Goal: Information Seeking & Learning: Understand process/instructions

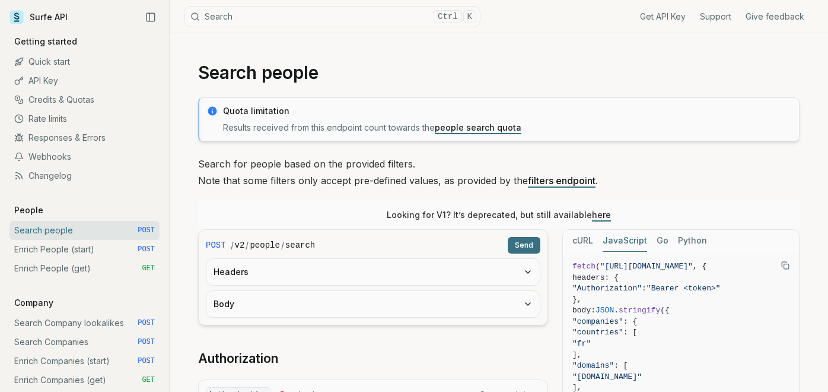
scroll to position [363, 0]
click at [107, 253] on link "Enrich People (start) POST" at bounding box center [84, 249] width 150 height 19
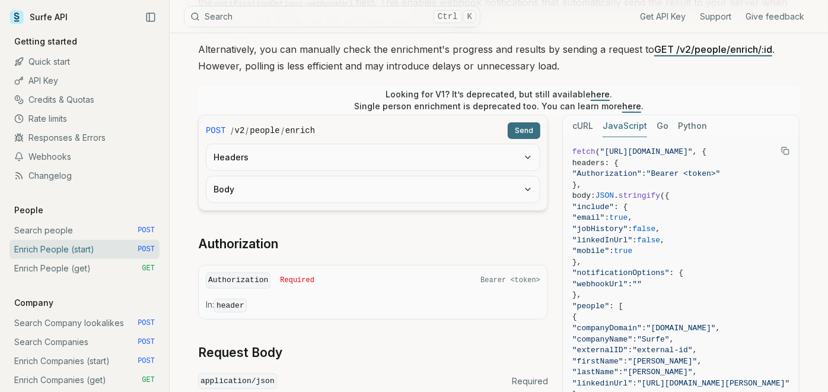
scroll to position [205, 0]
click at [381, 203] on form "POST / v2 / people / enrich Send Headers Body" at bounding box center [373, 164] width 350 height 96
click at [388, 190] on button "Body" at bounding box center [374, 190] width 334 height 26
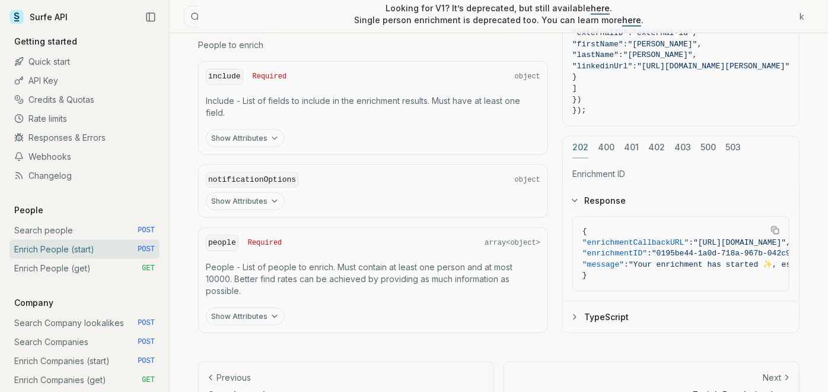
scroll to position [986, 0]
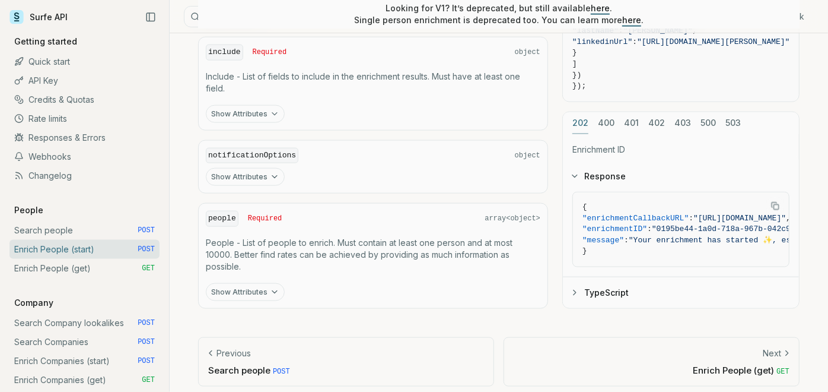
click at [250, 283] on button "Show Attributes" at bounding box center [245, 292] width 79 height 18
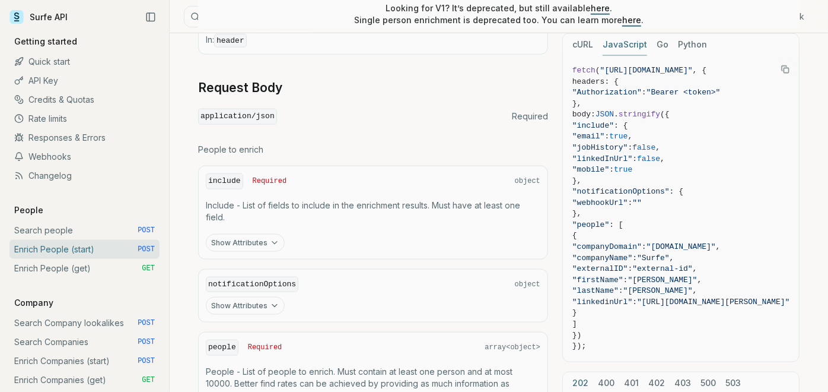
scroll to position [834, 0]
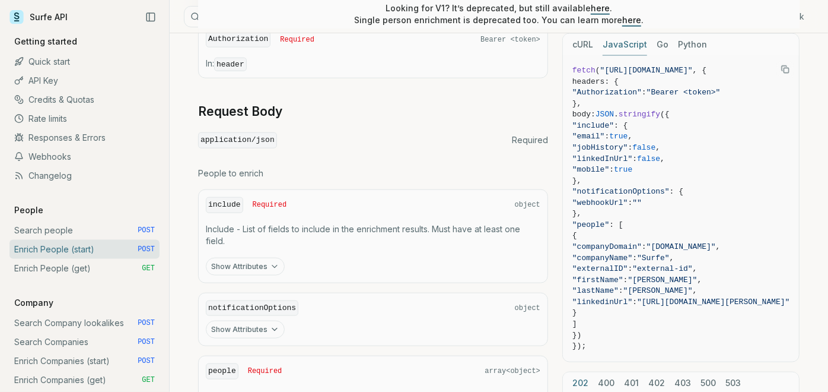
click at [247, 260] on button "Show Attributes" at bounding box center [245, 267] width 79 height 18
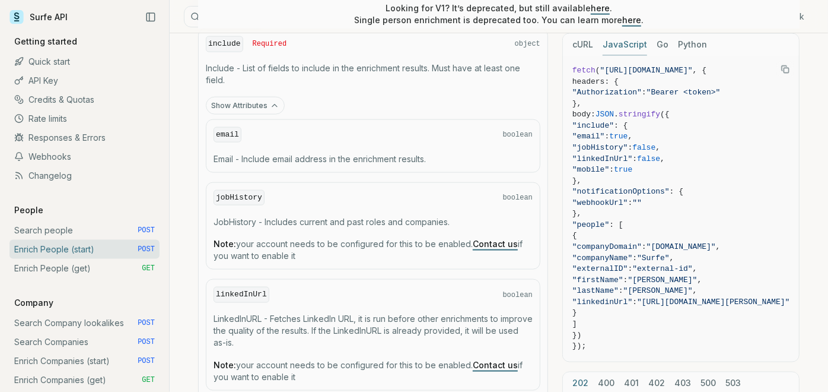
scroll to position [1031, 0]
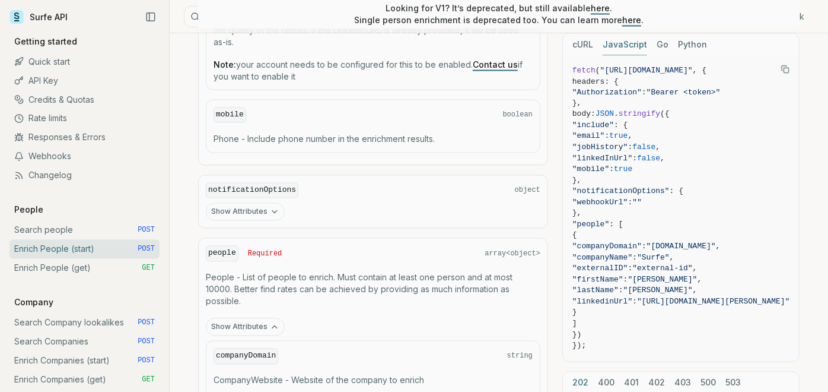
click at [267, 203] on button "Show Attributes" at bounding box center [245, 212] width 79 height 18
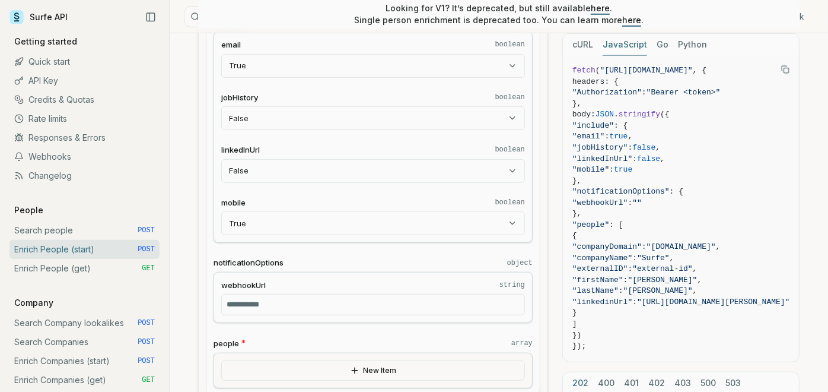
scroll to position [372, 0]
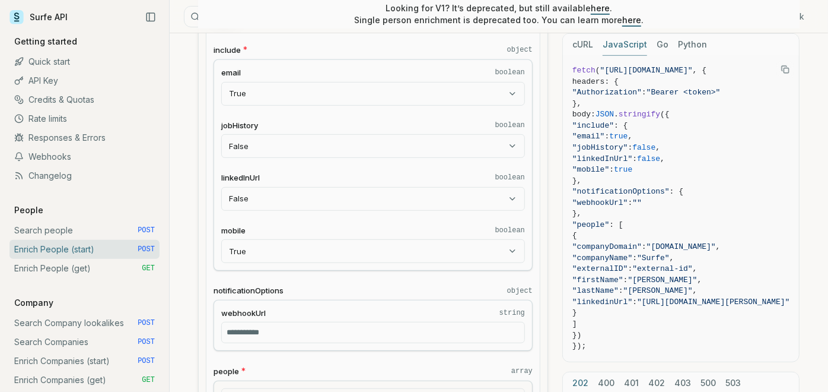
click at [284, 315] on label "webhookUrl string" at bounding box center [373, 312] width 304 height 11
click at [284, 322] on input "webhookUrl string" at bounding box center [373, 332] width 304 height 21
click at [284, 334] on input "webhookUrl string" at bounding box center [373, 332] width 304 height 21
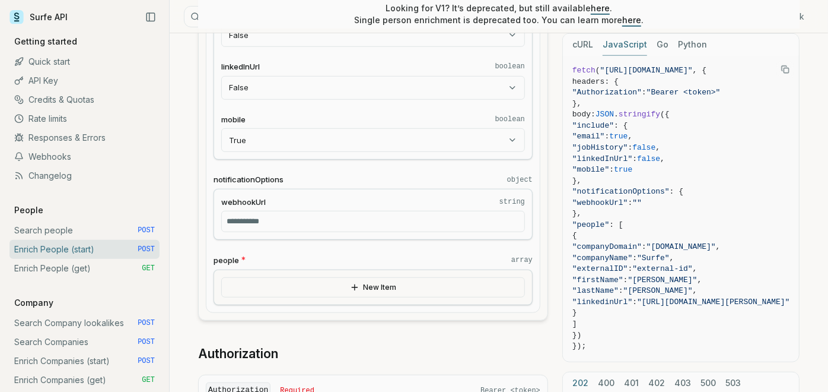
scroll to position [504, 0]
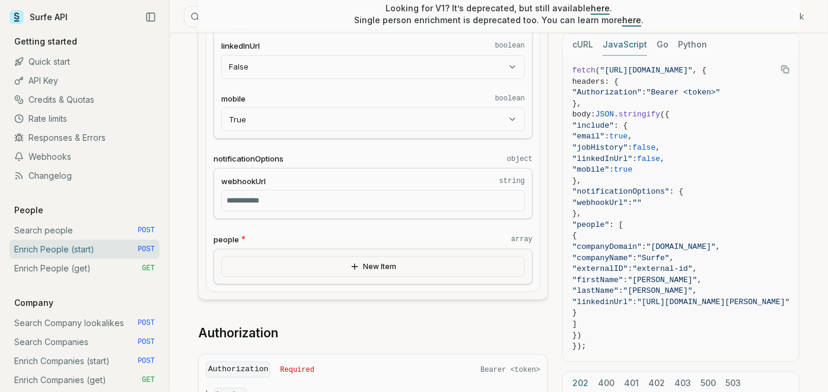
click at [351, 263] on icon "button" at bounding box center [354, 266] width 9 height 9
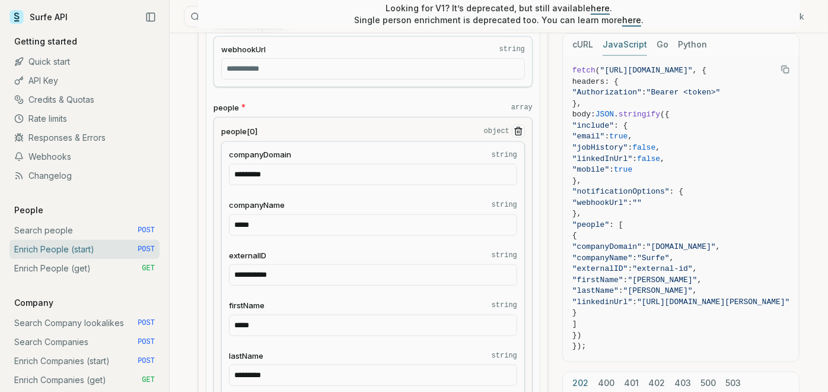
scroll to position [701, 0]
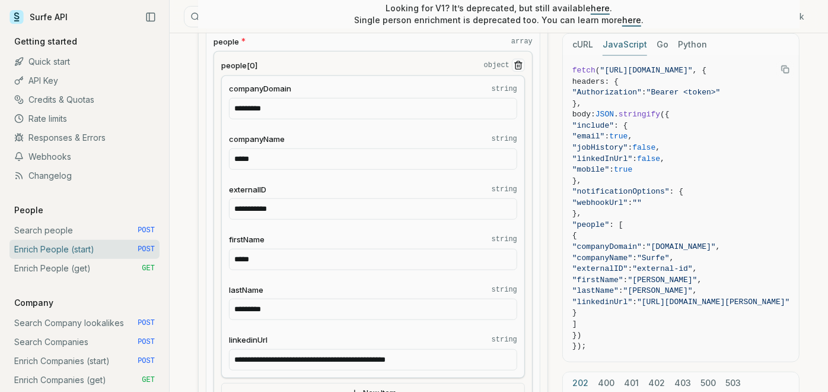
click at [319, 258] on input "*****" at bounding box center [373, 259] width 288 height 21
click at [430, 239] on label "firstName string" at bounding box center [373, 239] width 288 height 11
click at [430, 249] on input "*****" at bounding box center [373, 259] width 288 height 21
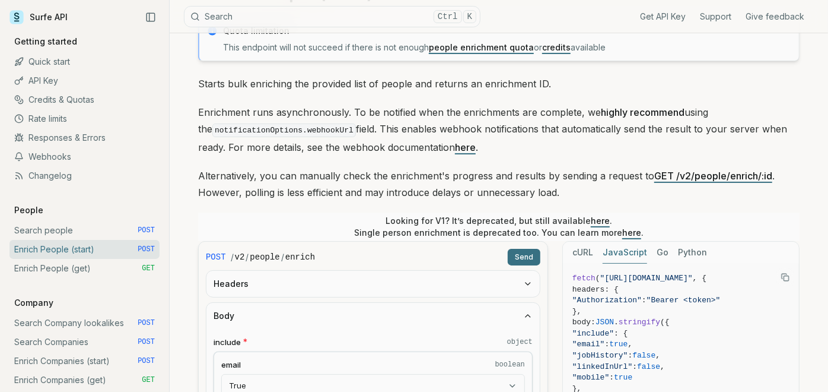
scroll to position [108, 0]
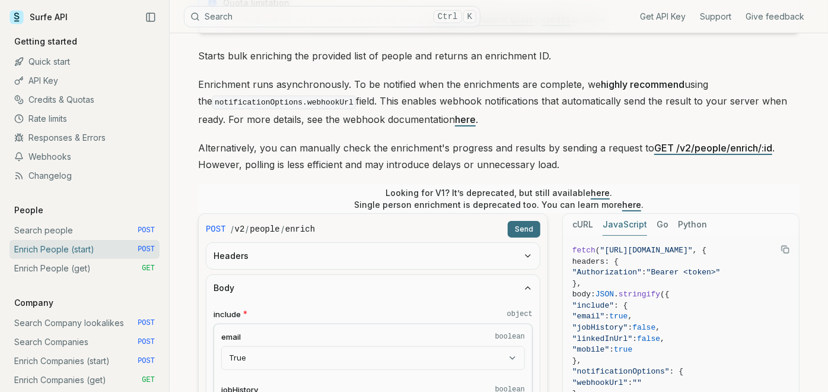
click at [442, 243] on button "Headers" at bounding box center [374, 256] width 334 height 26
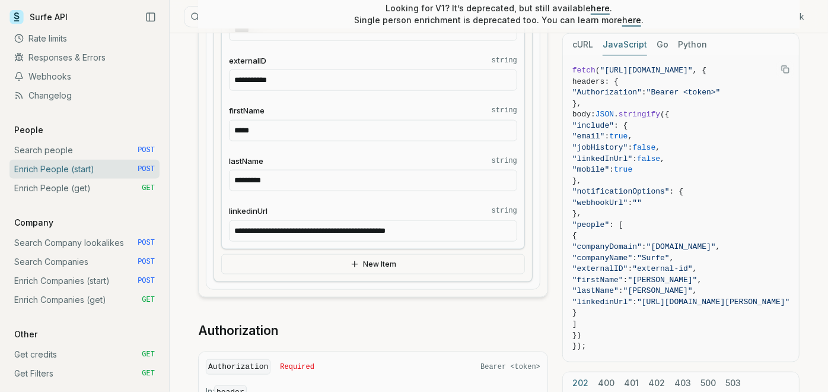
scroll to position [900, 0]
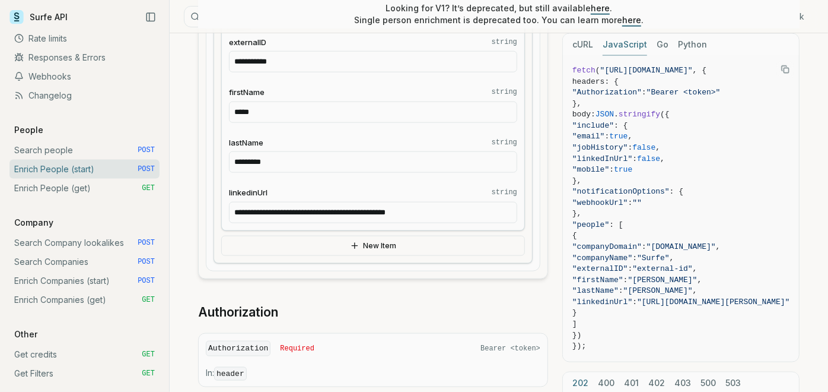
click at [334, 237] on button "New Item" at bounding box center [373, 246] width 304 height 20
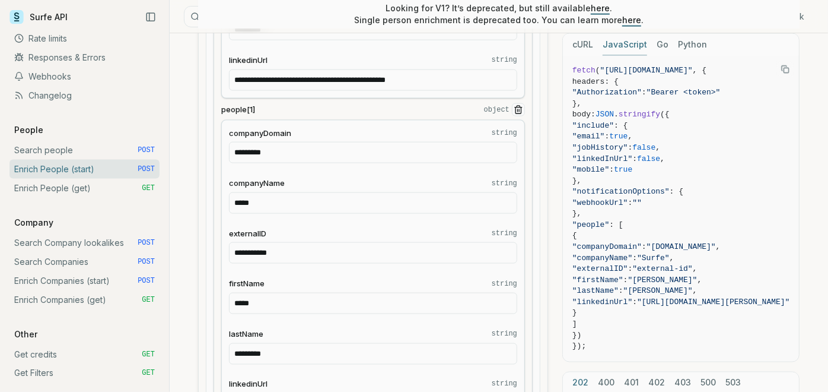
scroll to position [1031, 0]
click at [517, 106] on icon "Remove Item" at bounding box center [518, 110] width 9 height 9
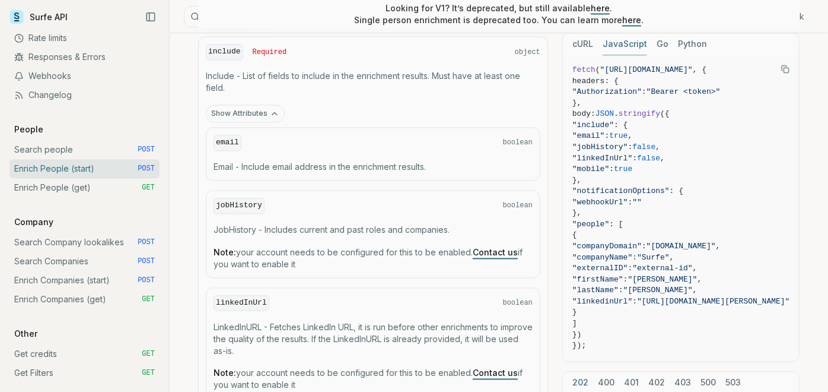
scroll to position [1295, 0]
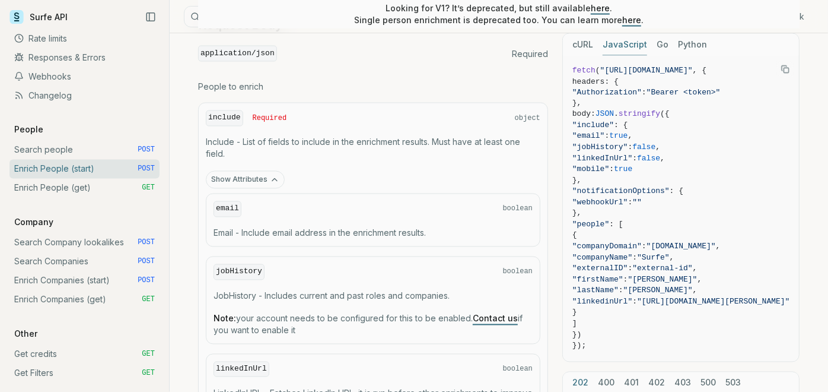
click at [271, 175] on icon "button" at bounding box center [274, 179] width 9 height 9
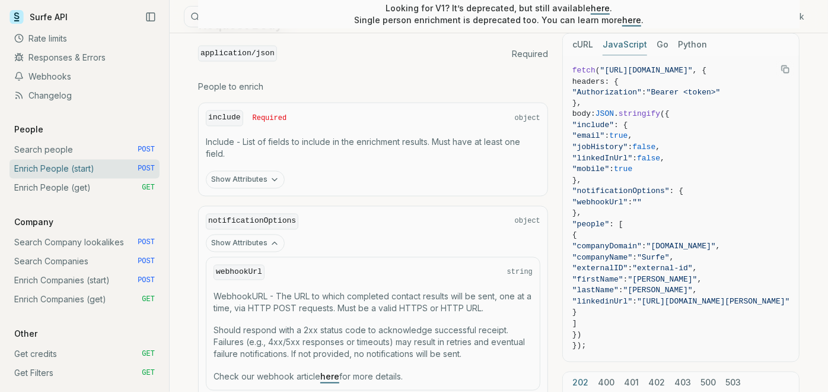
click at [271, 175] on icon "button" at bounding box center [274, 179] width 9 height 9
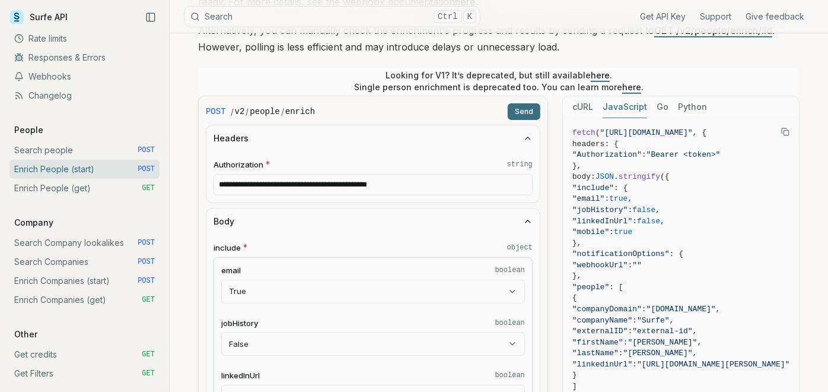
scroll to position [263, 0]
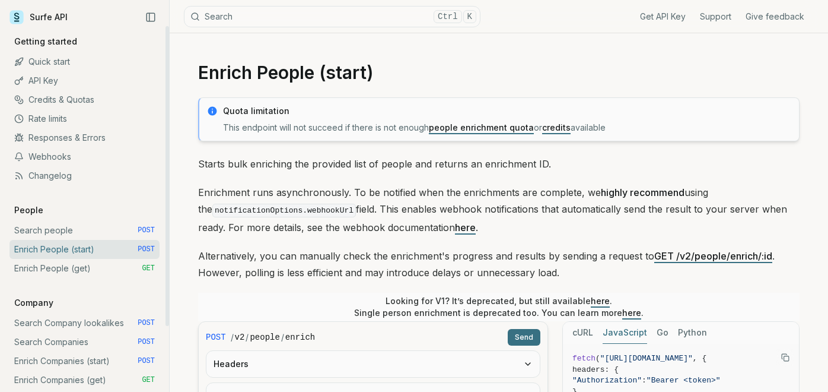
scroll to position [261, 0]
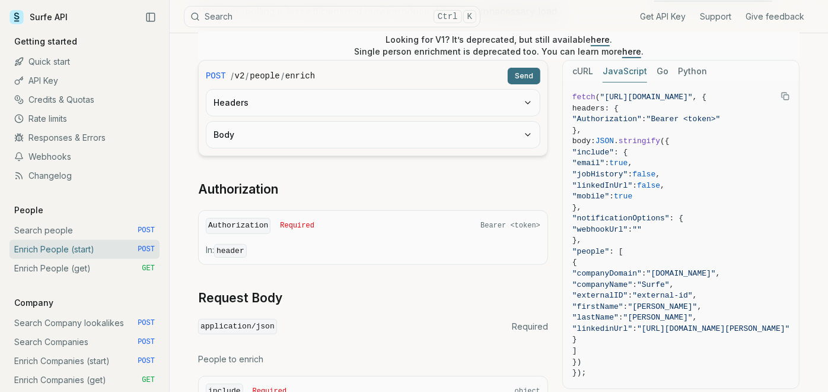
click at [275, 97] on button "Headers" at bounding box center [374, 103] width 334 height 26
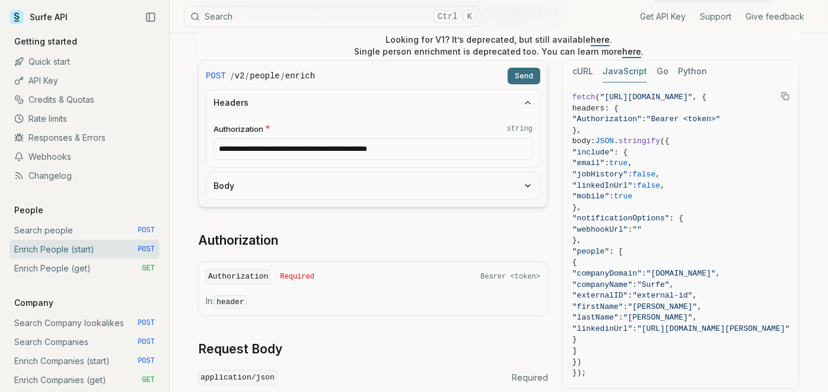
click at [291, 211] on div "**********" at bounding box center [373, 379] width 350 height 638
click at [294, 190] on button "Body" at bounding box center [374, 186] width 334 height 26
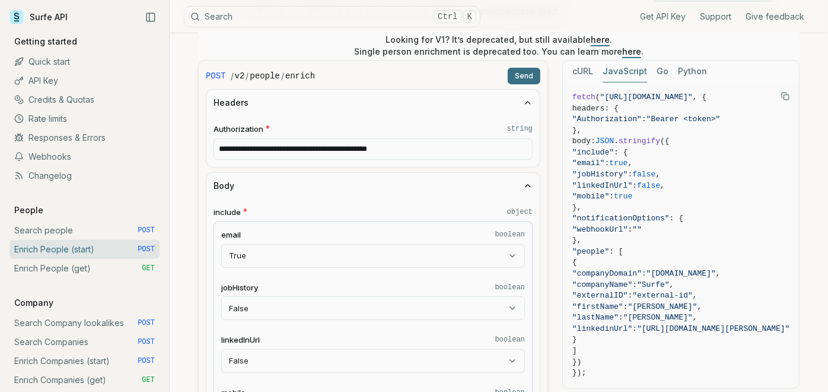
scroll to position [327, 0]
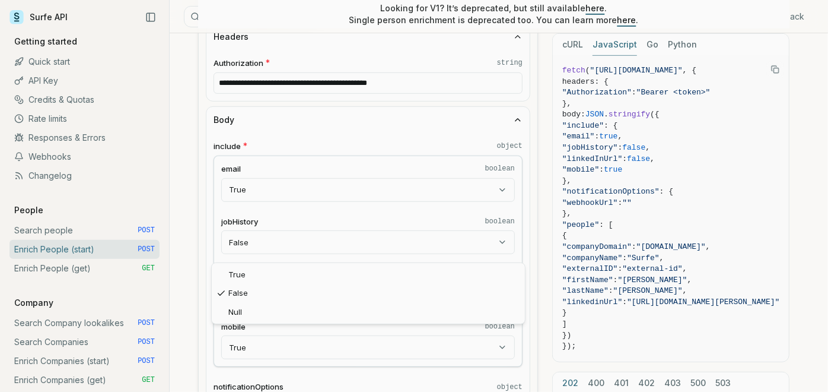
click at [281, 286] on body "Surfe API Get API Key Support Give feedback Getting started Quick start API Key…" at bounding box center [409, 392] width 818 height 1438
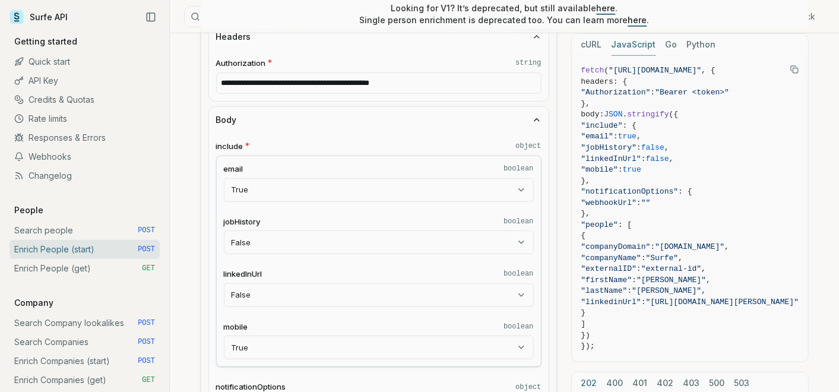
click at [283, 288] on body "Surfe API Get API Key Support Give feedback Getting started Quick start API Key…" at bounding box center [419, 380] width 839 height 1414
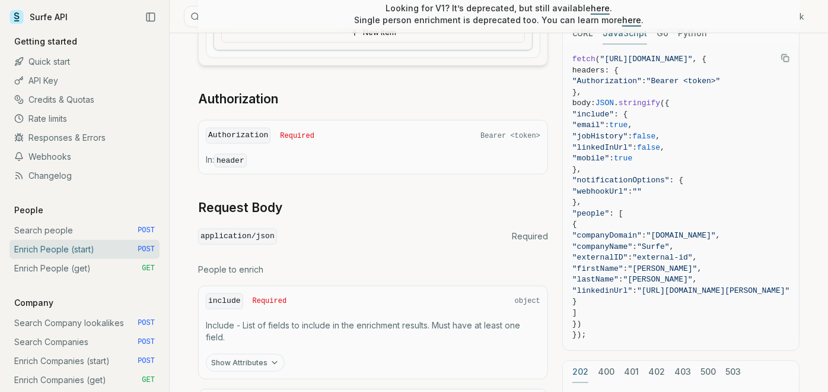
scroll to position [920, 0]
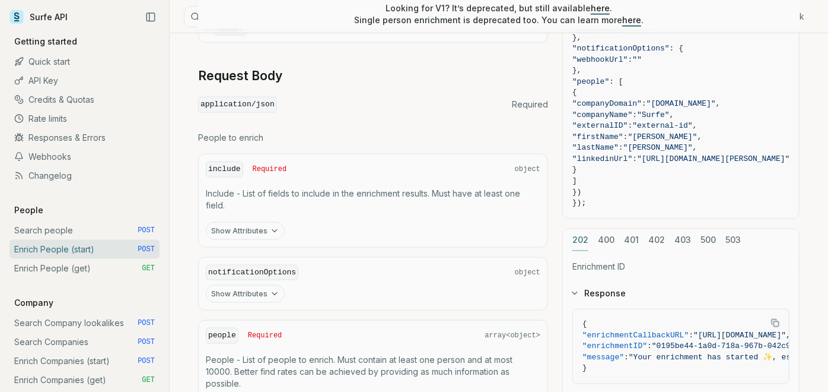
click at [262, 287] on button "Show Attributes" at bounding box center [245, 294] width 79 height 18
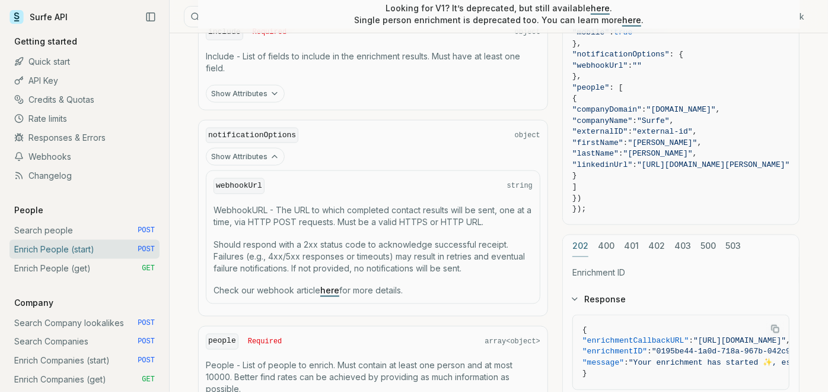
scroll to position [986, 0]
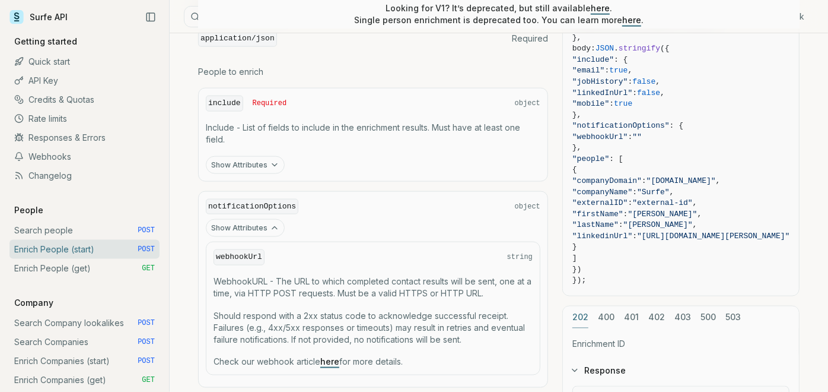
click at [275, 174] on div "include Required object Include - List of fields to include in the enrichment r…" at bounding box center [373, 295] width 350 height 415
click at [267, 166] on button "Show Attributes" at bounding box center [245, 165] width 79 height 18
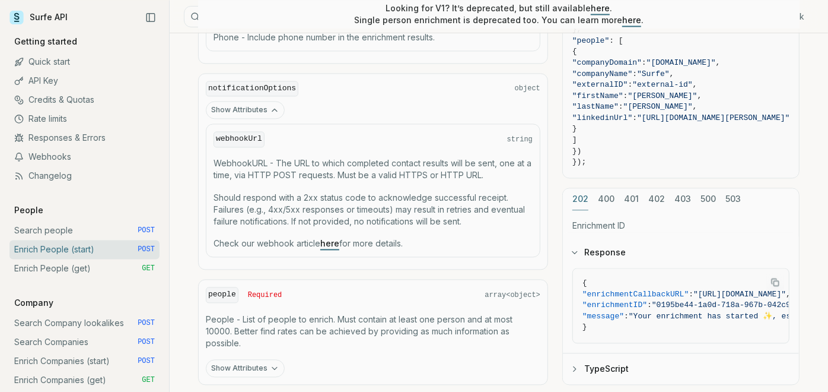
scroll to position [1521, 0]
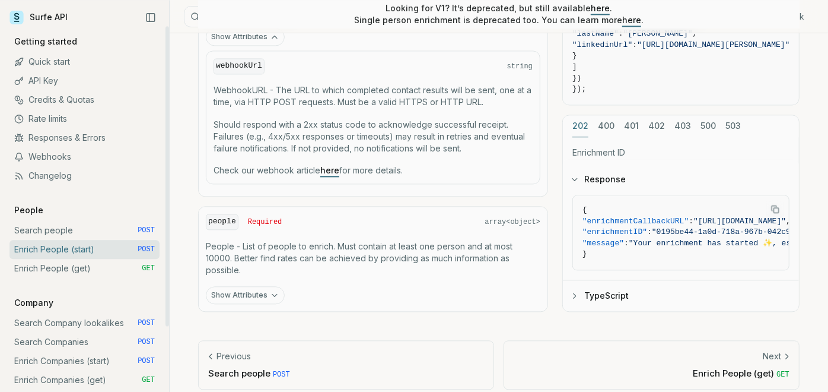
click at [114, 265] on link "Enrich People (get) GET" at bounding box center [84, 268] width 150 height 19
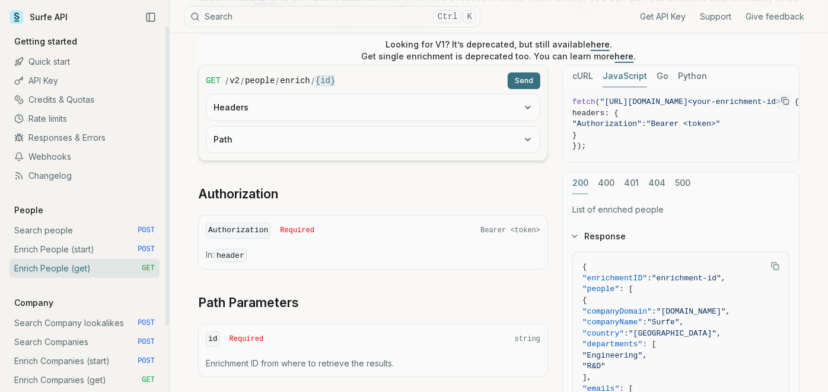
scroll to position [263, 0]
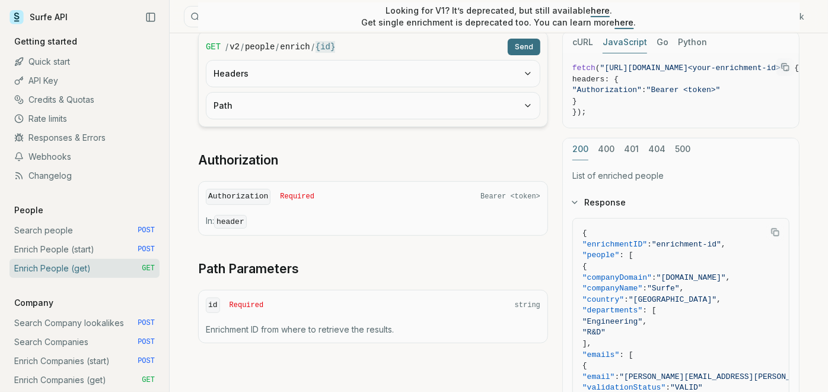
click at [393, 69] on button "Headers" at bounding box center [374, 74] width 334 height 26
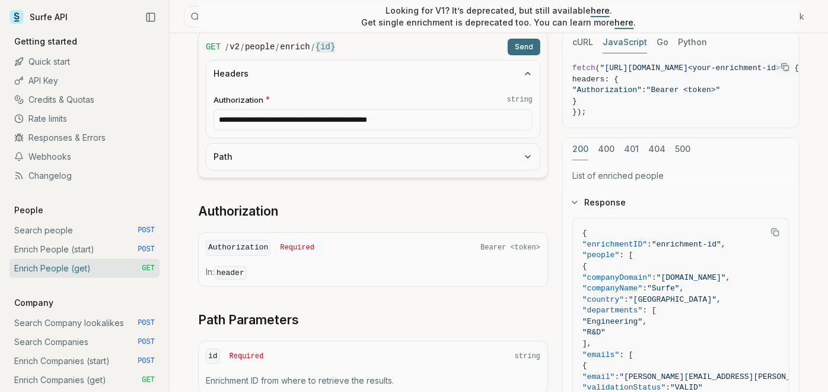
click at [315, 161] on button "Path" at bounding box center [374, 157] width 334 height 26
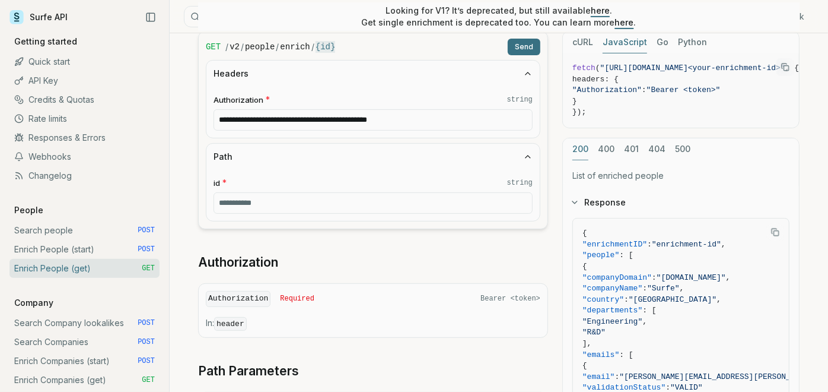
click at [319, 193] on input "id * string" at bounding box center [373, 202] width 319 height 21
click at [337, 135] on div "**********" at bounding box center [373, 99] width 335 height 78
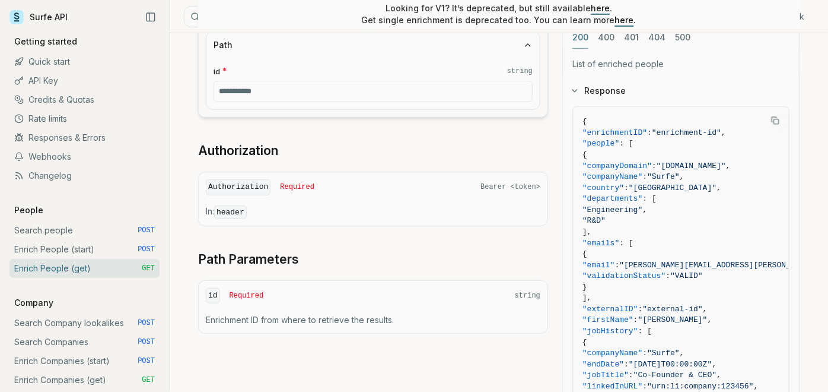
scroll to position [395, 0]
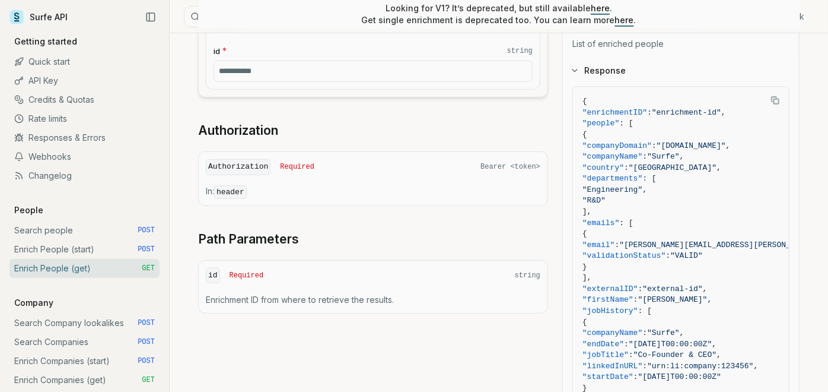
click at [285, 269] on div "id Required string" at bounding box center [373, 276] width 335 height 16
click at [253, 285] on div "id Required string Enrichment ID from where to retrieve the results." at bounding box center [373, 286] width 350 height 53
drag, startPoint x: 253, startPoint y: 285, endPoint x: 366, endPoint y: 113, distance: 206.1
click at [366, 113] on div "**********" at bounding box center [373, 106] width 350 height 414
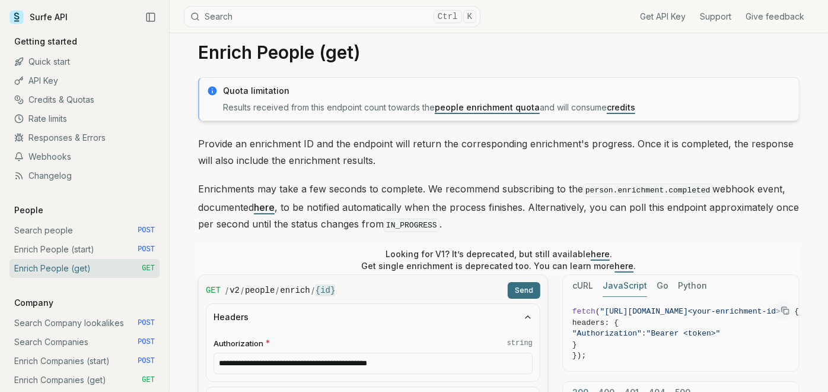
scroll to position [0, 0]
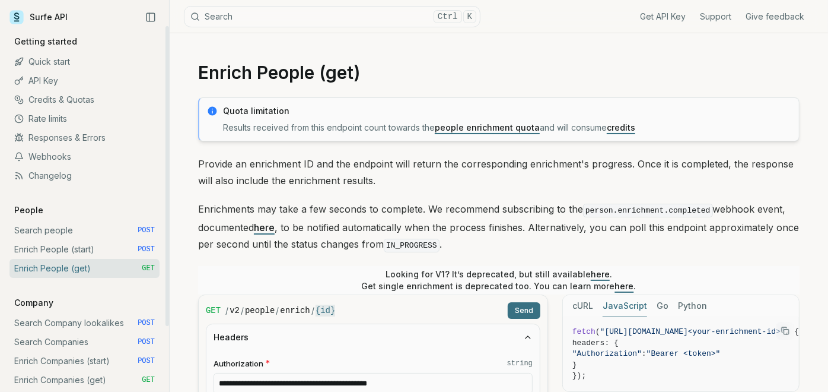
click at [90, 253] on link "Enrich People (start) POST" at bounding box center [84, 249] width 150 height 19
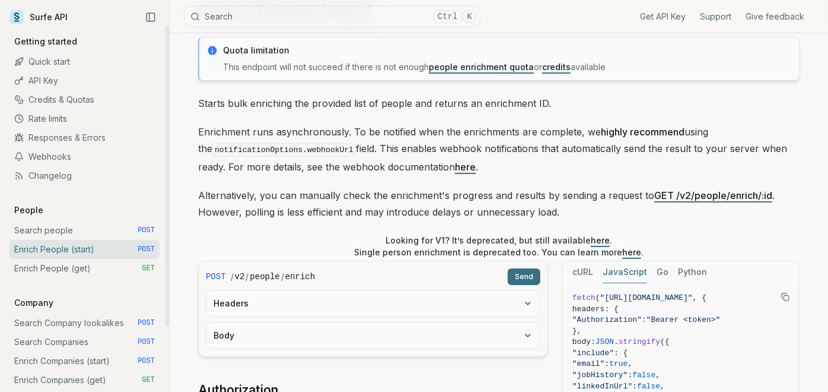
scroll to position [132, 0]
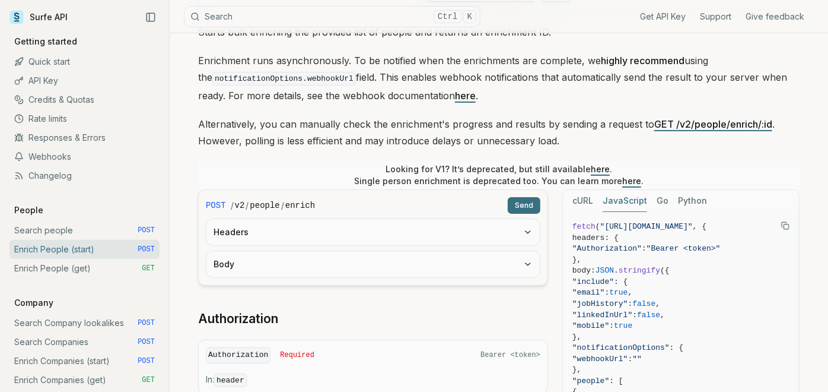
click at [369, 227] on button "Headers" at bounding box center [374, 232] width 334 height 26
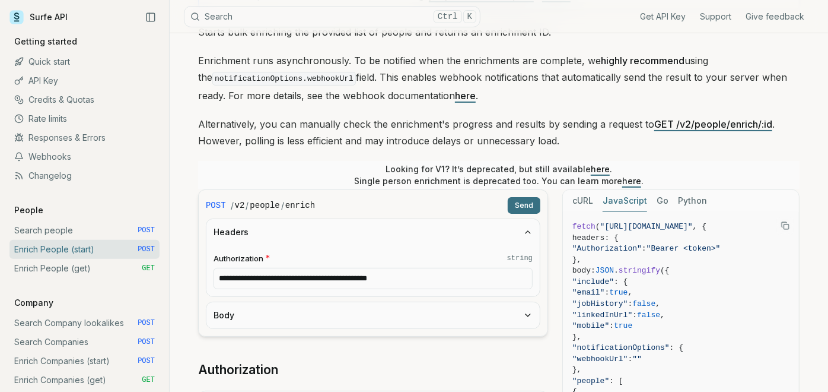
click at [341, 303] on button "Body" at bounding box center [374, 315] width 334 height 26
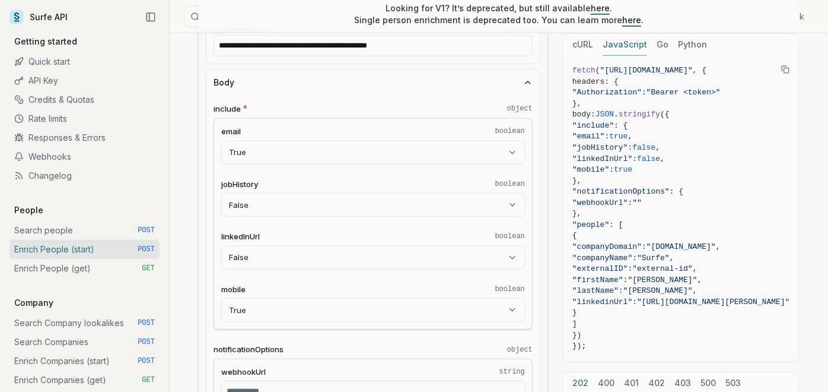
scroll to position [395, 0]
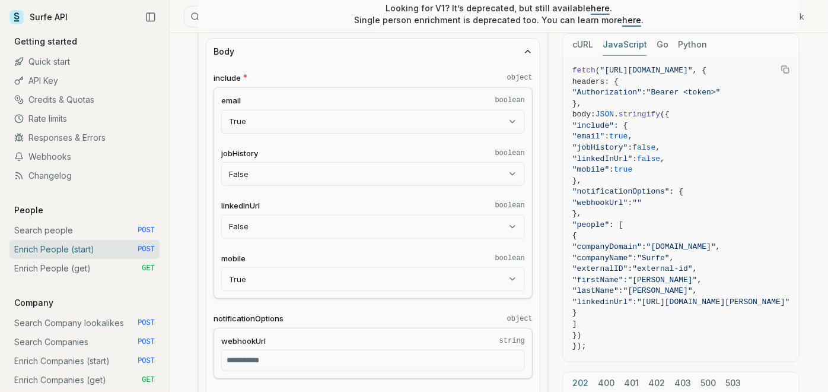
drag, startPoint x: 342, startPoint y: 228, endPoint x: 272, endPoint y: 202, distance: 74.2
click at [272, 202] on label "linkedInUrl boolean" at bounding box center [373, 205] width 304 height 11
click at [272, 215] on button "False" at bounding box center [373, 227] width 304 height 24
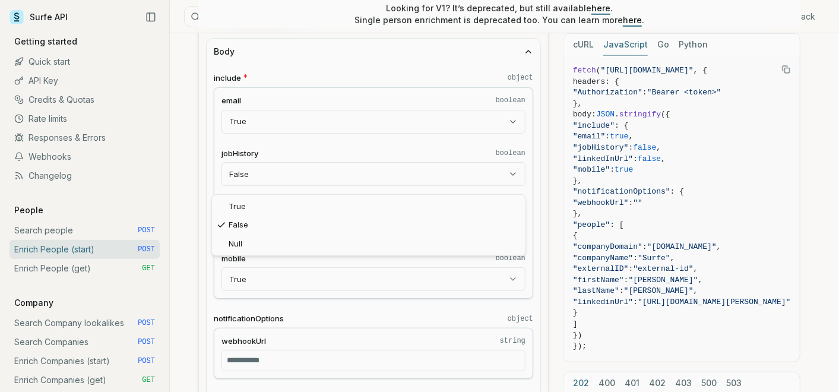
click at [339, 313] on html "Surfe API Get API Key Support Give feedback Getting started Quick start API Key…" at bounding box center [419, 324] width 839 height 1438
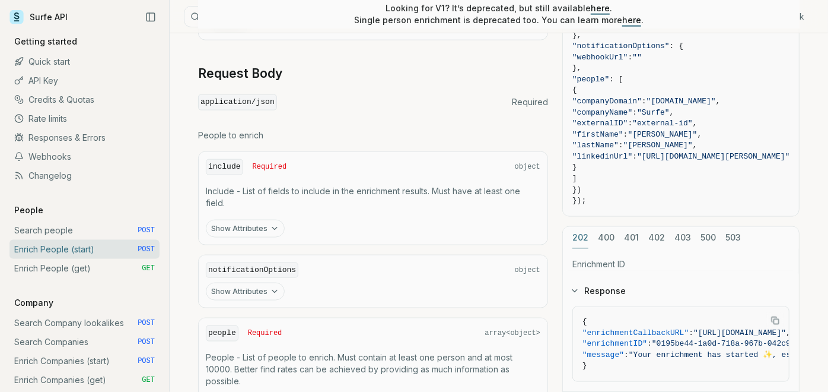
click at [250, 224] on button "Show Attributes" at bounding box center [245, 229] width 79 height 18
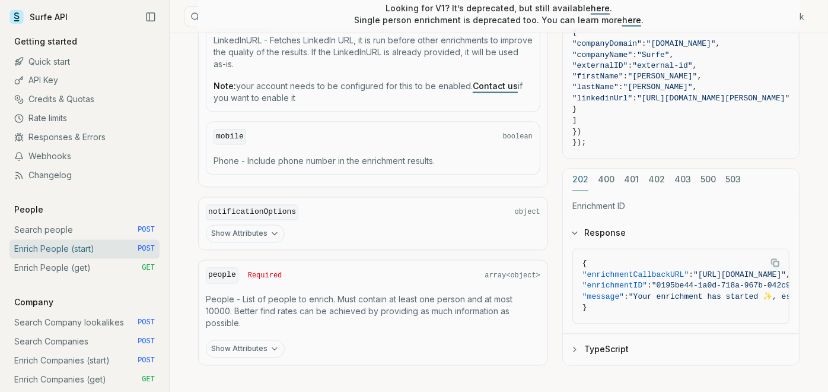
scroll to position [1379, 0]
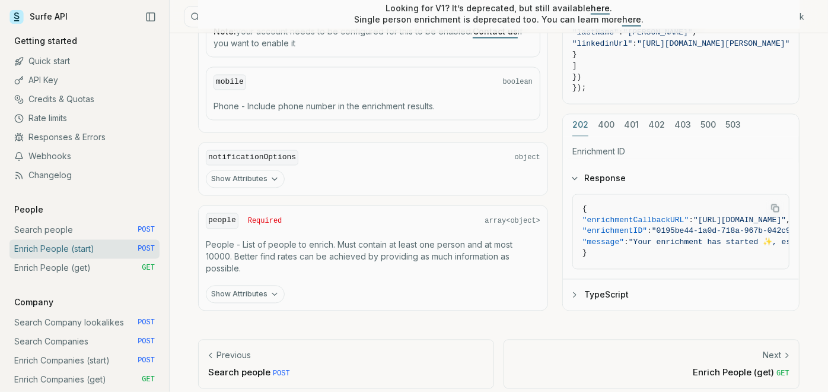
click at [263, 172] on button "Show Attributes" at bounding box center [245, 179] width 79 height 18
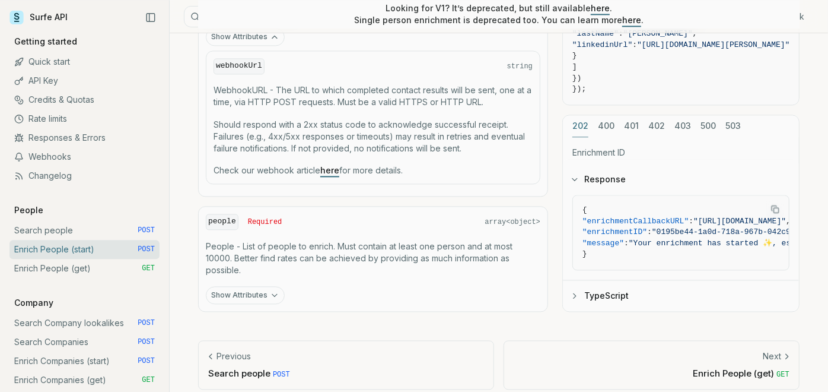
click at [237, 286] on button "Show Attributes" at bounding box center [245, 295] width 79 height 18
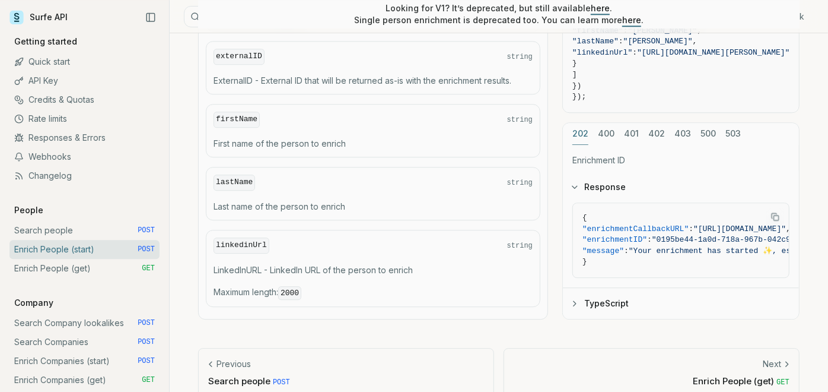
scroll to position [1961, 0]
click at [79, 261] on link "Enrich People (get) GET" at bounding box center [84, 268] width 150 height 19
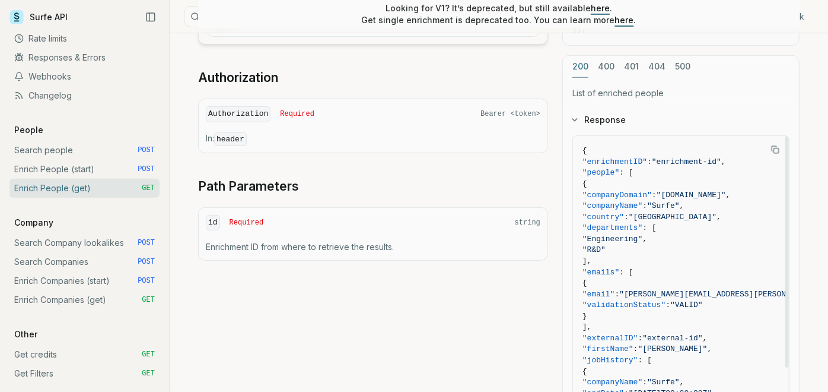
scroll to position [329, 0]
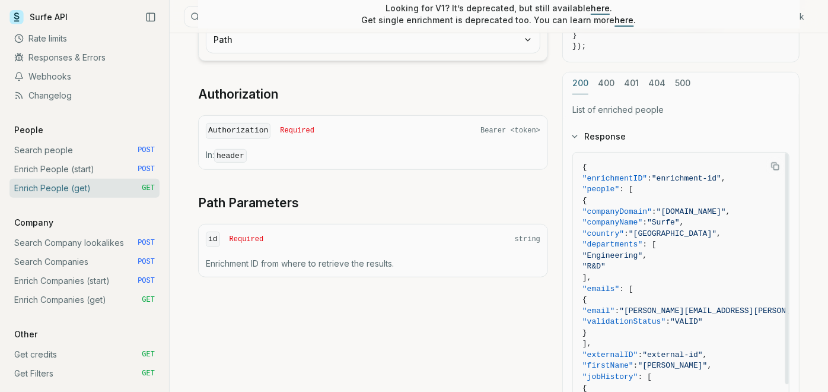
click at [395, 168] on div "GET / v2 / people / enrich / {id} Send Headers Path Authorization Authorization…" at bounding box center [373, 121] width 350 height 312
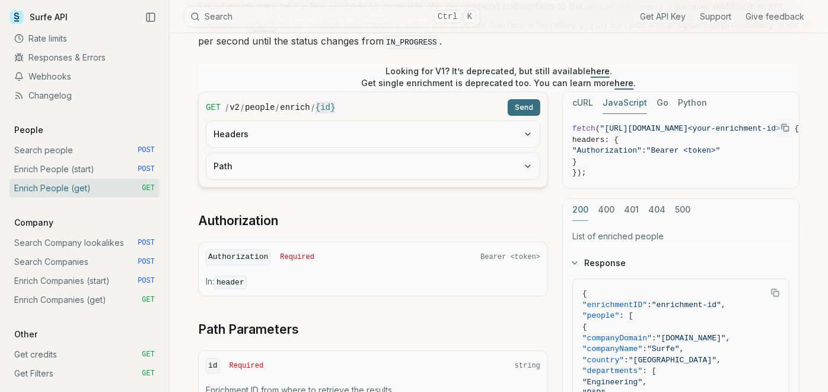
scroll to position [198, 0]
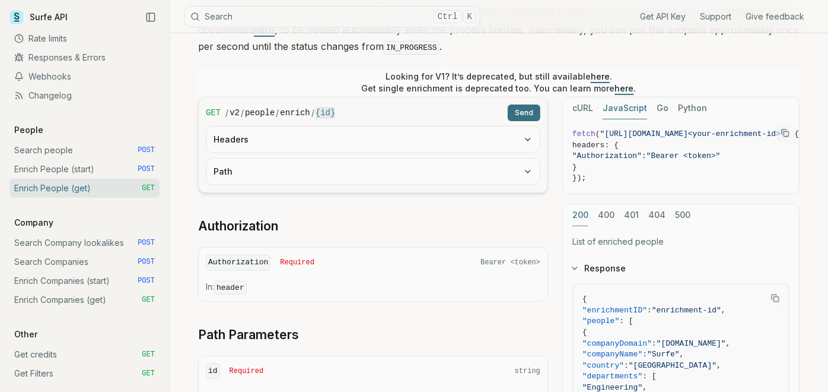
click at [381, 183] on form "GET / v2 / people / enrich / {id} Send Headers Path" at bounding box center [373, 145] width 350 height 96
click at [388, 174] on button "Path" at bounding box center [374, 171] width 334 height 26
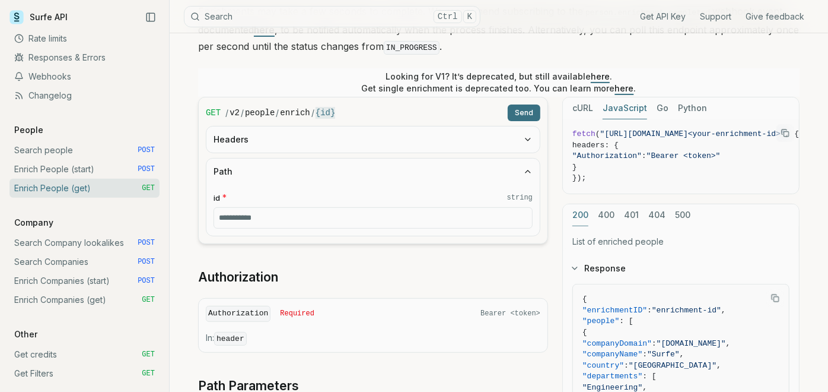
click at [378, 217] on input "id * string" at bounding box center [373, 217] width 319 height 21
click at [393, 135] on button "Headers" at bounding box center [374, 139] width 334 height 26
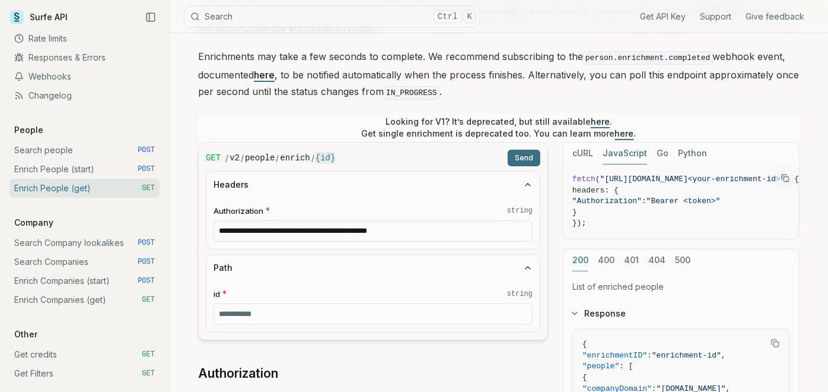
scroll to position [132, 0]
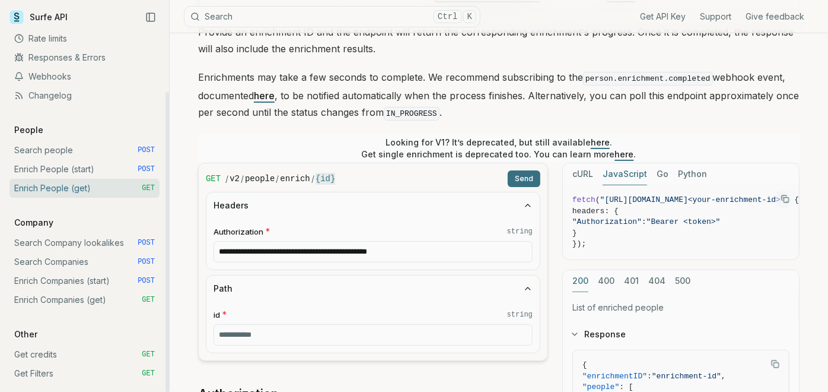
click at [127, 160] on link "Enrich People (start) POST" at bounding box center [84, 169] width 150 height 19
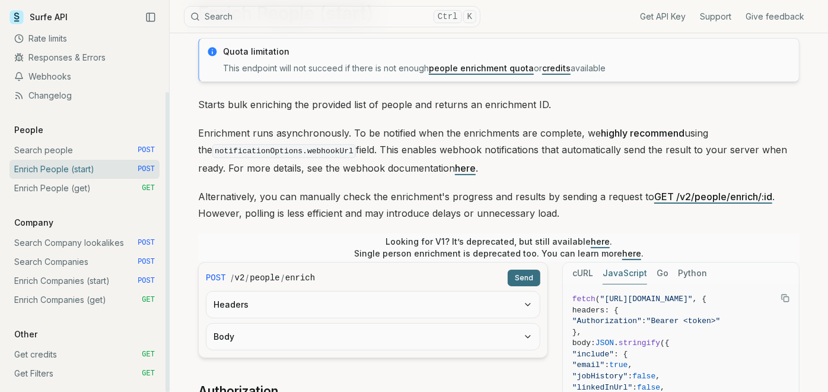
scroll to position [132, 0]
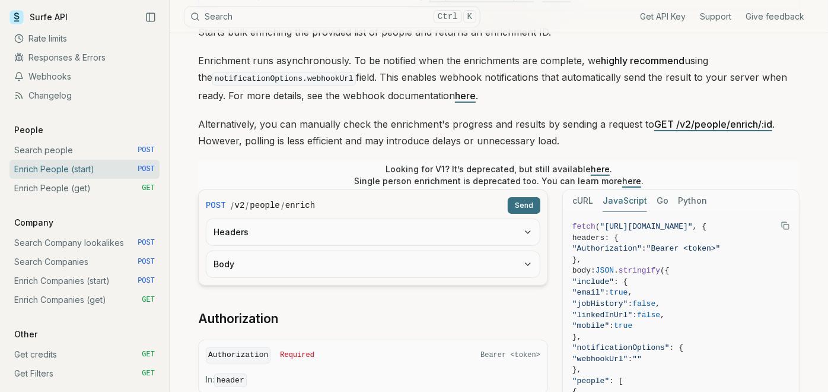
click at [460, 224] on button "Headers" at bounding box center [374, 232] width 334 height 26
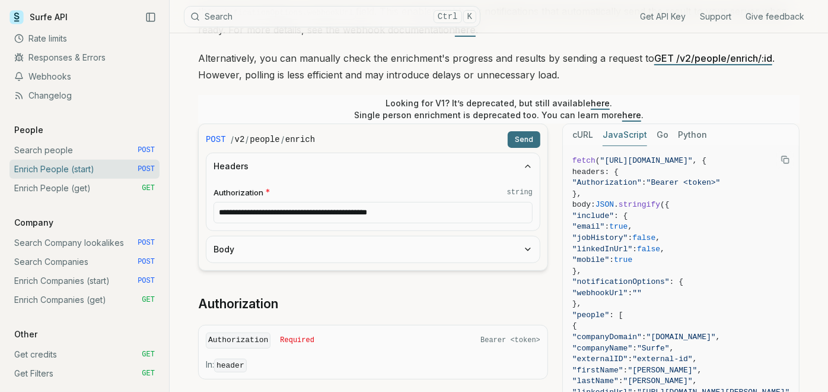
click at [459, 255] on button "Body" at bounding box center [374, 249] width 334 height 26
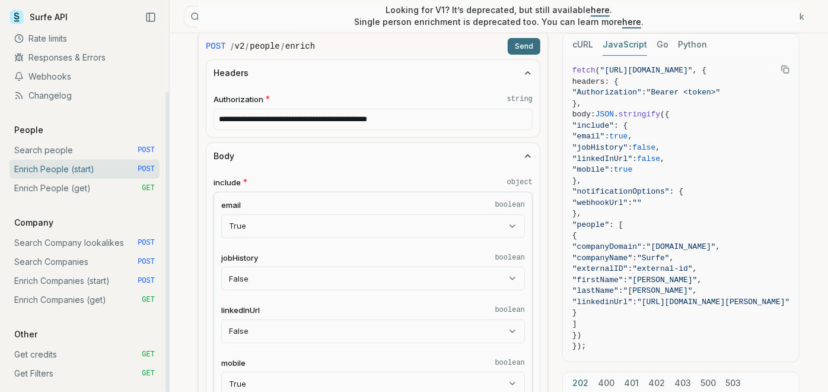
scroll to position [329, 0]
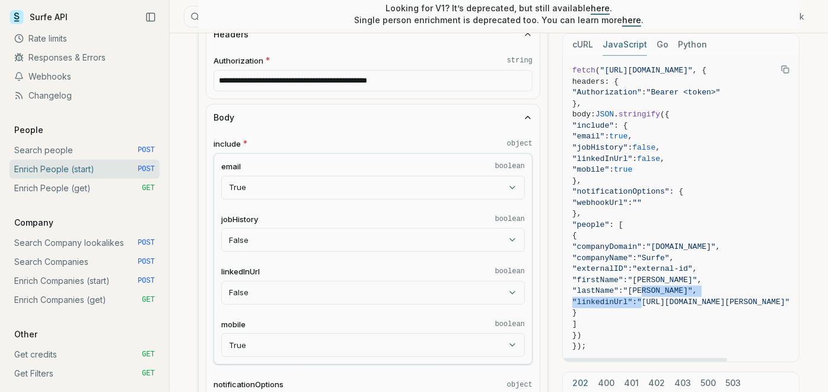
click at [676, 296] on code "fetch ( "https://api.surfe.com/v2/people/enrich" , { headers: { "Authorization"…" at bounding box center [682, 208] width 218 height 287
drag, startPoint x: 676, startPoint y: 296, endPoint x: 641, endPoint y: 296, distance: 34.4
click at [641, 296] on span ""lastName" : "Chevalier" ," at bounding box center [682, 290] width 218 height 11
click at [633, 260] on span ""companyName"" at bounding box center [603, 257] width 60 height 9
click at [685, 263] on code "fetch ( "https://api.surfe.com/v2/people/enrich" , { headers: { "Authorization"…" at bounding box center [682, 208] width 218 height 287
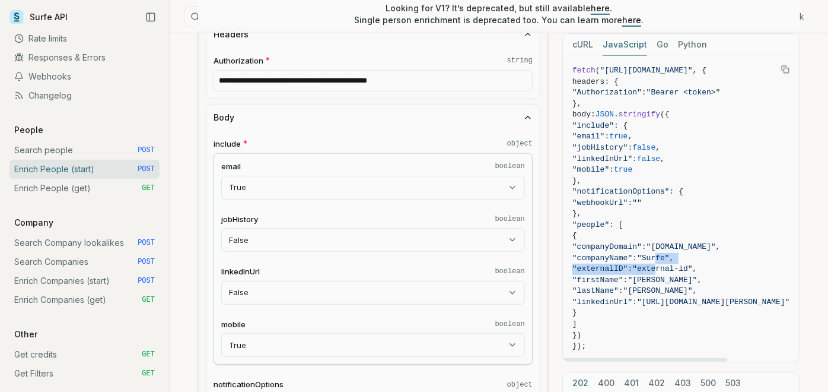
click at [685, 268] on span ""external-id"" at bounding box center [663, 268] width 60 height 9
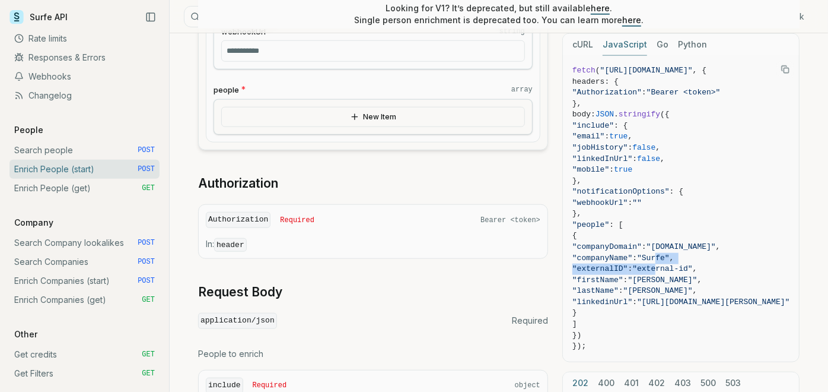
scroll to position [725, 0]
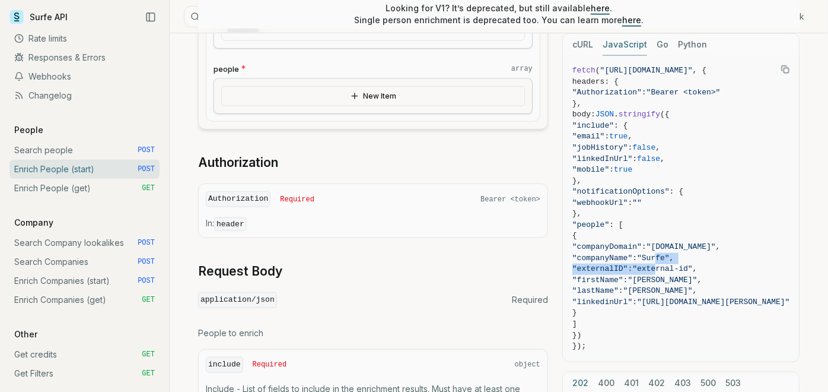
click at [402, 87] on button "New Item" at bounding box center [373, 96] width 304 height 20
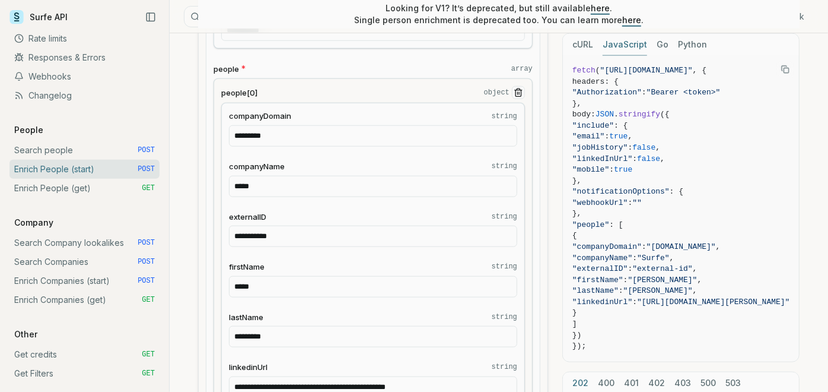
click at [405, 213] on label "externalID string" at bounding box center [373, 216] width 288 height 11
click at [405, 226] on input "**********" at bounding box center [373, 236] width 288 height 21
click at [402, 221] on fieldset "**********" at bounding box center [373, 229] width 288 height 36
click at [515, 90] on icon "Remove Item" at bounding box center [518, 92] width 9 height 9
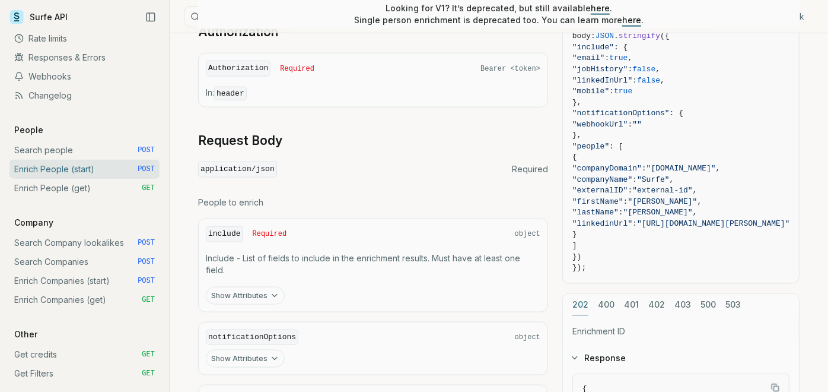
scroll to position [857, 0]
click at [266, 286] on button "Show Attributes" at bounding box center [245, 294] width 79 height 18
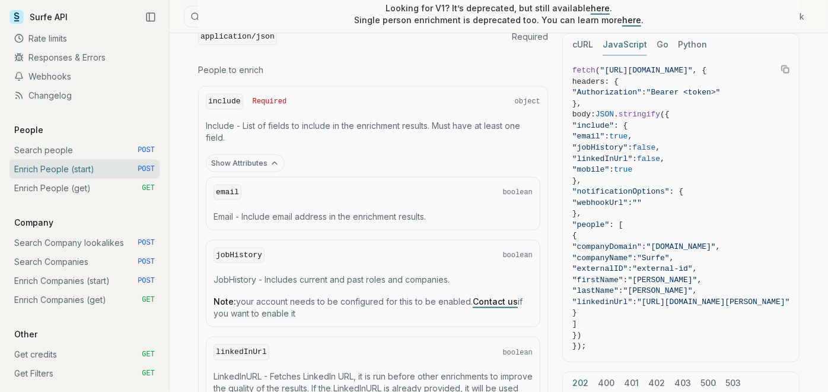
scroll to position [989, 0]
click at [428, 176] on div "email boolean Email - Include email address in the enrichment results." at bounding box center [373, 202] width 335 height 53
click at [427, 196] on div "email boolean Email - Include email address in the enrichment results." at bounding box center [373, 202] width 335 height 53
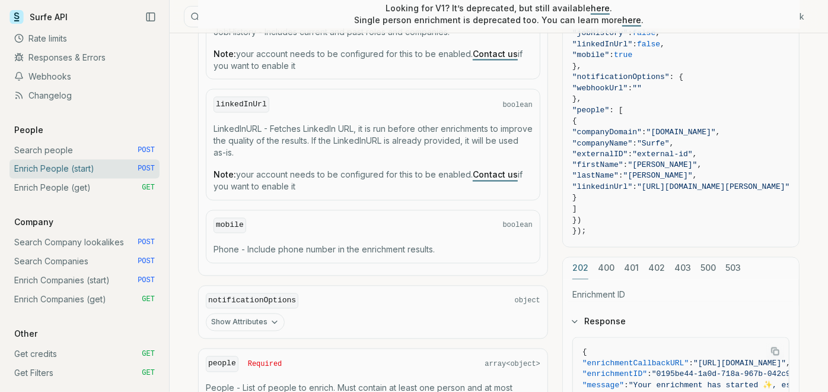
scroll to position [1253, 0]
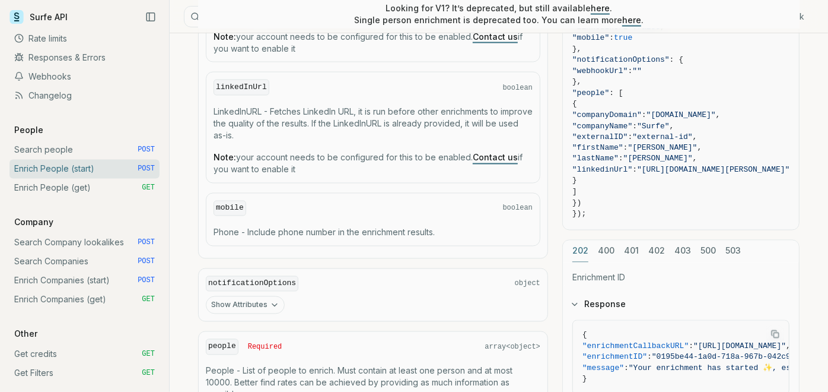
drag, startPoint x: 236, startPoint y: 290, endPoint x: 243, endPoint y: 293, distance: 8.5
click at [236, 296] on button "Show Attributes" at bounding box center [245, 305] width 79 height 18
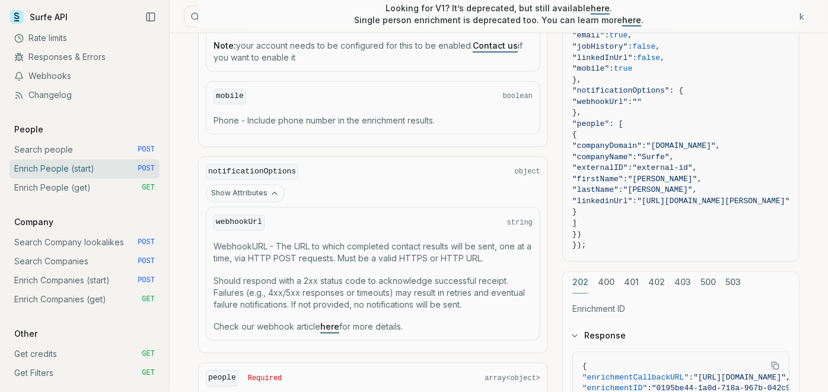
scroll to position [1384, 0]
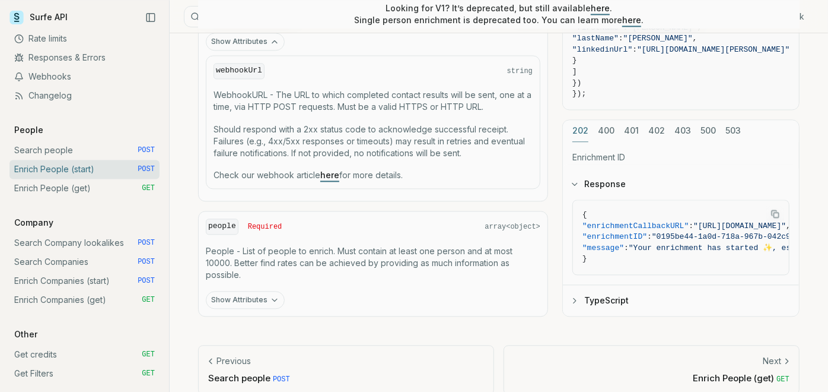
click at [242, 291] on button "Show Attributes" at bounding box center [245, 300] width 79 height 18
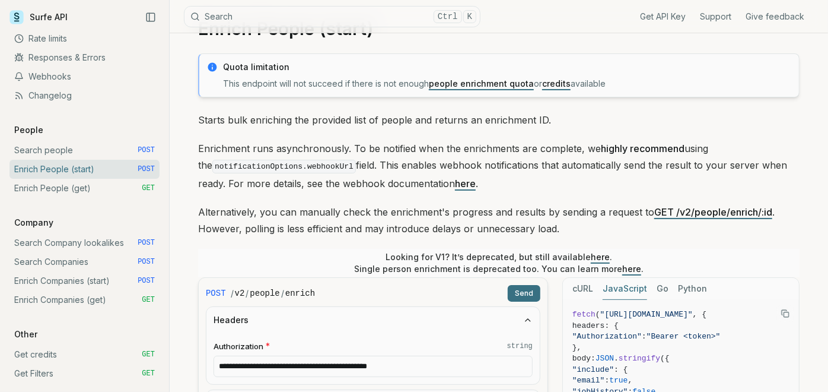
scroll to position [0, 0]
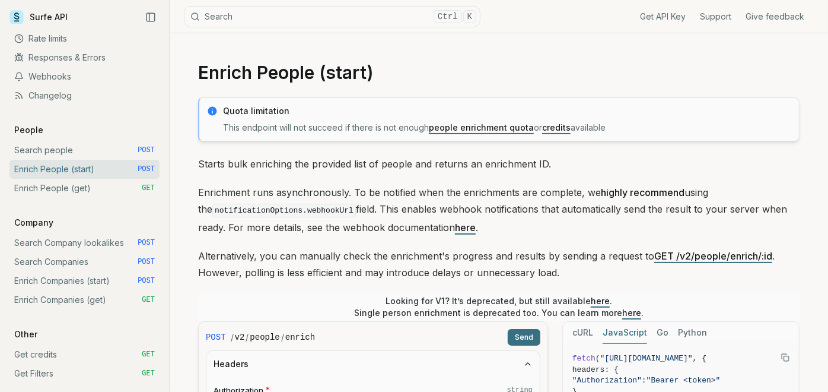
click at [713, 250] on link "GET /v2/people/enrich/:id" at bounding box center [714, 256] width 118 height 12
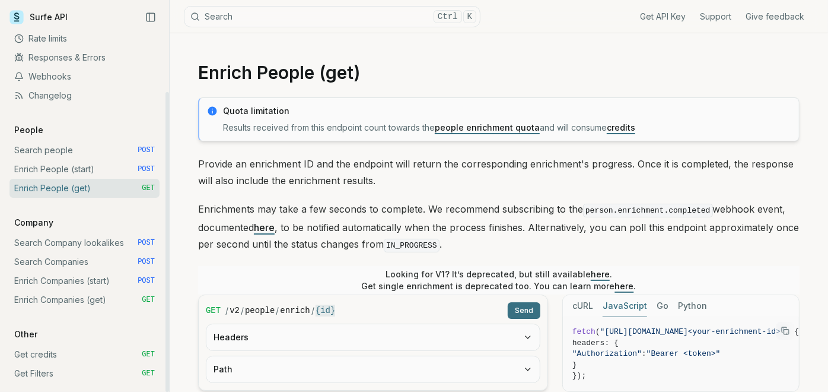
click at [134, 145] on link "Search people POST" at bounding box center [84, 150] width 150 height 19
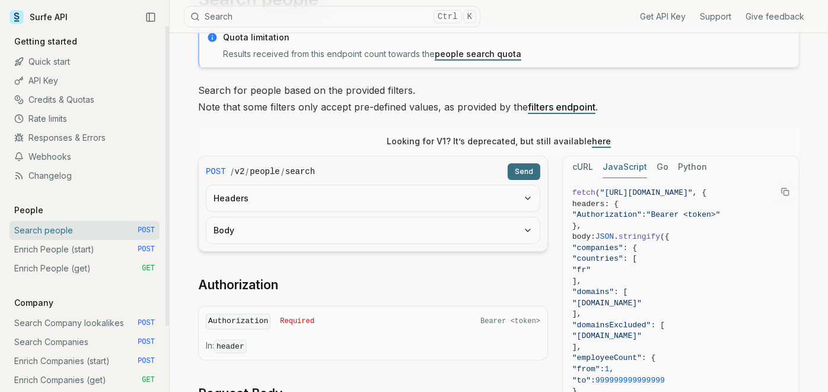
scroll to position [132, 0]
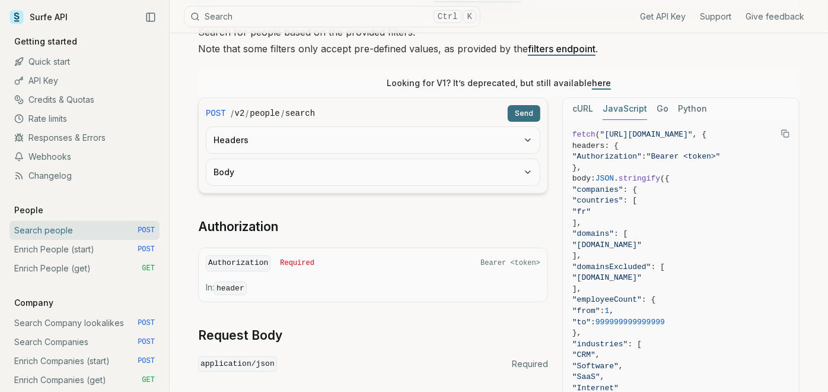
click at [409, 188] on form "POST / v2 / people / search Send Headers Body" at bounding box center [373, 145] width 350 height 96
click at [428, 163] on button "Body" at bounding box center [374, 172] width 334 height 26
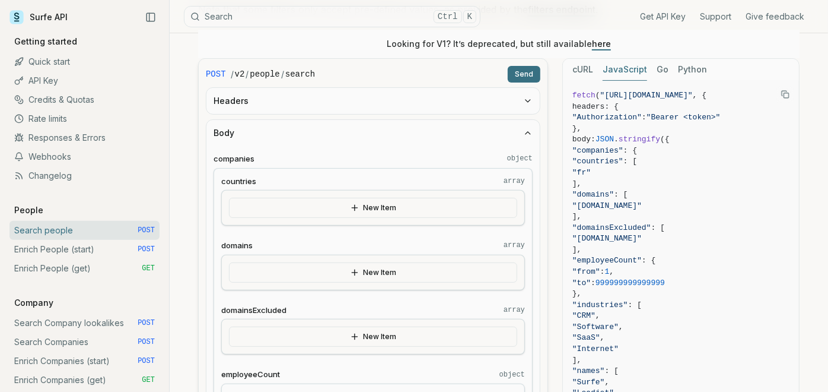
scroll to position [198, 0]
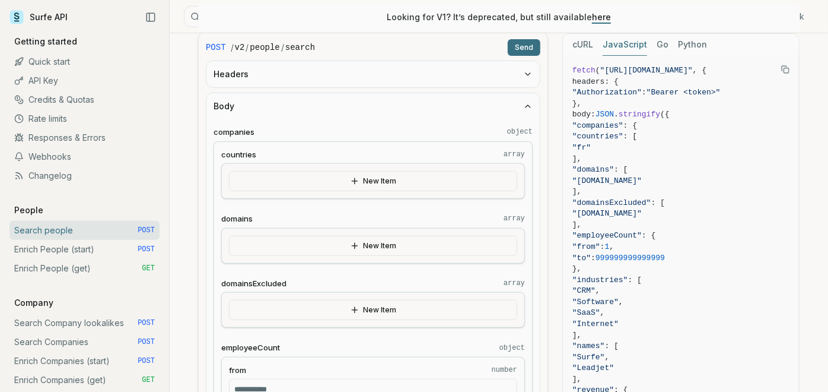
click at [425, 173] on button "New Item" at bounding box center [373, 181] width 288 height 20
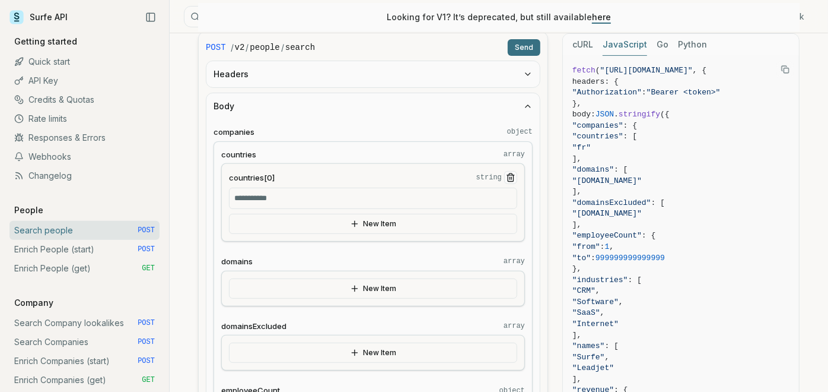
click at [414, 175] on label "countries[0] string" at bounding box center [373, 177] width 288 height 13
click at [414, 188] on input "countries[0] string" at bounding box center [373, 198] width 288 height 21
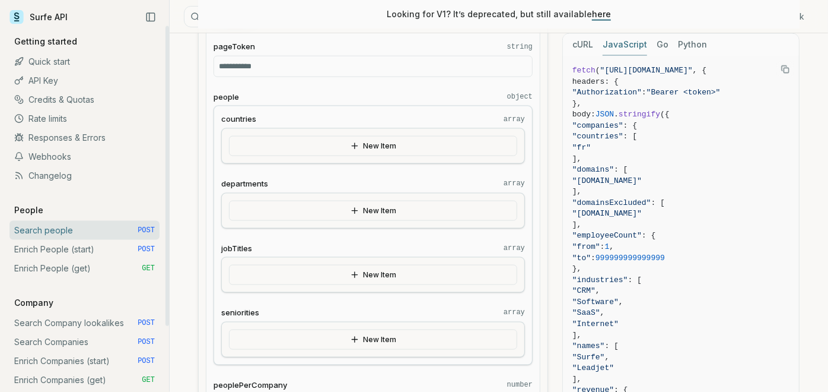
scroll to position [198, 0]
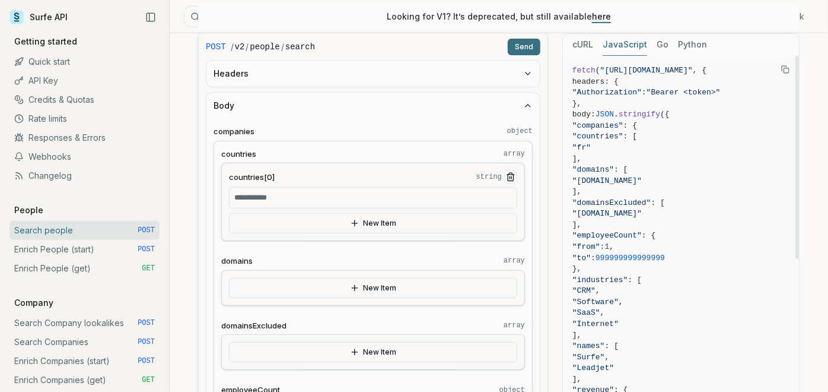
click at [717, 144] on span ""fr"" at bounding box center [681, 147] width 217 height 11
click at [110, 232] on link "Search people POST" at bounding box center [84, 230] width 150 height 19
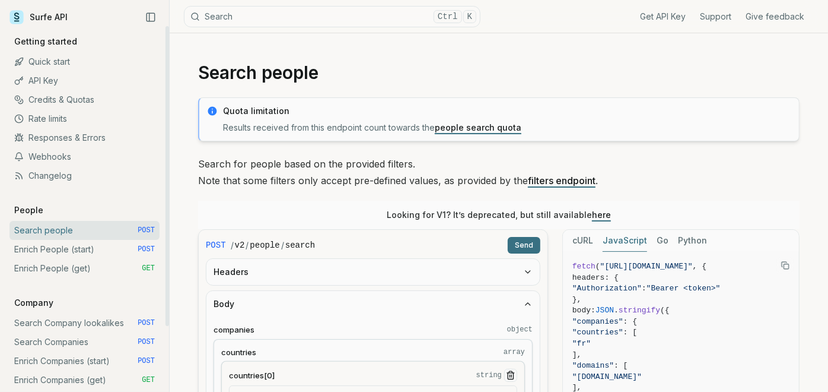
click at [106, 249] on link "Enrich People (start) POST" at bounding box center [84, 249] width 150 height 19
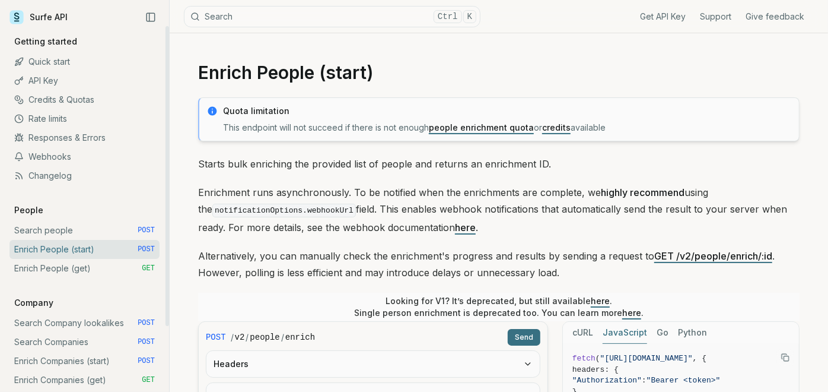
click at [117, 263] on link "Enrich People (get) GET" at bounding box center [84, 268] width 150 height 19
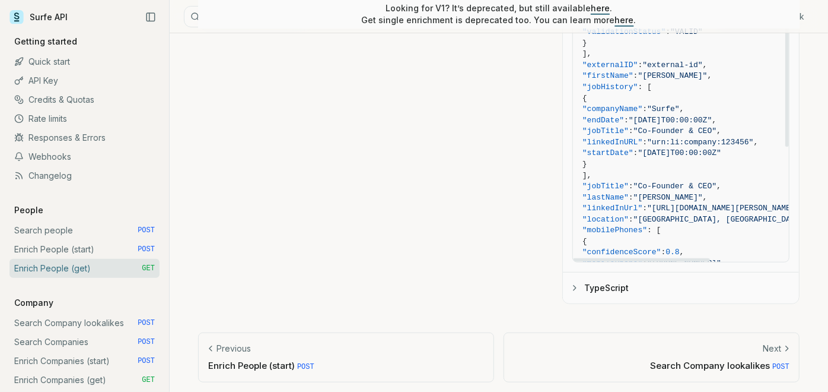
scroll to position [71, 0]
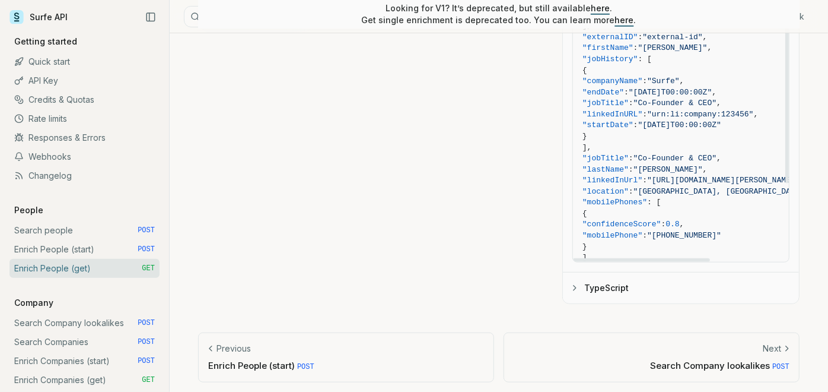
click at [729, 199] on span ""mobilePhones" : [" at bounding box center [733, 202] width 301 height 11
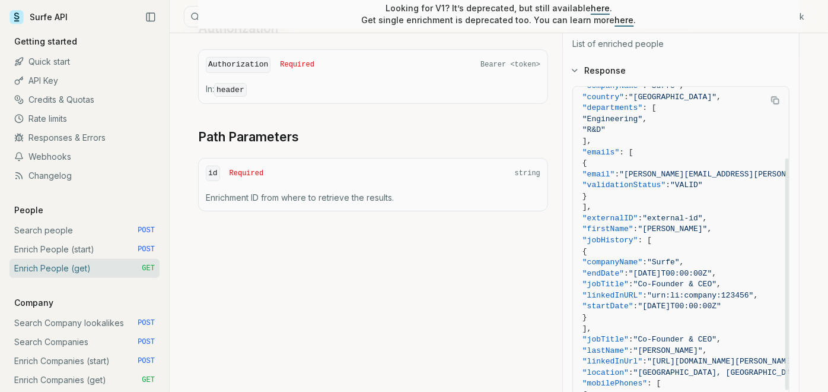
scroll to position [191, 0]
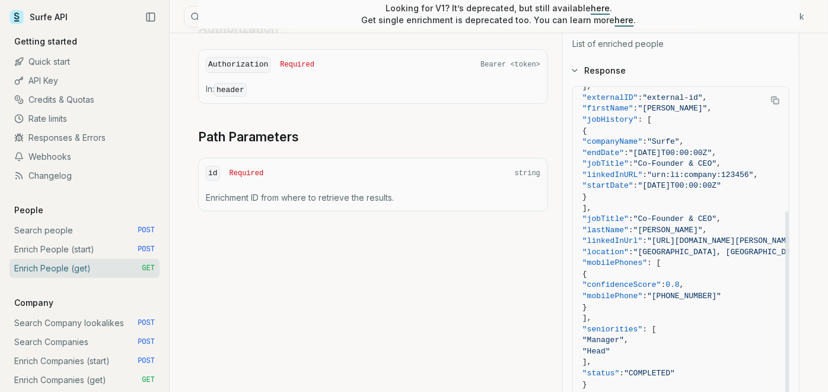
click at [643, 236] on span ""linkedInUrl"" at bounding box center [613, 240] width 60 height 9
drag, startPoint x: 604, startPoint y: 246, endPoint x: 649, endPoint y: 247, distance: 44.5
click at [629, 247] on span ""location"" at bounding box center [606, 251] width 46 height 9
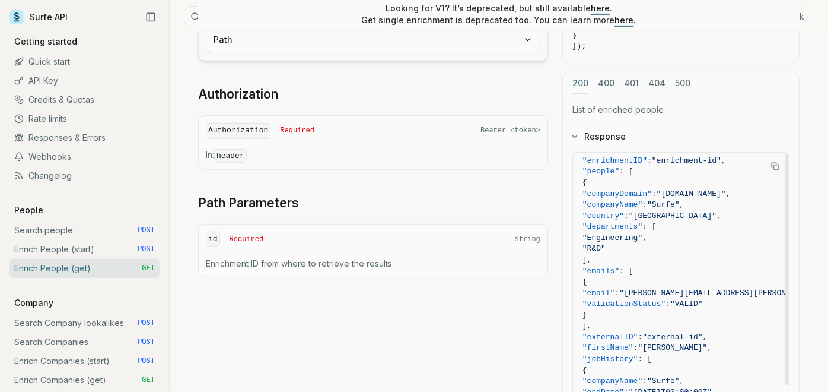
scroll to position [0, 0]
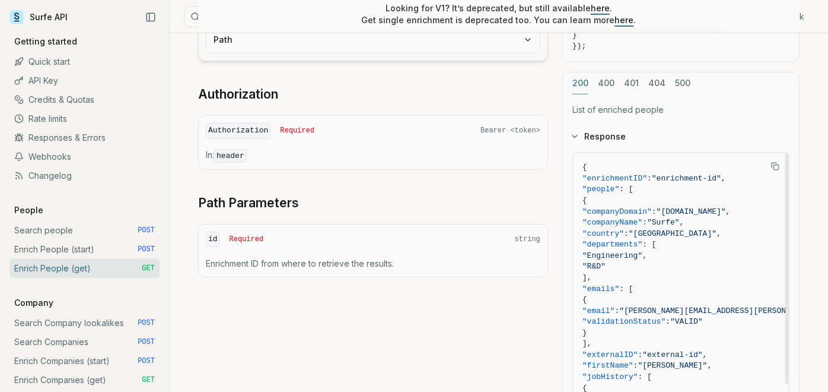
click at [690, 239] on span ""departments" : [" at bounding box center [733, 244] width 301 height 11
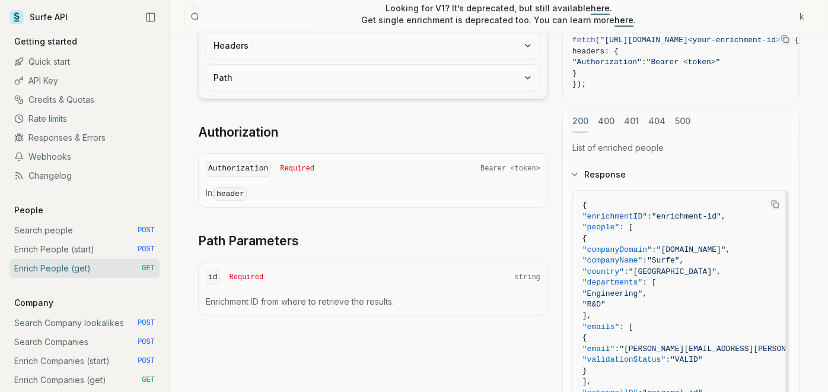
scroll to position [263, 0]
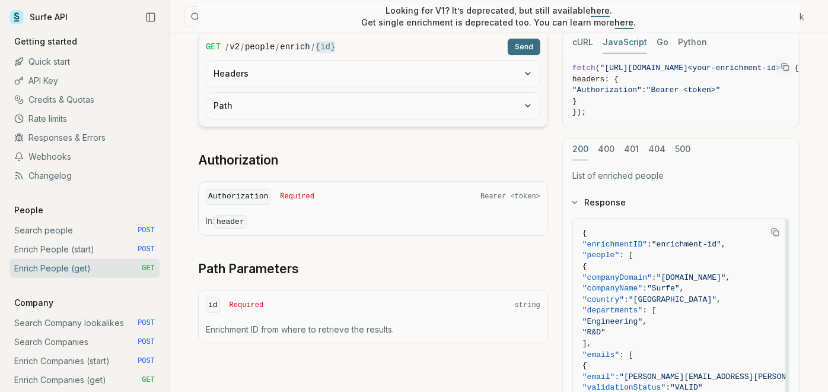
click at [638, 273] on span ""companyDomain"" at bounding box center [617, 277] width 69 height 9
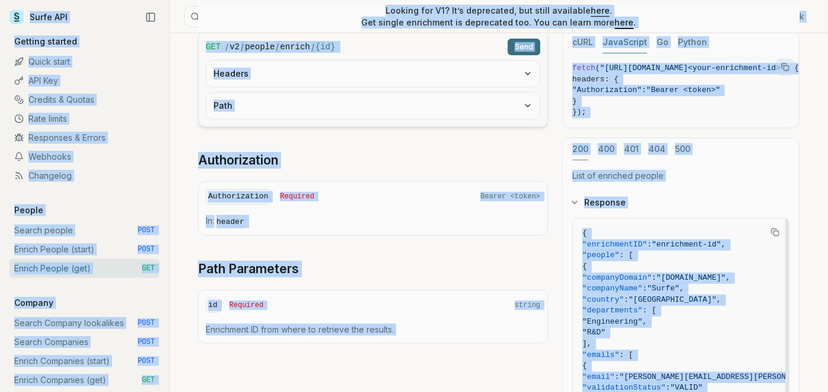
click at [687, 240] on span ""enrichment-id"" at bounding box center [686, 244] width 69 height 9
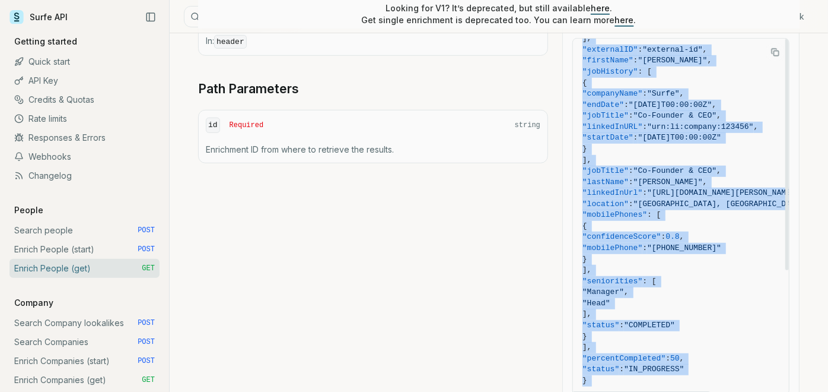
scroll to position [576, 0]
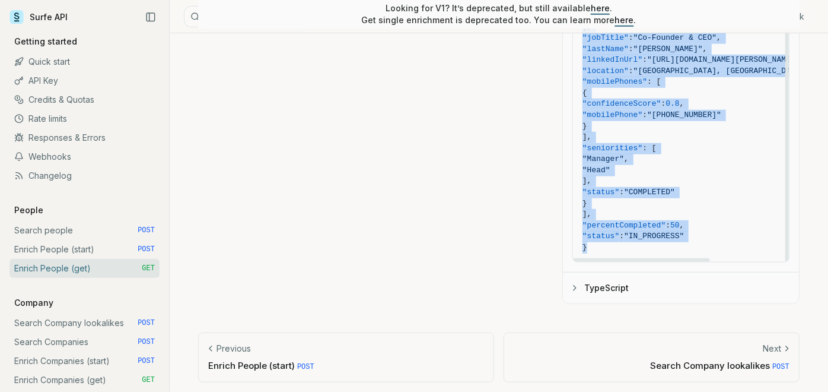
drag, startPoint x: 582, startPoint y: 227, endPoint x: 663, endPoint y: 268, distance: 91.3
click at [663, 268] on div "Response { "enrichmentID" : "enrichment-id" , "people" : [ { "companyDomain" : …" at bounding box center [681, 86] width 236 height 434
copy div "{ "enrichmentID" : "enrichment-id" , "people" : [ { "companyDomain" : "surfe.co…"
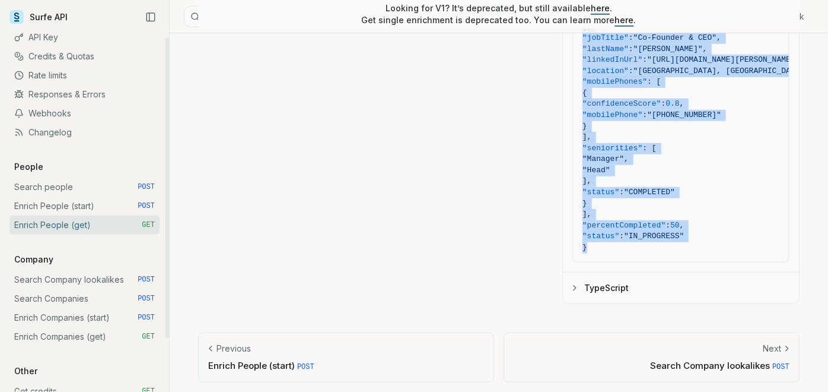
scroll to position [14, 0]
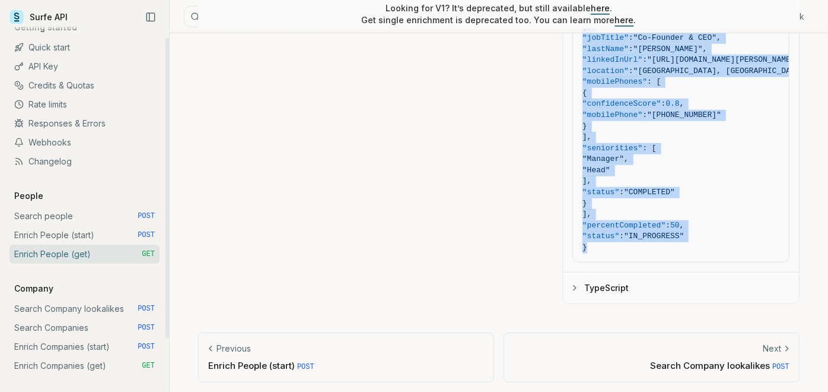
click at [75, 126] on link "Responses & Errors" at bounding box center [84, 123] width 150 height 19
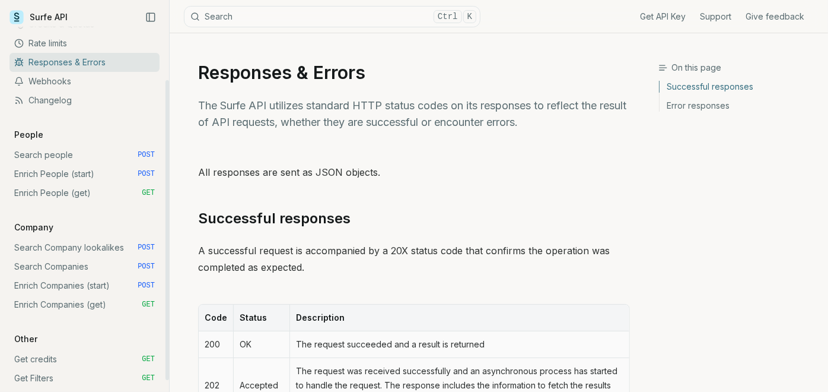
scroll to position [80, 0]
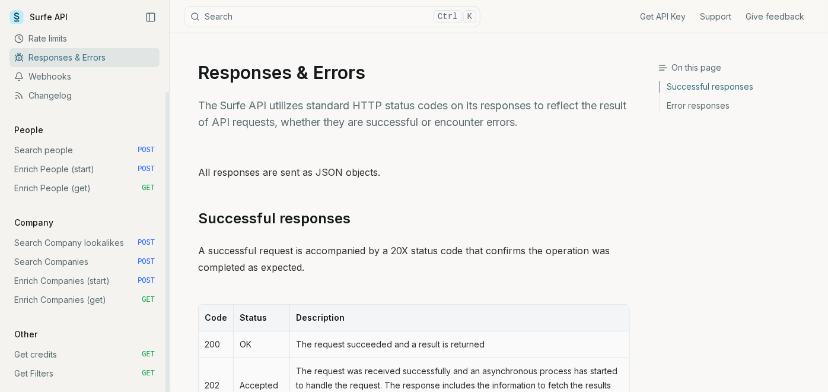
click at [76, 151] on link "Search people POST" at bounding box center [84, 150] width 150 height 19
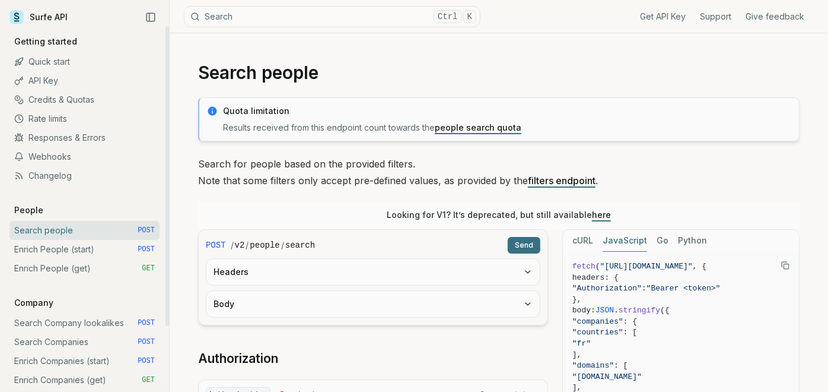
click at [390, 277] on button "Headers" at bounding box center [374, 272] width 334 height 26
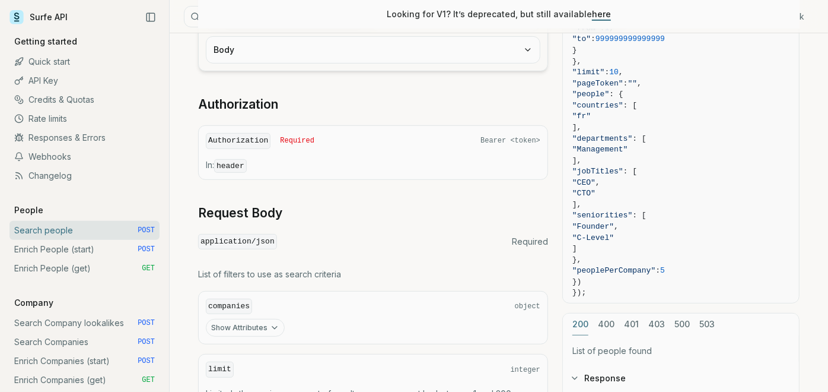
scroll to position [395, 0]
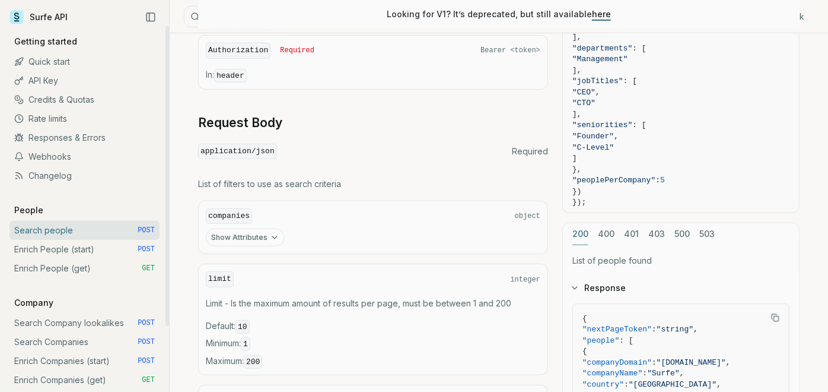
click at [64, 237] on link "Search people POST" at bounding box center [84, 230] width 150 height 19
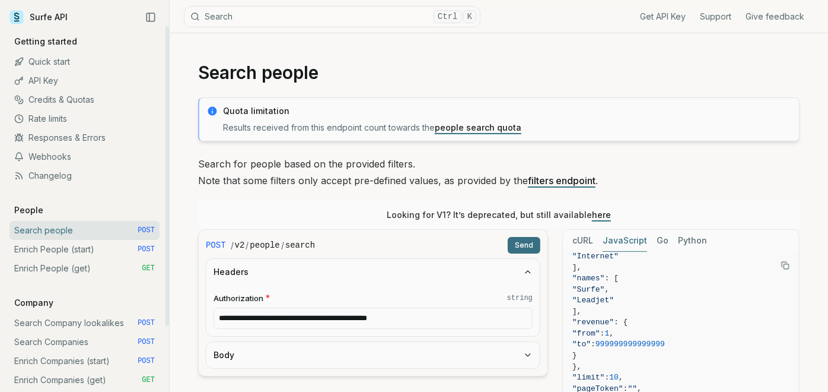
click at [65, 244] on link "Enrich People (start) POST" at bounding box center [84, 249] width 150 height 19
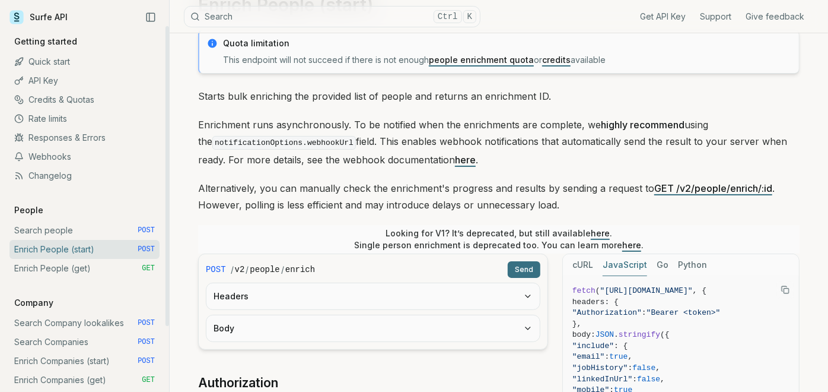
scroll to position [132, 0]
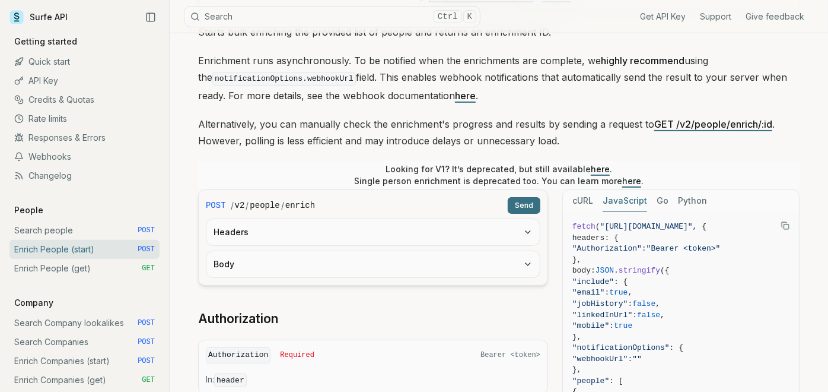
click at [351, 243] on div "Headers" at bounding box center [373, 231] width 335 height 27
click at [371, 219] on button "Headers" at bounding box center [374, 232] width 334 height 26
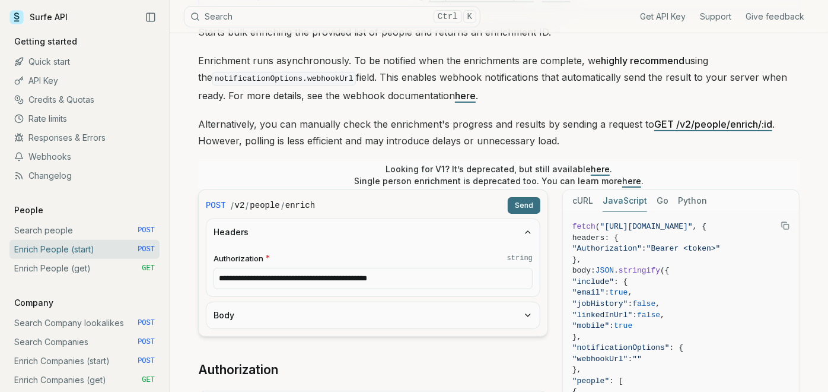
click at [345, 312] on button "Body" at bounding box center [374, 315] width 334 height 26
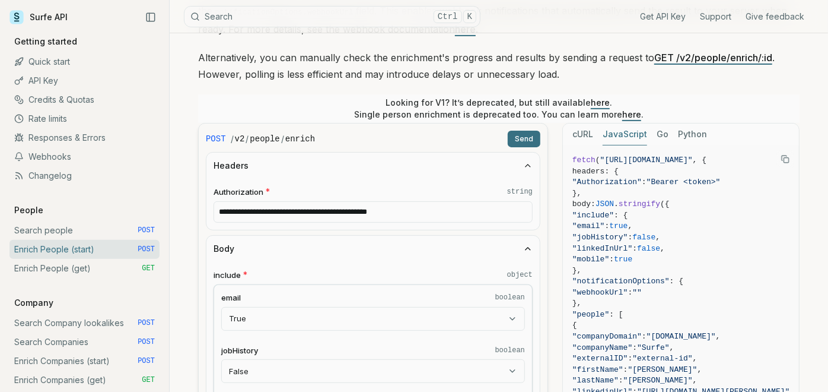
scroll to position [263, 0]
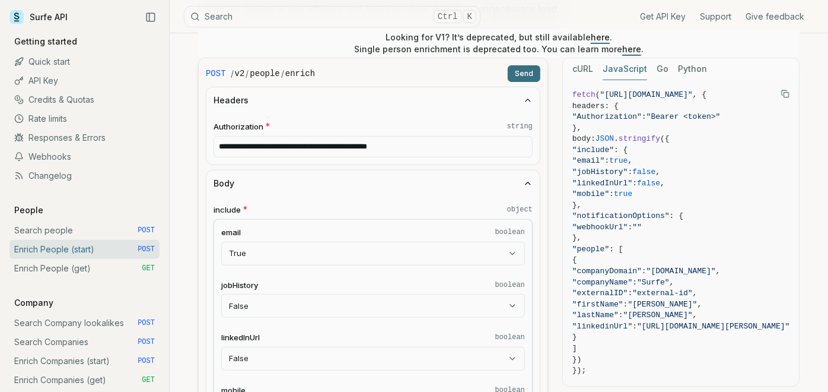
click at [329, 228] on label "email boolean" at bounding box center [373, 232] width 304 height 11
click at [329, 242] on button "True" at bounding box center [373, 254] width 304 height 24
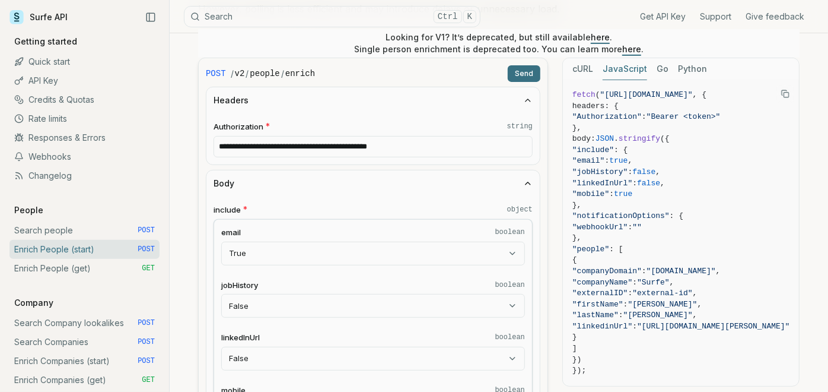
click at [324, 290] on fieldset "jobHistory boolean False **** ***** ****" at bounding box center [373, 299] width 304 height 39
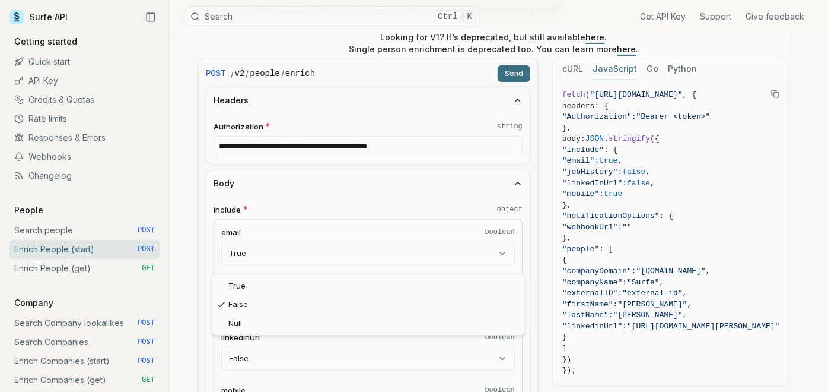
click at [337, 274] on div "True False Null" at bounding box center [368, 304] width 313 height 61
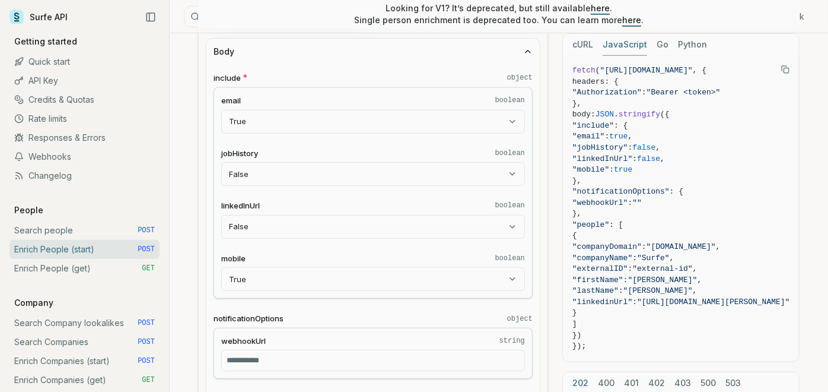
scroll to position [461, 0]
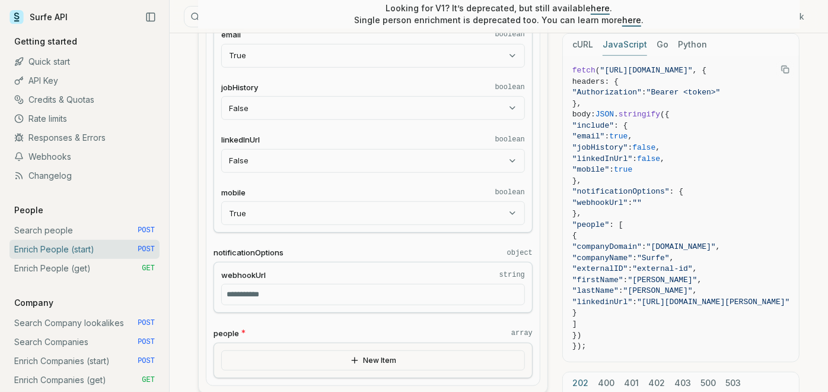
click at [327, 296] on input "webhookUrl string" at bounding box center [373, 294] width 304 height 21
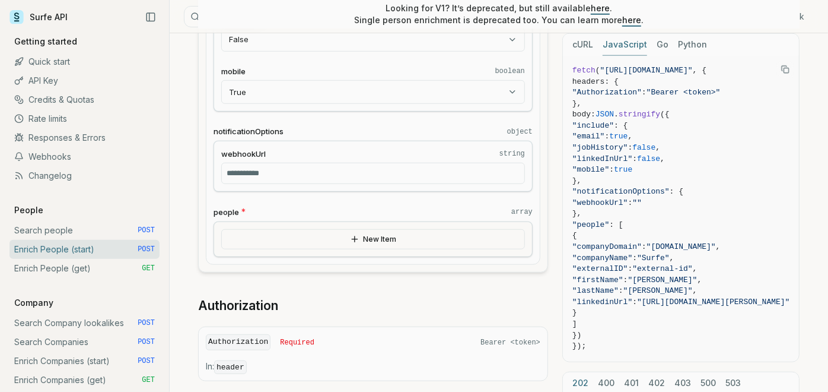
scroll to position [593, 0]
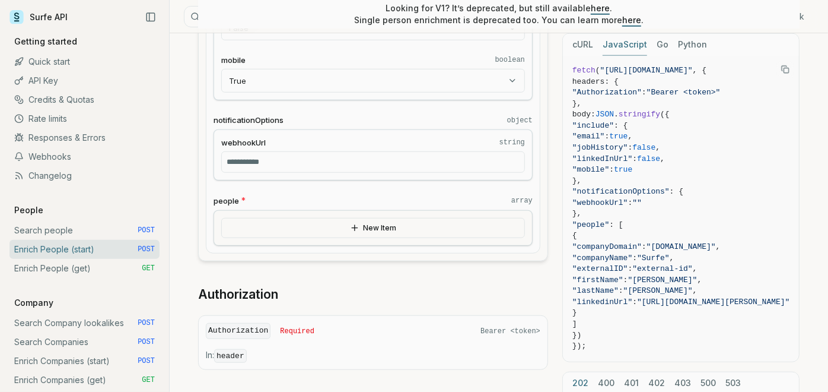
click at [341, 227] on button "New Item" at bounding box center [373, 228] width 304 height 20
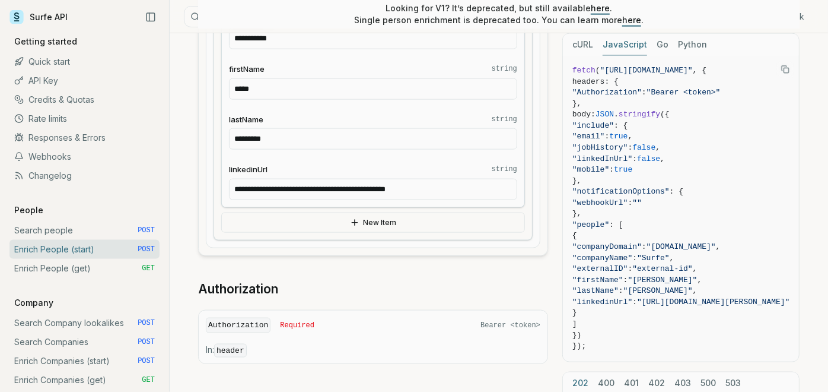
scroll to position [989, 0]
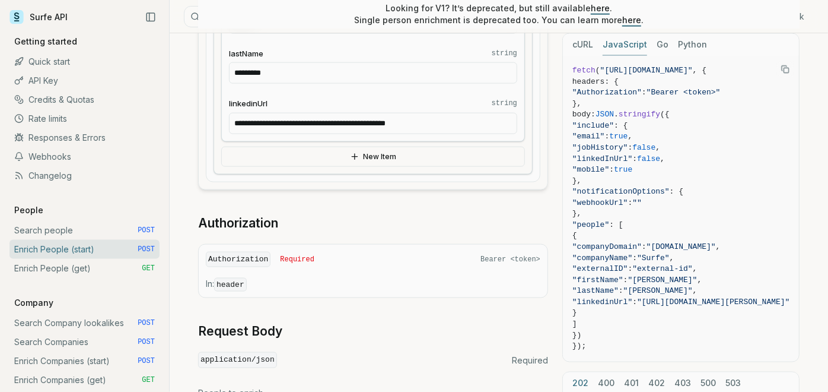
drag, startPoint x: 371, startPoint y: 141, endPoint x: 370, endPoint y: 147, distance: 6.6
click at [369, 157] on button "New Item" at bounding box center [373, 157] width 304 height 20
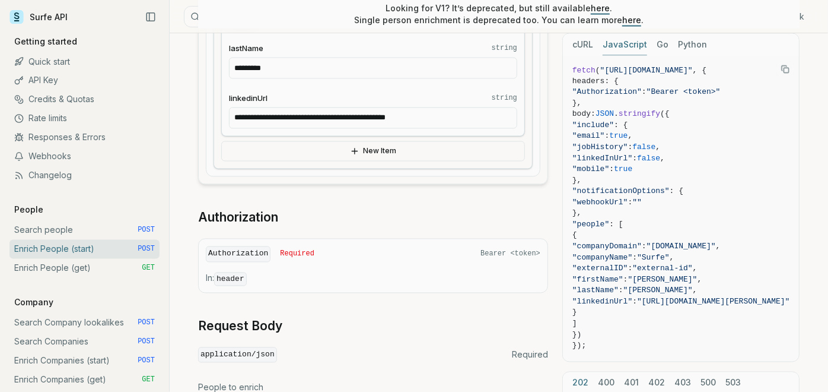
scroll to position [1319, 0]
click at [221, 276] on code "header" at bounding box center [230, 278] width 33 height 14
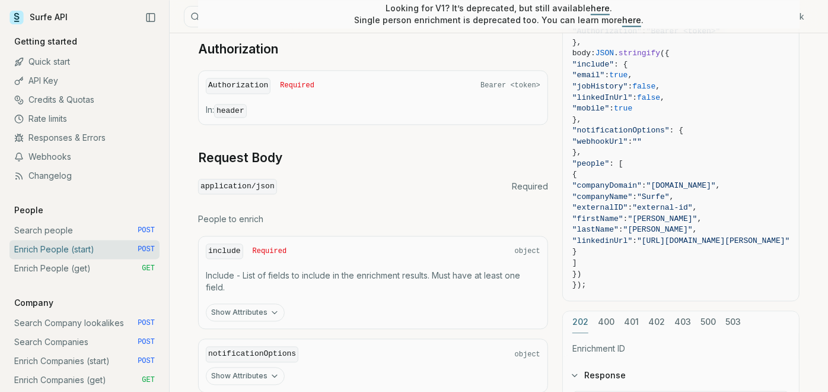
scroll to position [1516, 0]
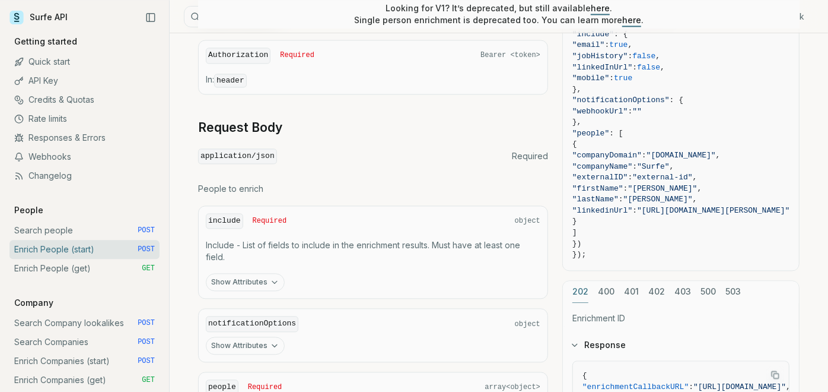
click at [270, 277] on icon "button" at bounding box center [274, 281] width 9 height 9
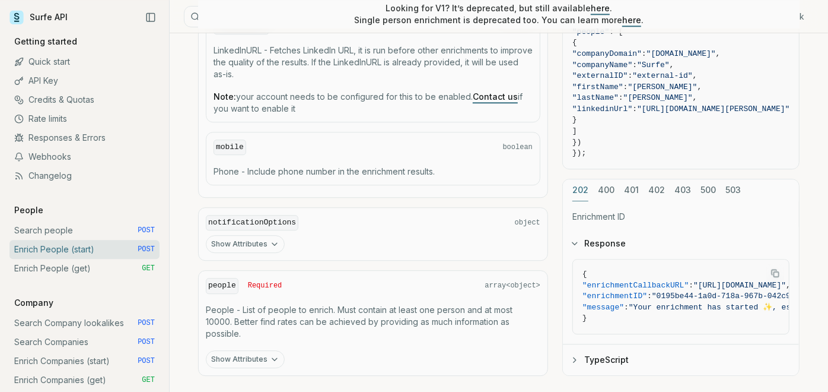
scroll to position [1978, 0]
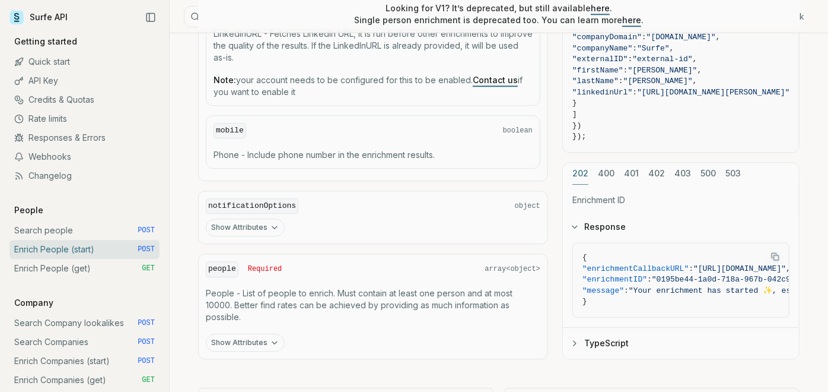
click at [270, 223] on icon "button" at bounding box center [274, 227] width 9 height 9
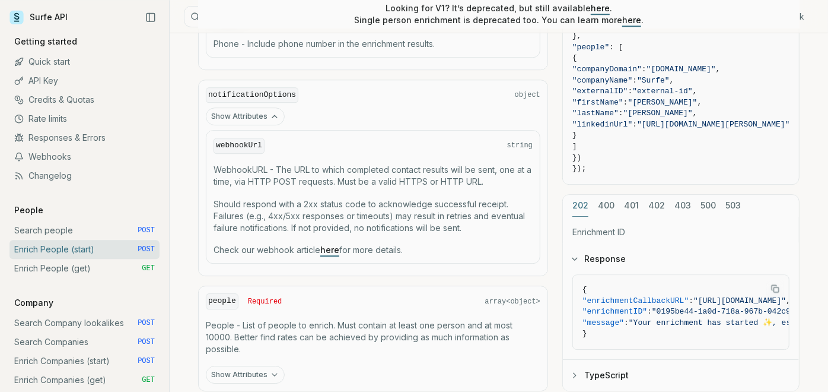
scroll to position [2110, 0]
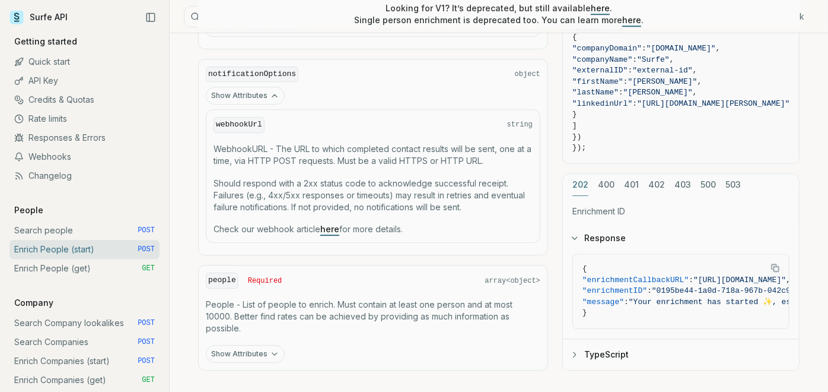
click at [239, 345] on button "Show Attributes" at bounding box center [245, 354] width 79 height 18
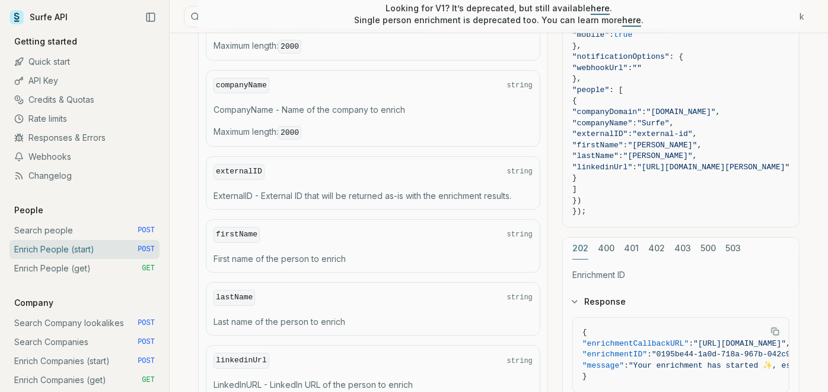
scroll to position [2475, 0]
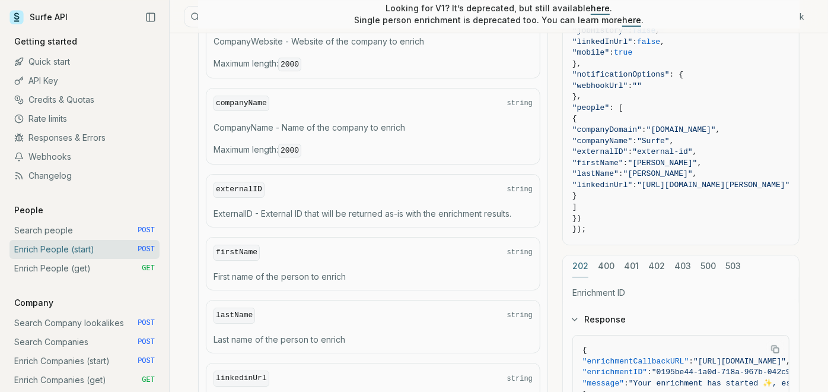
click at [236, 307] on code "lastName" at bounding box center [235, 315] width 42 height 16
drag, startPoint x: 236, startPoint y: 297, endPoint x: 383, endPoint y: 304, distance: 147.3
click at [383, 307] on div "lastName string" at bounding box center [373, 315] width 319 height 16
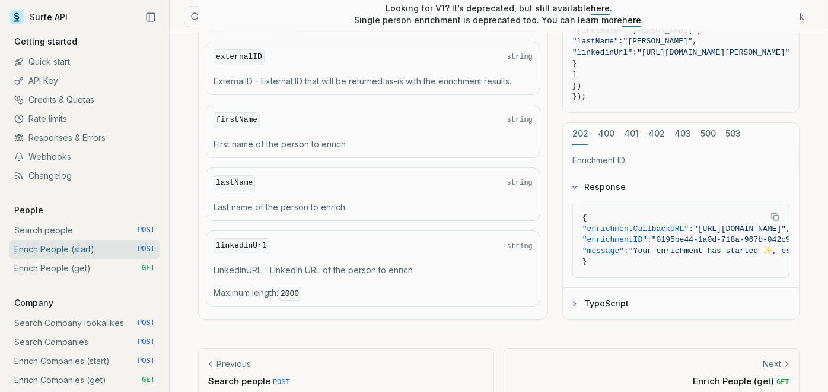
click at [628, 288] on button "TypeScript" at bounding box center [681, 303] width 236 height 31
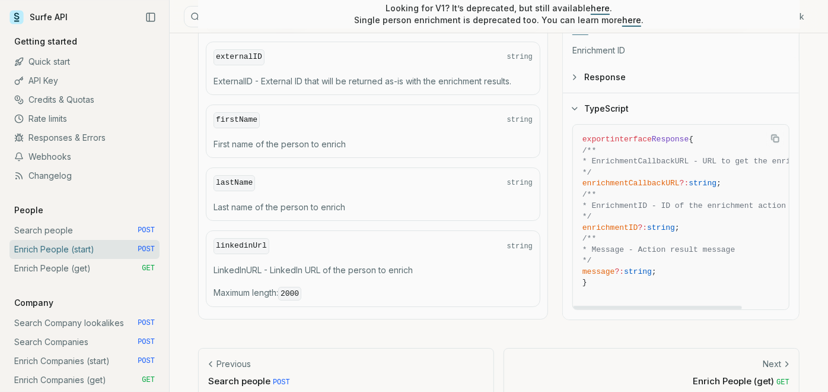
click at [722, 358] on div "Next" at bounding box center [652, 364] width 276 height 12
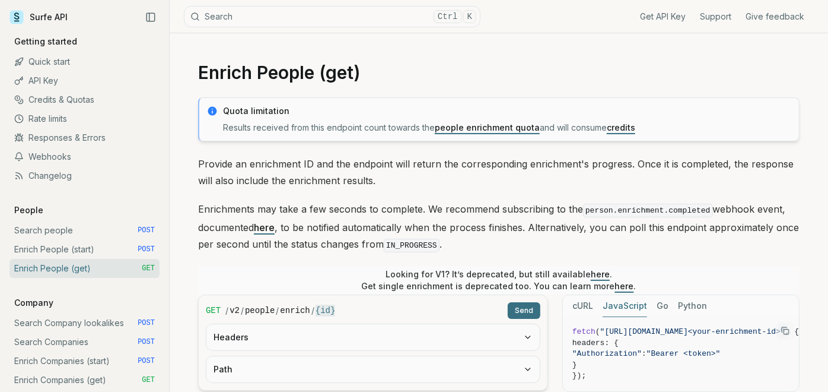
click at [406, 245] on code "IN_PROGRESS" at bounding box center [412, 246] width 56 height 14
click at [475, 128] on link "people enrichment quota" at bounding box center [487, 127] width 105 height 10
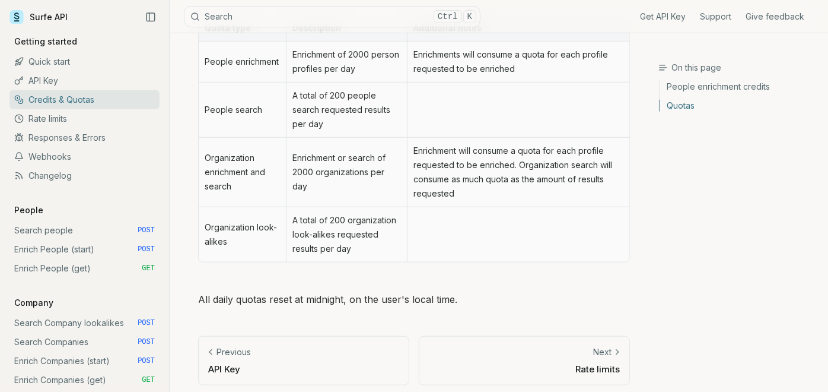
scroll to position [671, 0]
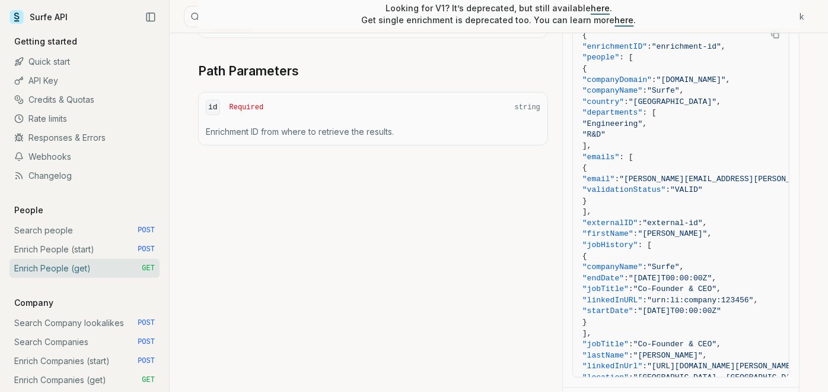
scroll to position [263, 0]
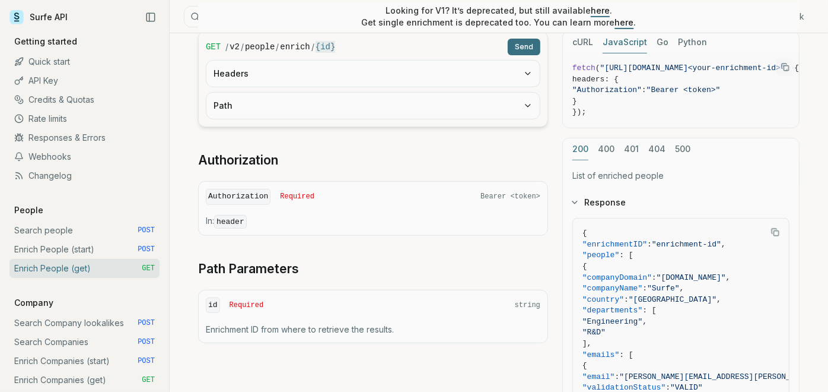
click at [353, 202] on div "Authorization Required Bearer <token> In: header" at bounding box center [373, 208] width 350 height 55
click at [354, 114] on button "Path" at bounding box center [374, 106] width 334 height 26
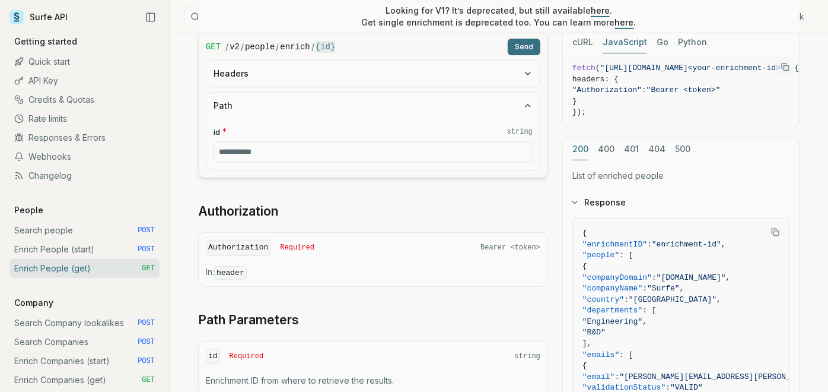
click at [361, 80] on button "Headers" at bounding box center [374, 74] width 334 height 26
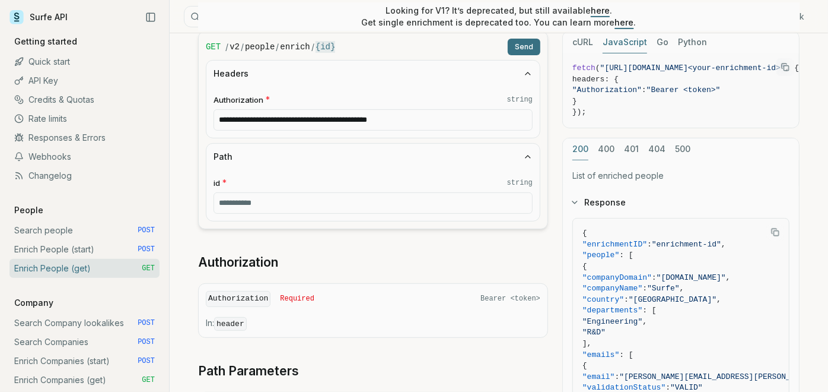
click at [477, 201] on input "id * string" at bounding box center [373, 202] width 319 height 21
click at [479, 154] on button "Path" at bounding box center [374, 157] width 334 height 26
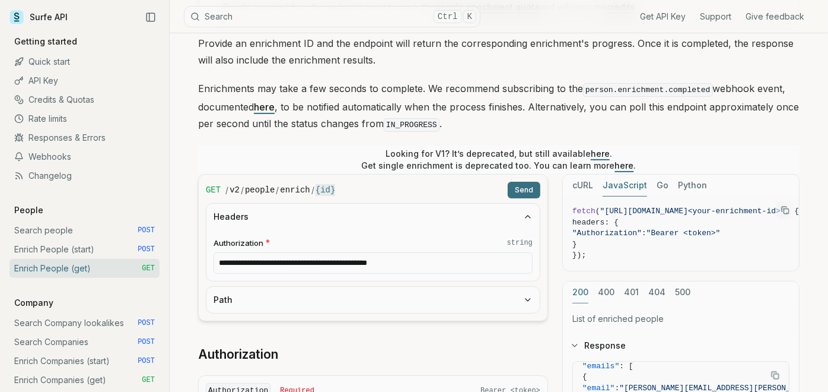
scroll to position [0, 0]
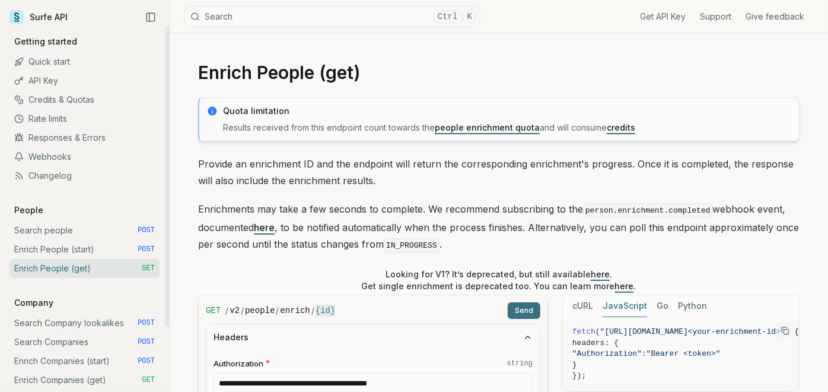
click at [104, 247] on link "Enrich People (start) POST" at bounding box center [84, 249] width 150 height 19
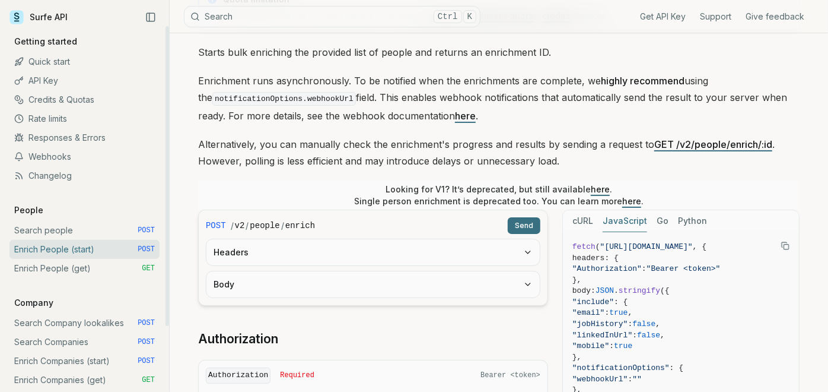
scroll to position [198, 0]
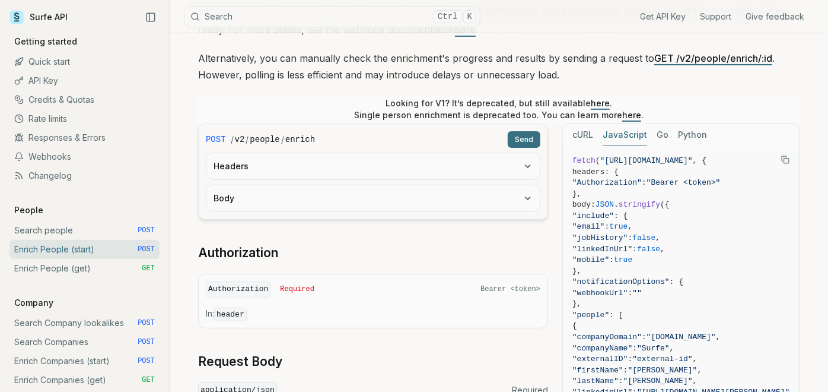
click at [405, 199] on button "Body" at bounding box center [374, 198] width 334 height 26
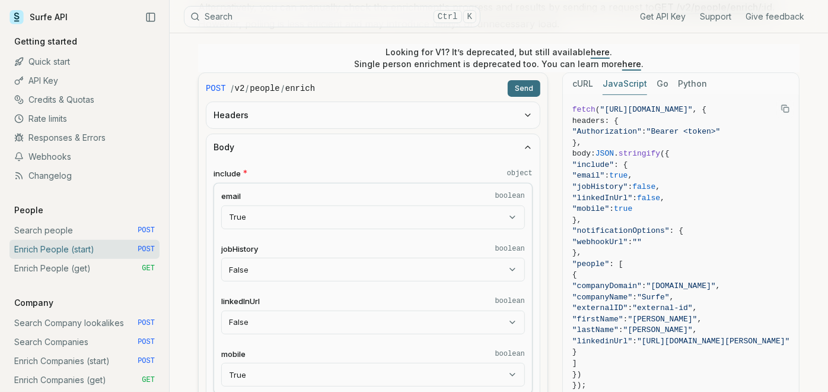
scroll to position [263, 0]
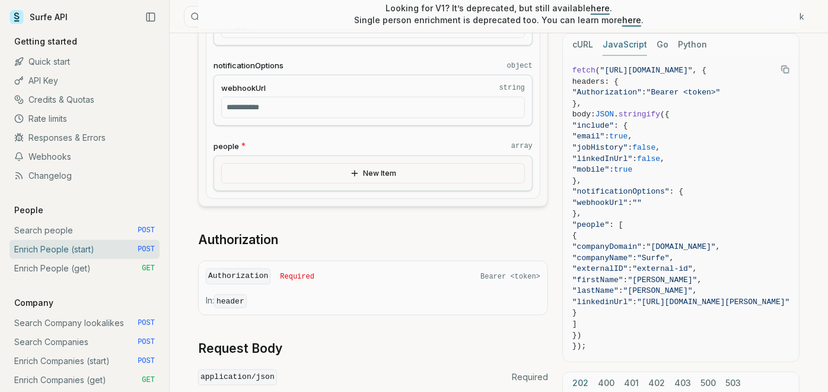
scroll to position [659, 0]
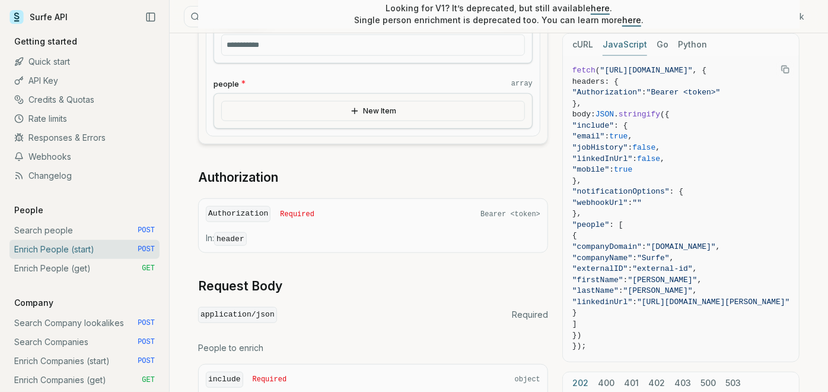
click at [397, 107] on button "New Item" at bounding box center [373, 111] width 304 height 20
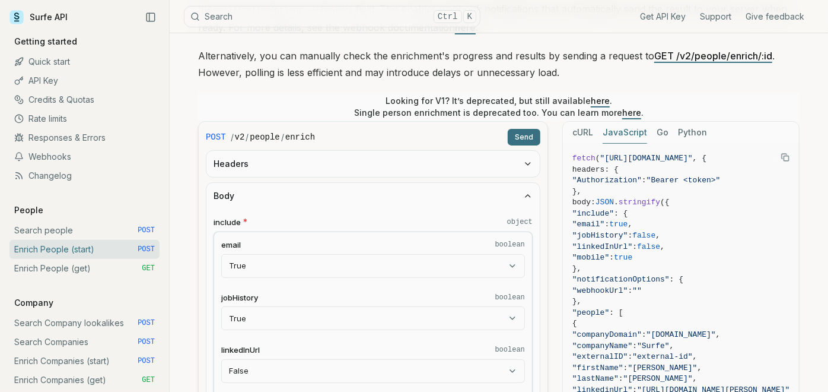
scroll to position [198, 0]
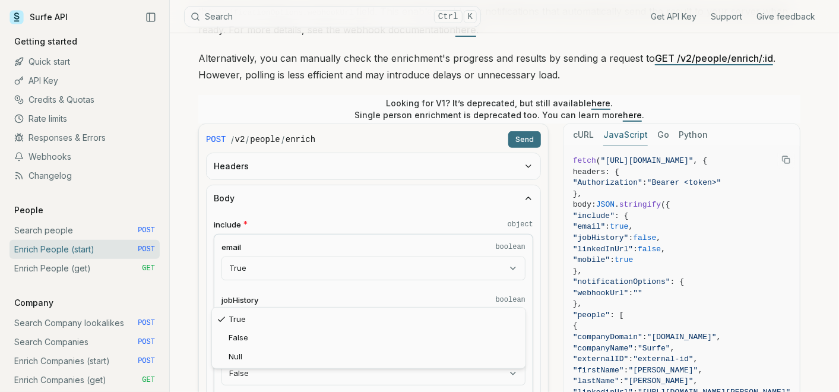
select select "*****"
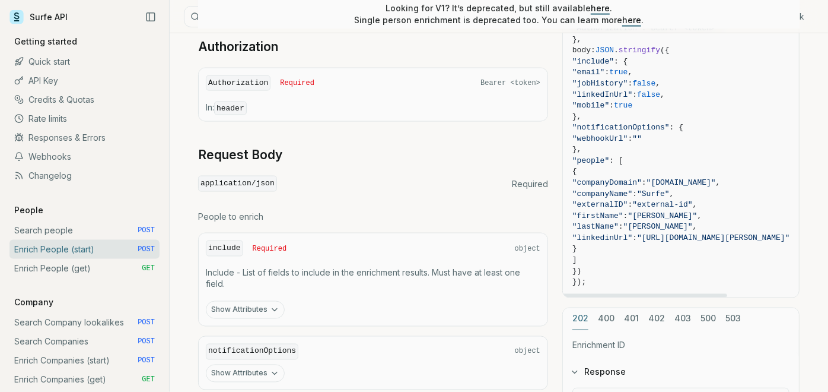
scroll to position [1111, 0]
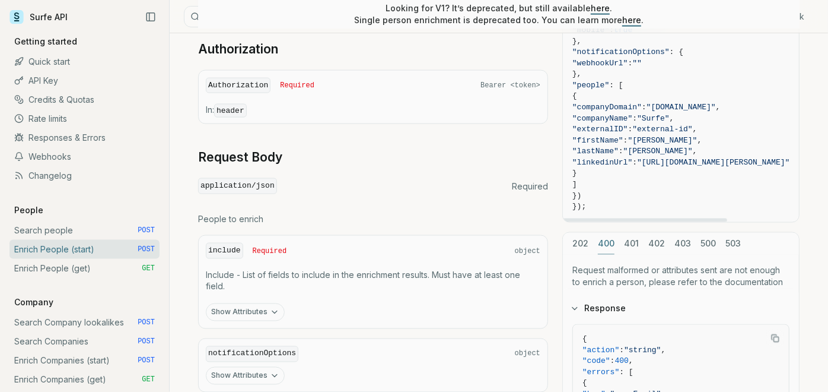
click at [576, 240] on div "cURL JavaScript Go Python fetch ( "https://api.surfe.com/v2/people/enrich" , { …" at bounding box center [681, 200] width 237 height 613
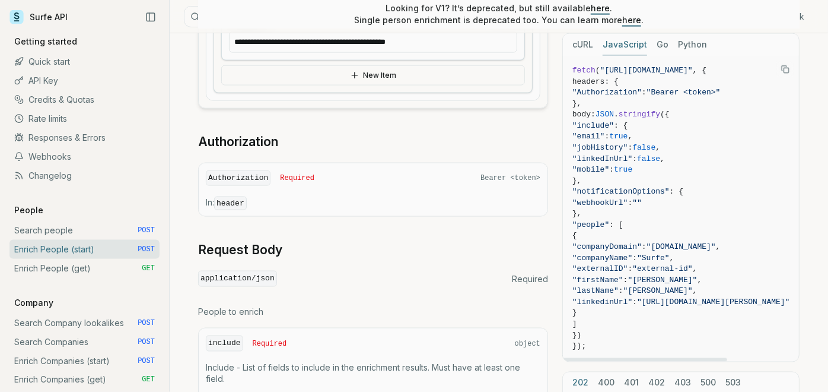
scroll to position [980, 0]
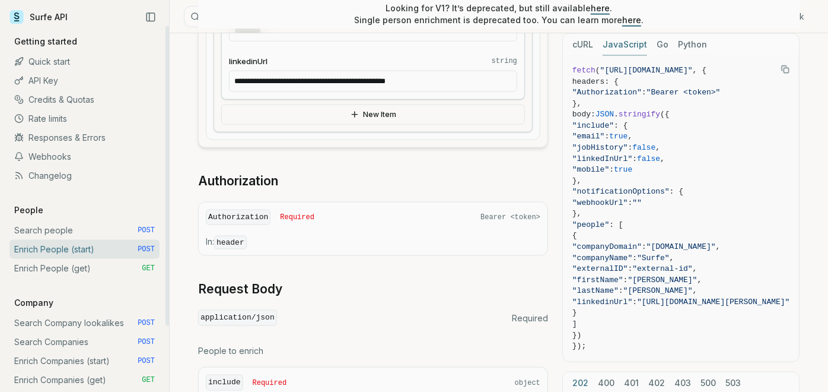
click at [62, 270] on link "Enrich People (get) GET" at bounding box center [84, 268] width 150 height 19
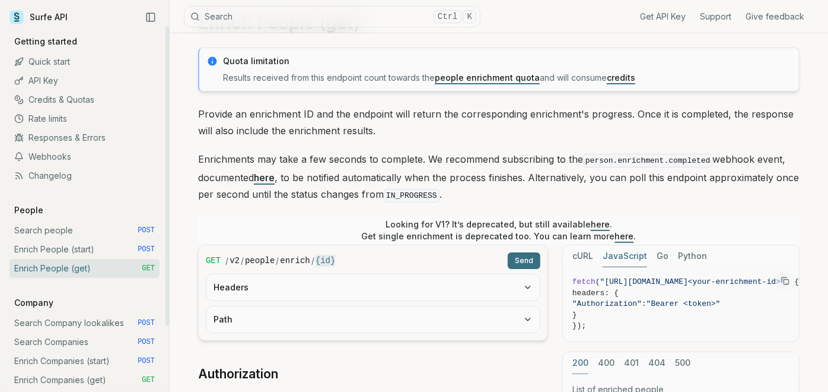
scroll to position [66, 0]
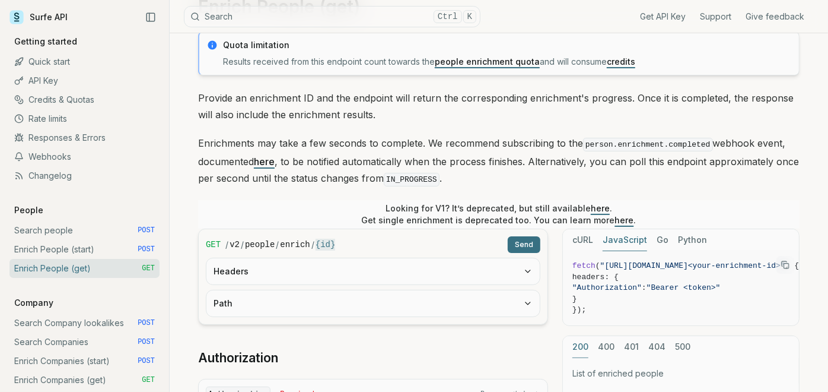
click at [392, 258] on button "Headers" at bounding box center [374, 271] width 334 height 26
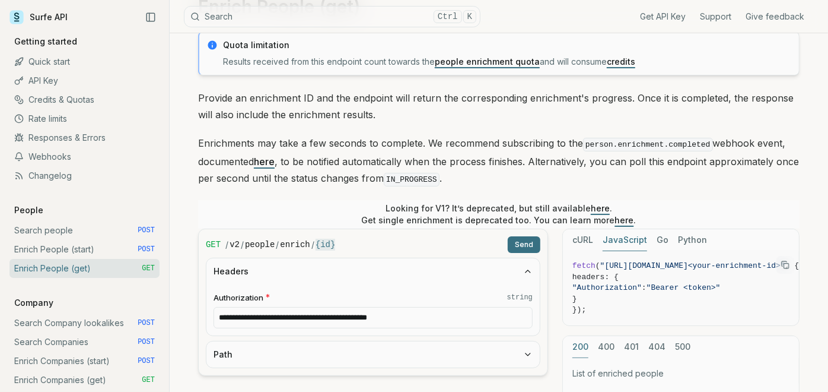
click at [392, 258] on button "Headers" at bounding box center [374, 271] width 334 height 26
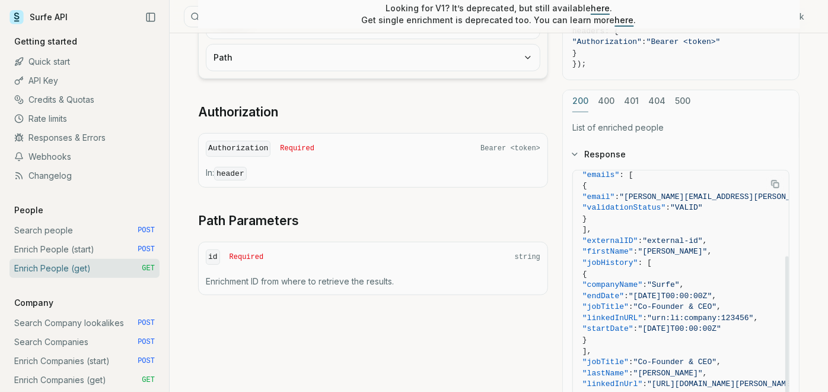
scroll to position [329, 0]
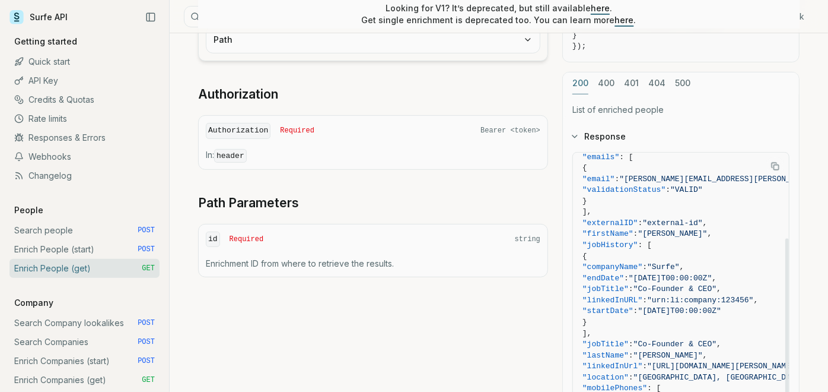
click at [792, 264] on div "{ "enrichmentID" : "enrichment-id" , "people" : [ { "companyDomain" : "surfe.co…" at bounding box center [681, 335] width 236 height 367
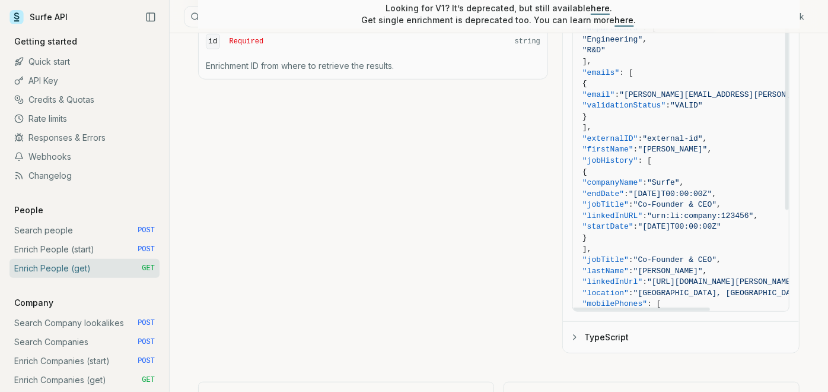
scroll to position [0, 0]
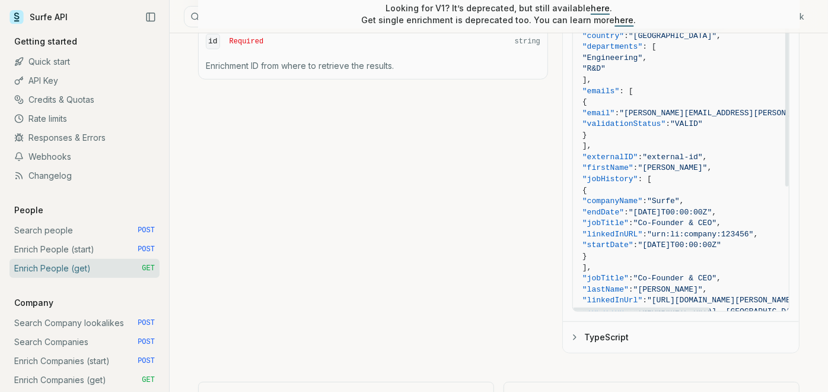
drag, startPoint x: 659, startPoint y: 174, endPoint x: 611, endPoint y: 178, distance: 48.2
click at [611, 178] on span ""jobHistory" : [" at bounding box center [733, 179] width 301 height 11
copy span "jobHistory""
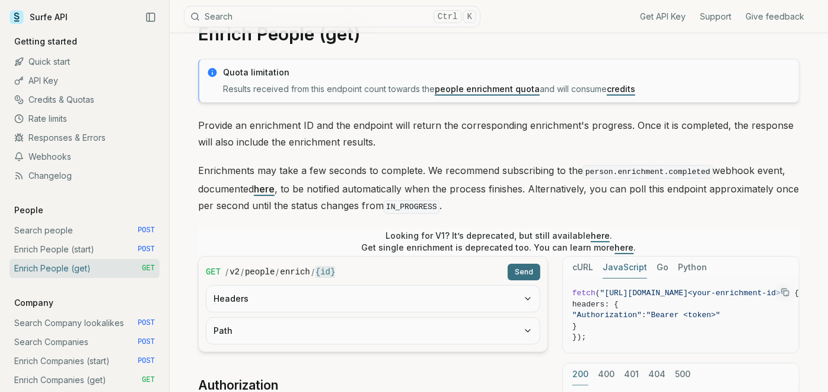
scroll to position [66, 0]
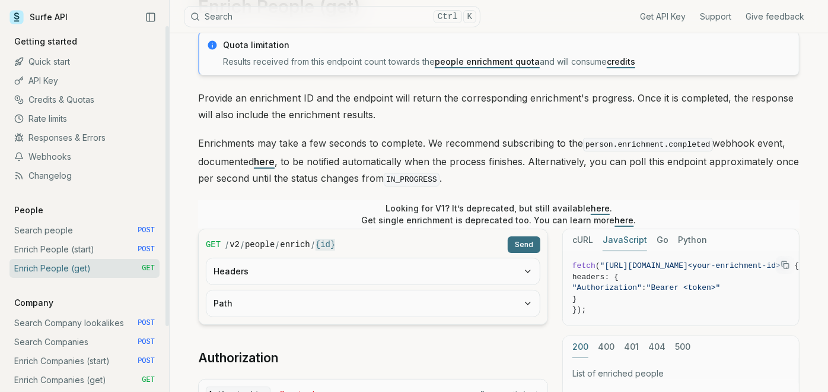
click at [95, 252] on link "Enrich People (start) POST" at bounding box center [84, 249] width 150 height 19
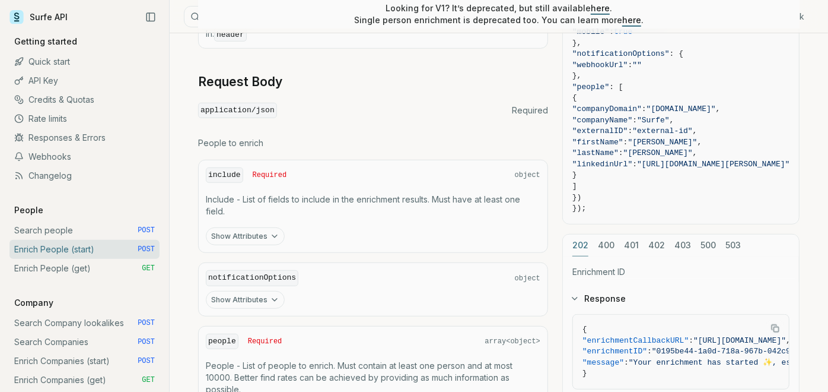
scroll to position [337, 0]
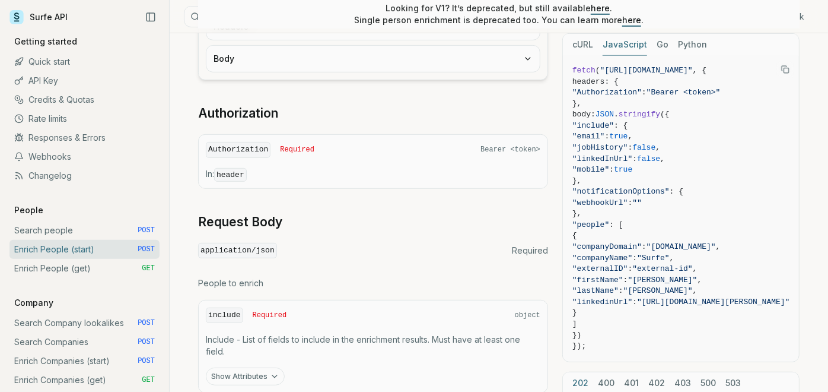
click at [417, 64] on button "Body" at bounding box center [374, 59] width 334 height 26
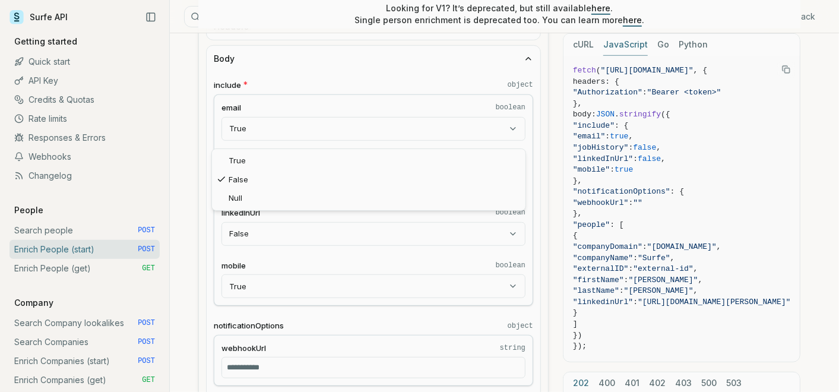
click at [390, 177] on body "Surfe API Get API Key Support Give feedback Getting started Quick start API Key…" at bounding box center [414, 356] width 828 height 1387
select select "****"
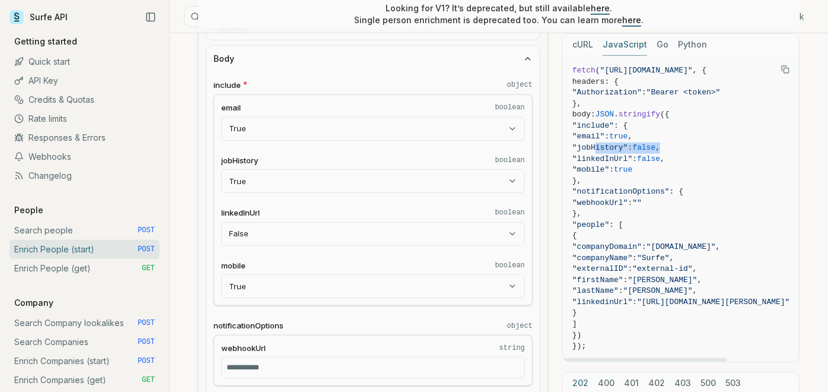
drag, startPoint x: 693, startPoint y: 148, endPoint x: 595, endPoint y: 147, distance: 98.5
click at [595, 147] on span ""jobHistory" : false ," at bounding box center [682, 147] width 218 height 11
copy span ""jobHistory" : false ,"
click at [651, 236] on span "{" at bounding box center [682, 235] width 218 height 11
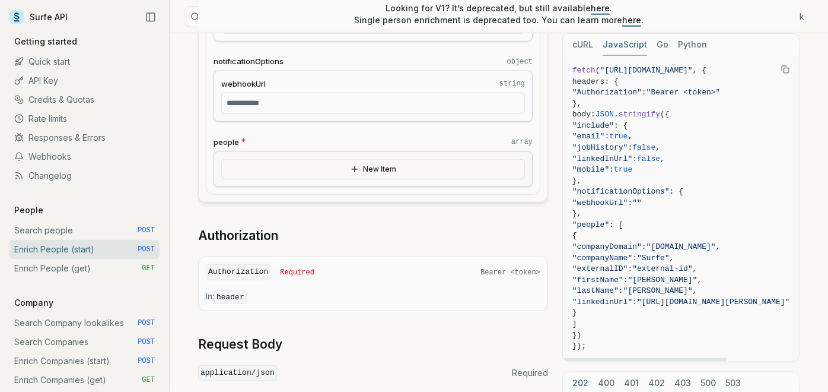
scroll to position [535, 0]
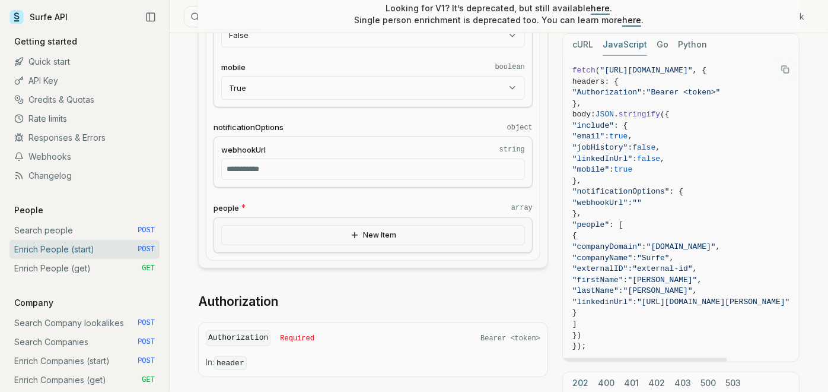
click at [670, 253] on span ""Surfe"" at bounding box center [653, 257] width 33 height 9
click at [59, 269] on link "Enrich People (get) GET" at bounding box center [84, 268] width 150 height 19
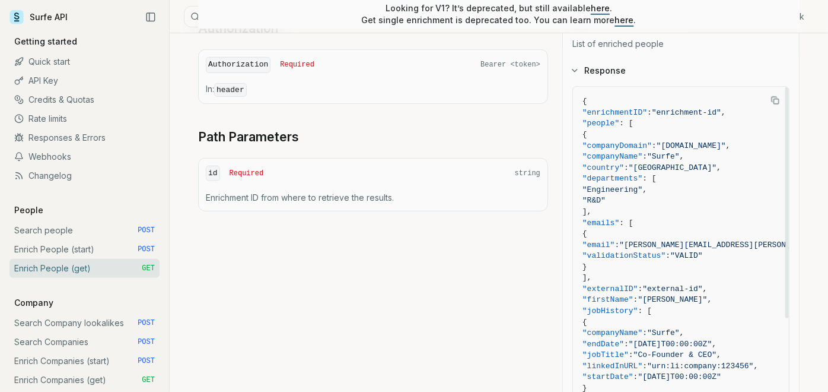
click at [637, 175] on span ""departments"" at bounding box center [613, 178] width 60 height 9
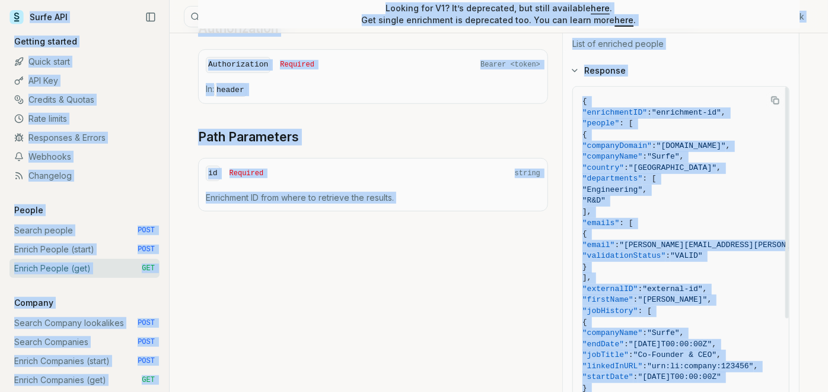
click at [640, 179] on span ""departments" : [" at bounding box center [733, 178] width 301 height 11
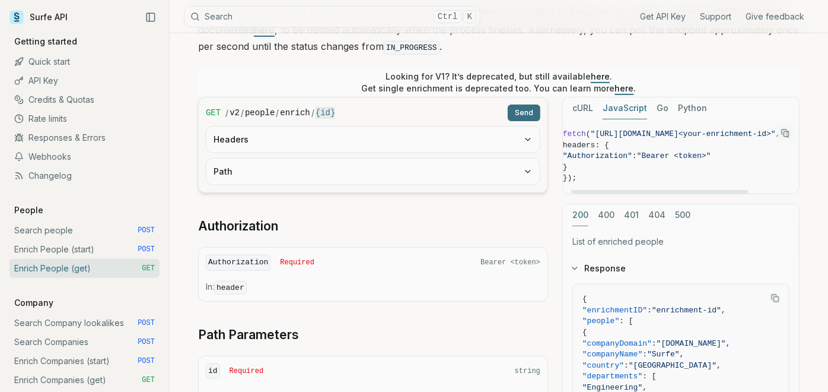
scroll to position [0, 79]
drag, startPoint x: 659, startPoint y: 189, endPoint x: 752, endPoint y: 205, distance: 94.5
click at [752, 193] on div at bounding box center [711, 192] width 177 height 4
drag, startPoint x: 752, startPoint y: 205, endPoint x: 629, endPoint y: 226, distance: 125.2
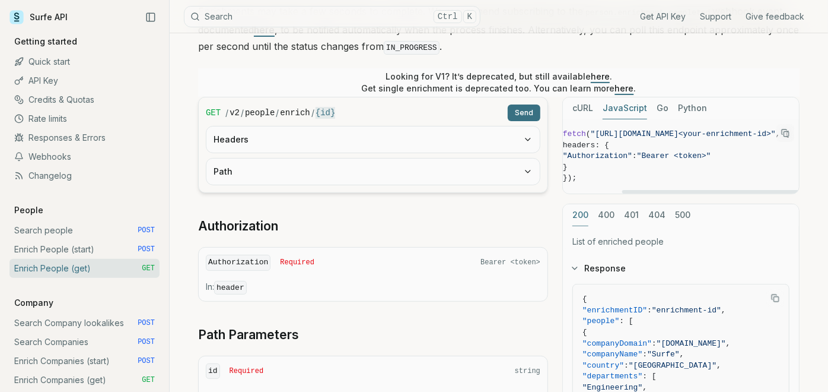
drag, startPoint x: 629, startPoint y: 226, endPoint x: 631, endPoint y: 298, distance: 73.0
click at [631, 298] on span "{" at bounding box center [733, 299] width 301 height 11
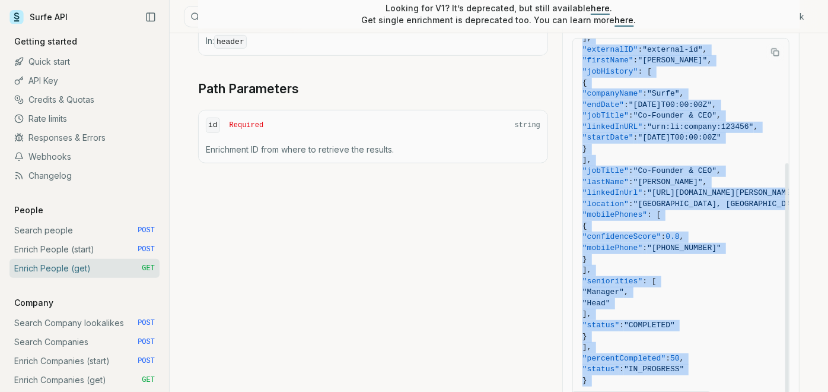
scroll to position [576, 0]
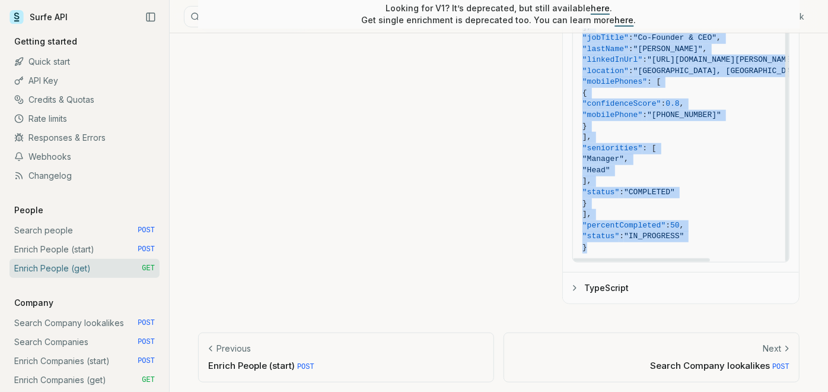
drag, startPoint x: 584, startPoint y: 294, endPoint x: 700, endPoint y: 239, distance: 129.0
copy code "{ "enrichmentID" : "enrichment-id" , "people" : [ { "companyDomain" : "surfe.co…"
click at [620, 171] on span ""Head"" at bounding box center [733, 170] width 301 height 11
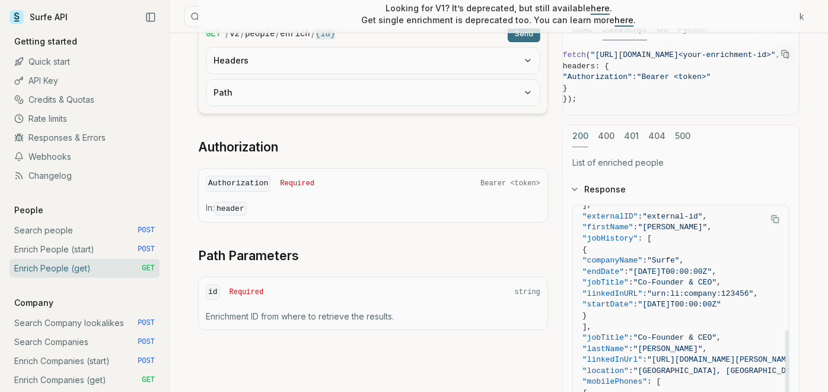
scroll to position [342, 0]
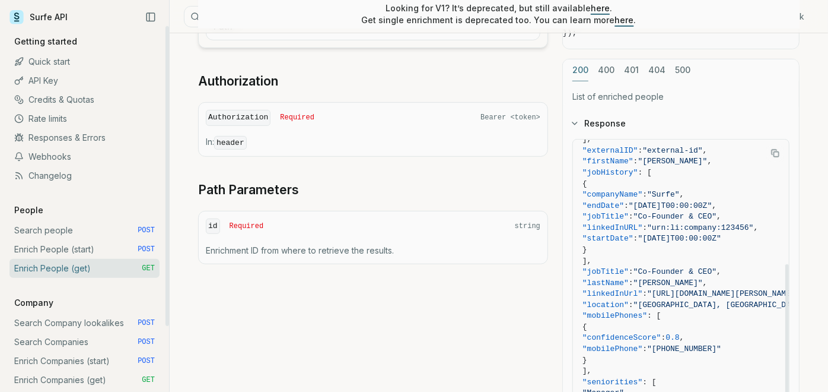
click at [93, 243] on link "Enrich People (start) POST" at bounding box center [84, 249] width 150 height 19
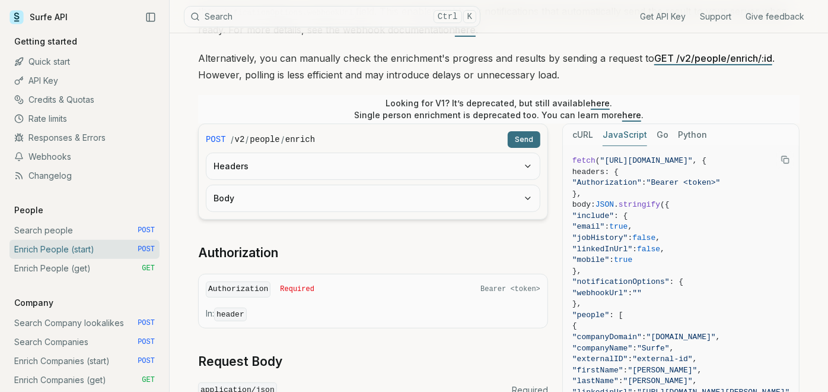
scroll to position [263, 0]
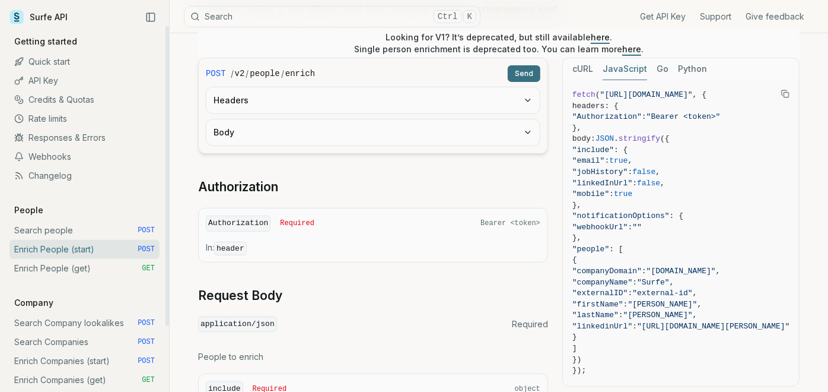
click at [69, 269] on link "Enrich People (get) GET" at bounding box center [84, 268] width 150 height 19
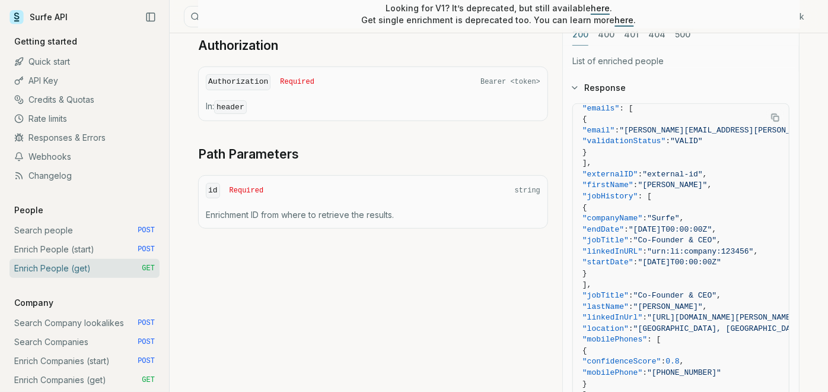
scroll to position [395, 0]
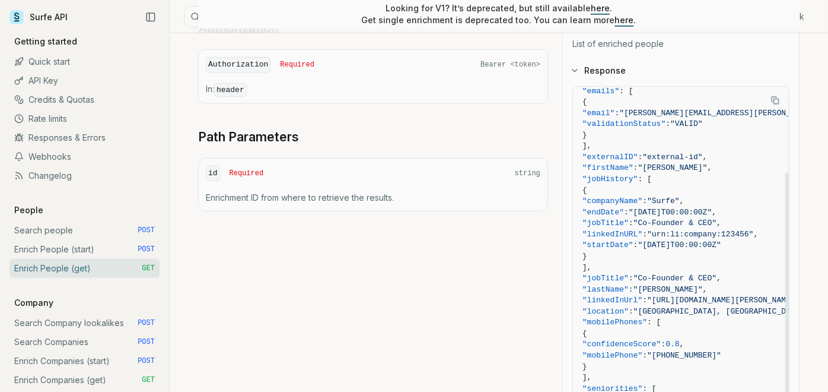
click at [675, 297] on span ""https://www.linkedin.com/in/david-maurice-chevalier"" at bounding box center [723, 300] width 153 height 9
click at [677, 296] on span ""https://www.linkedin.com/in/david-maurice-chevalier"" at bounding box center [723, 300] width 153 height 9
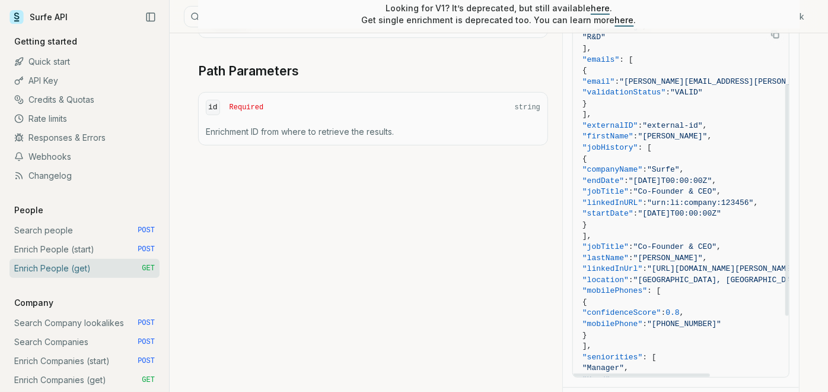
scroll to position [60, 0]
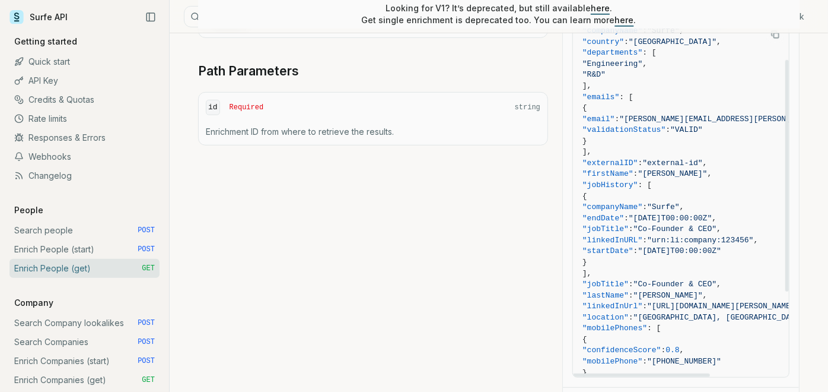
drag, startPoint x: 770, startPoint y: 223, endPoint x: 587, endPoint y: 155, distance: 194.3
click at [587, 155] on code "{ "enrichmentID" : "enrichment-id" , "people" : [ { "companyDomain" : "surfe.co…" at bounding box center [733, 234] width 301 height 529
copy code ""externalID" : "external-id" , "firstName" : "David" , "jobHistory" : [ { "comp…"
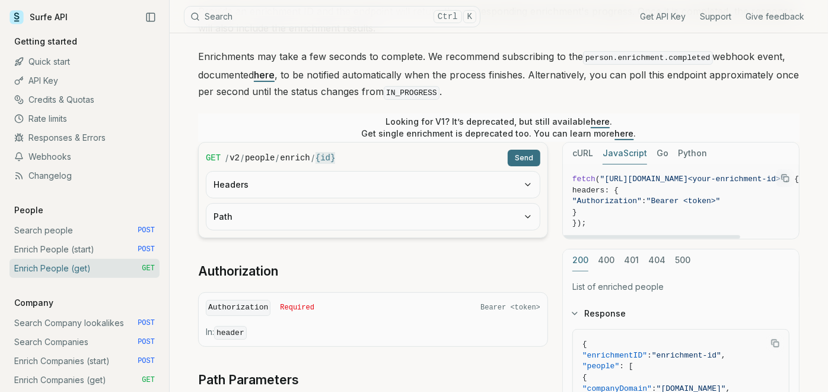
scroll to position [132, 0]
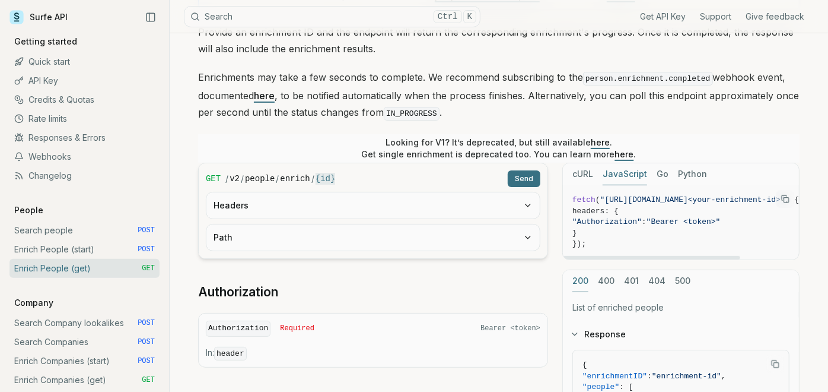
drag, startPoint x: 677, startPoint y: 258, endPoint x: 693, endPoint y: 262, distance: 16.6
drag, startPoint x: 682, startPoint y: 254, endPoint x: 754, endPoint y: 254, distance: 71.8
click at [752, 256] on div at bounding box center [706, 258] width 177 height 4
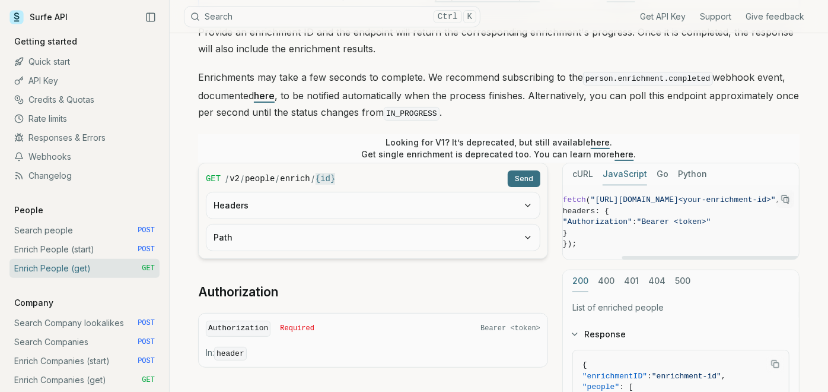
scroll to position [0, 0]
drag, startPoint x: 763, startPoint y: 254, endPoint x: 431, endPoint y: 243, distance: 331.3
click at [563, 256] on div at bounding box center [651, 258] width 177 height 4
click at [66, 242] on link "Enrich People (start) POST" at bounding box center [84, 249] width 150 height 19
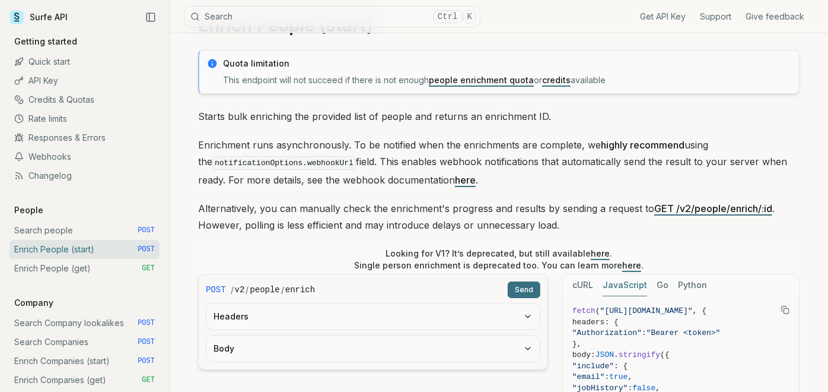
scroll to position [66, 0]
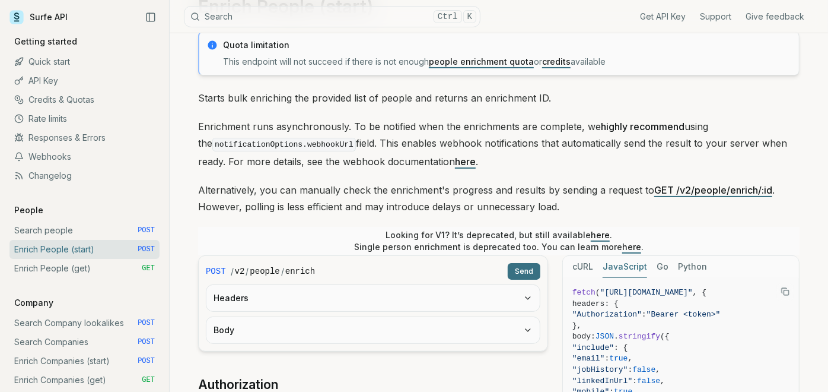
click at [601, 233] on link "here" at bounding box center [600, 235] width 19 height 10
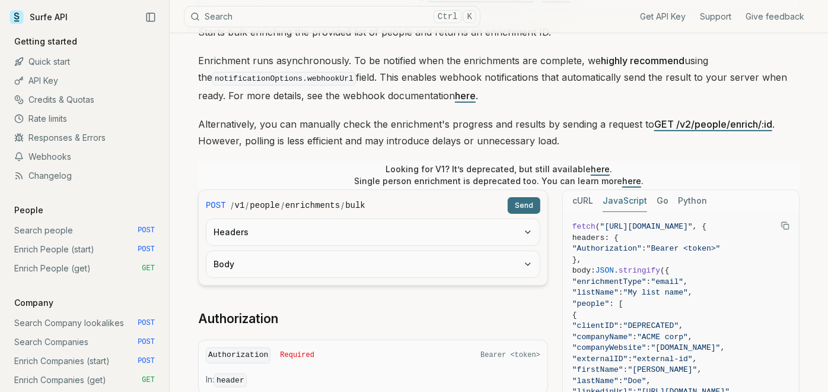
scroll to position [198, 0]
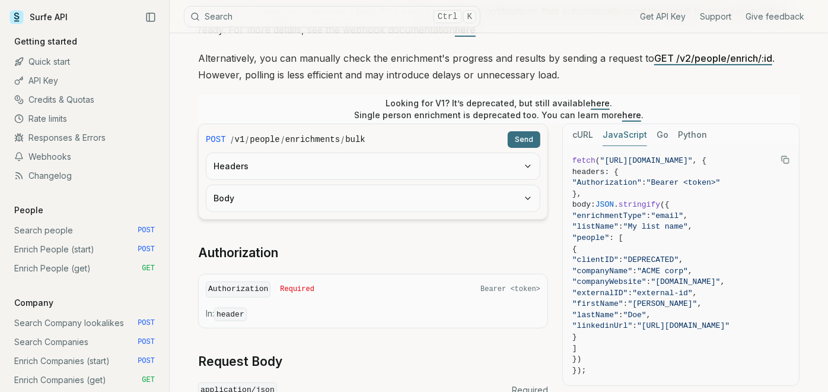
click at [593, 98] on link "here" at bounding box center [600, 103] width 19 height 10
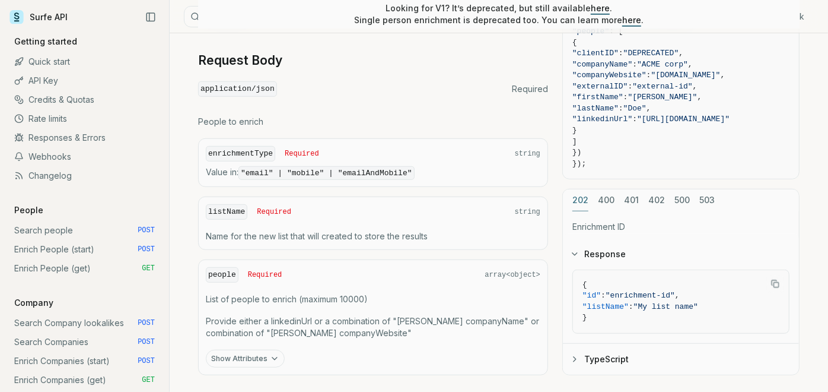
scroll to position [517, 0]
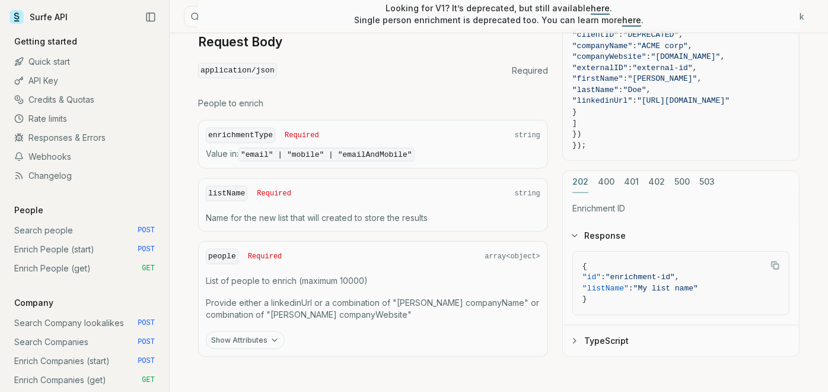
click at [229, 339] on button "Show Attributes" at bounding box center [245, 340] width 79 height 18
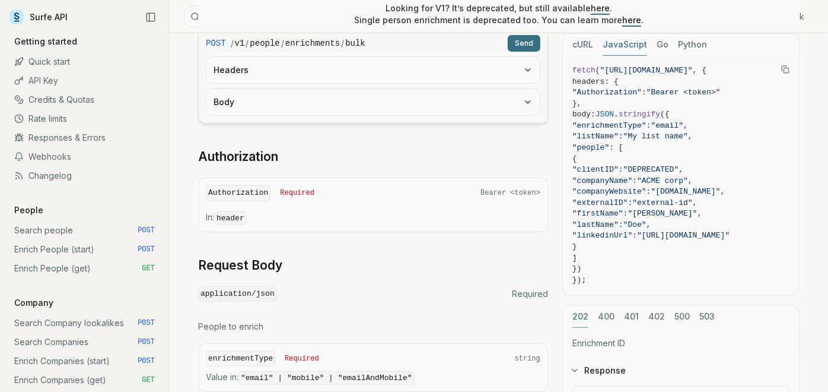
scroll to position [228, 0]
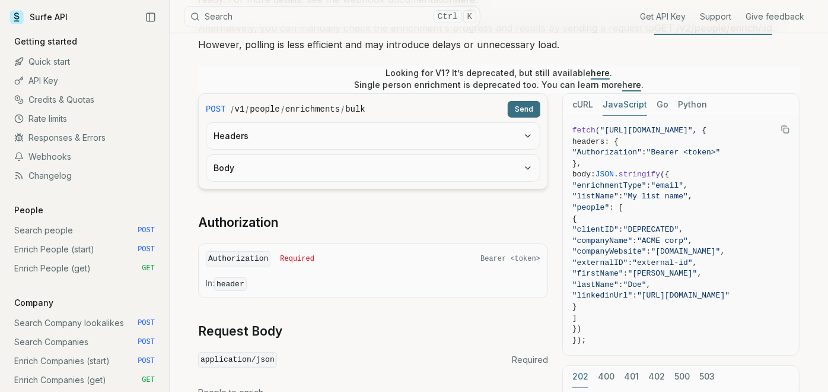
click at [430, 169] on button "Body" at bounding box center [374, 168] width 334 height 26
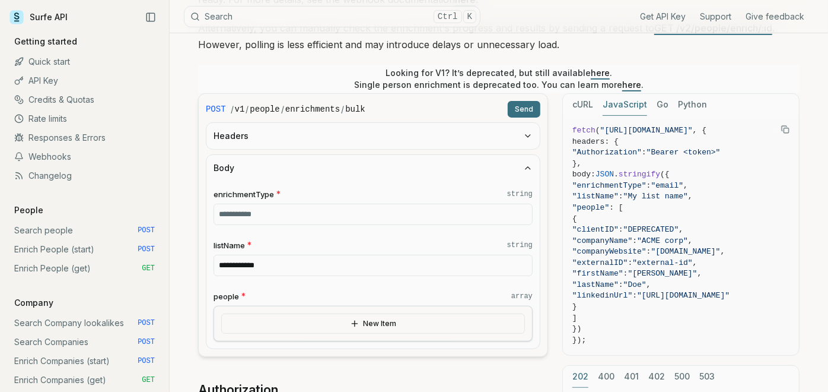
click at [414, 318] on button "New Item" at bounding box center [373, 323] width 304 height 20
click at [391, 210] on input "enrichmentType * string" at bounding box center [373, 214] width 319 height 21
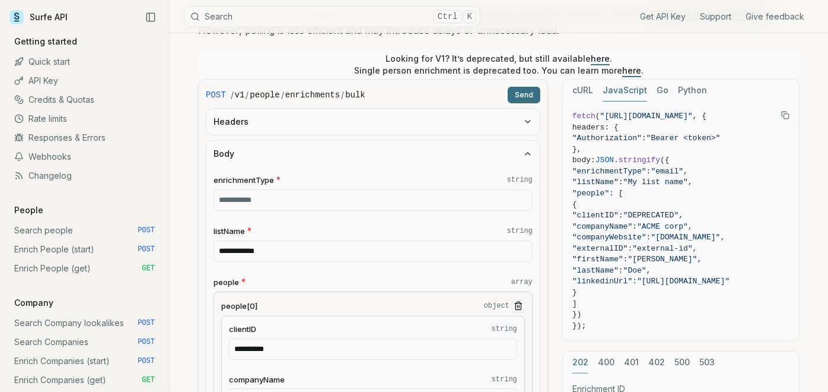
scroll to position [162, 0]
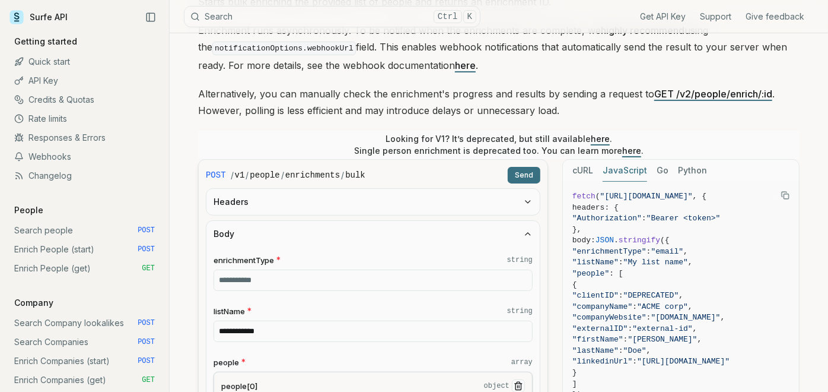
click at [374, 195] on button "Headers" at bounding box center [374, 202] width 334 height 26
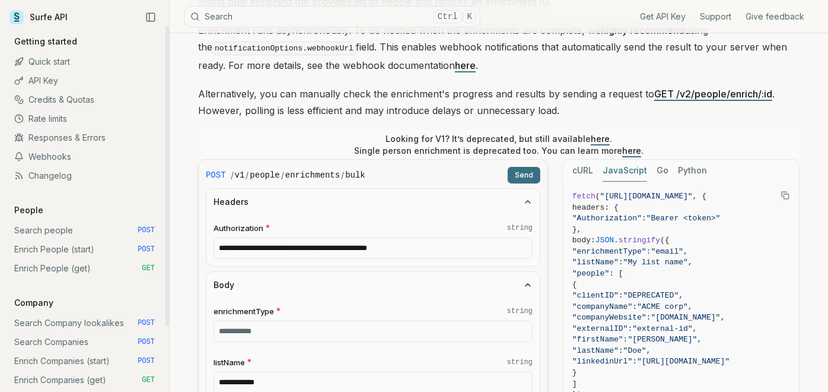
click at [62, 266] on link "Enrich People (get) GET" at bounding box center [84, 268] width 150 height 19
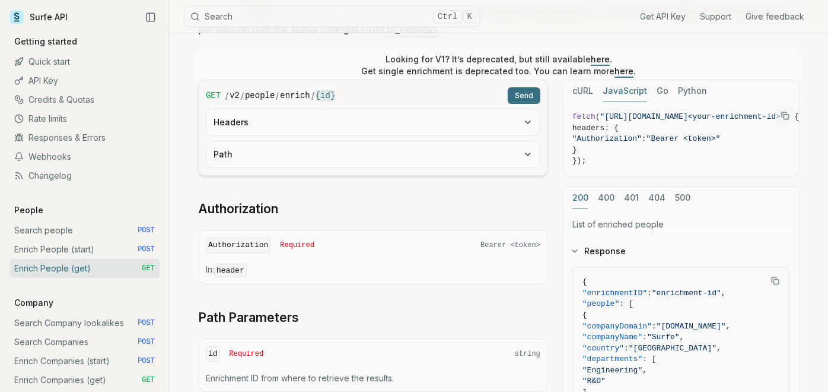
scroll to position [198, 0]
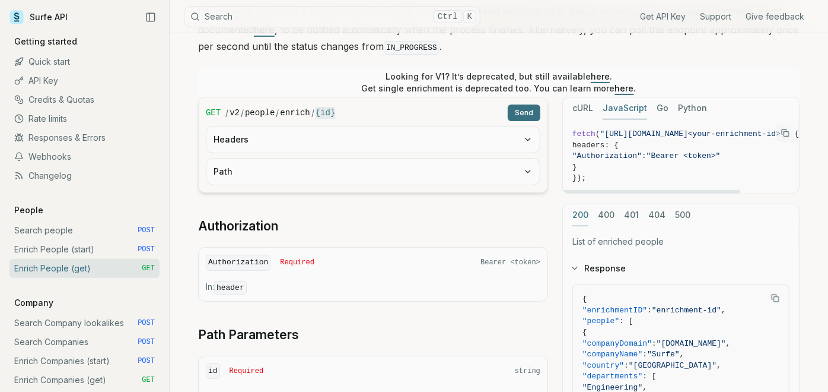
click at [591, 71] on link "here" at bounding box center [600, 76] width 19 height 10
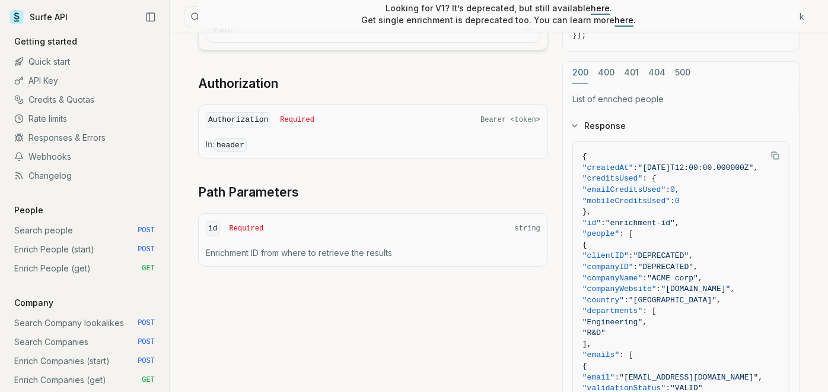
scroll to position [263, 0]
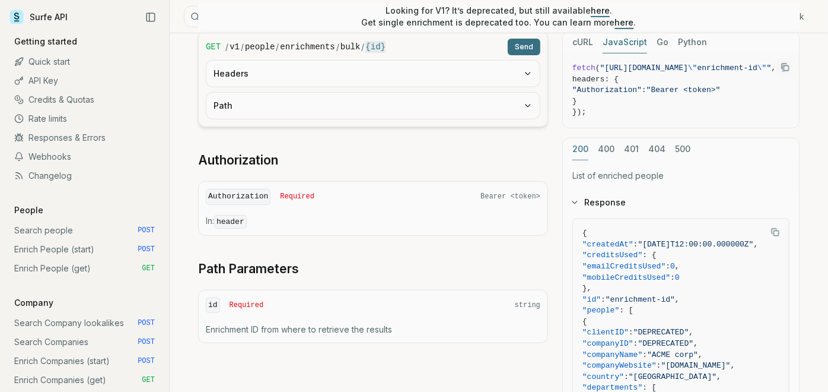
click at [374, 96] on button "Path" at bounding box center [374, 106] width 334 height 26
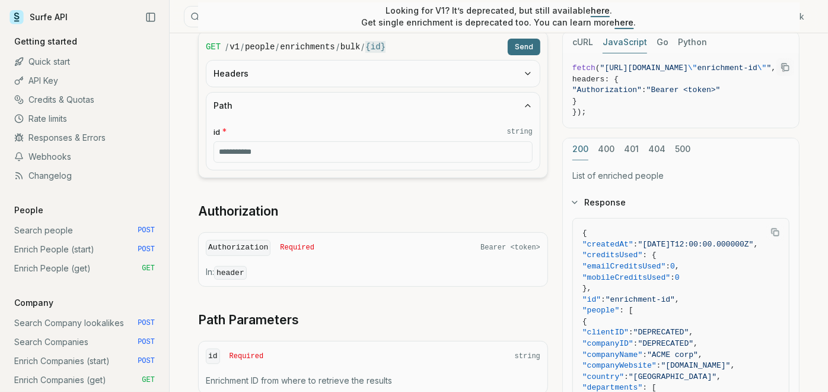
click at [396, 62] on button "Headers" at bounding box center [374, 74] width 334 height 26
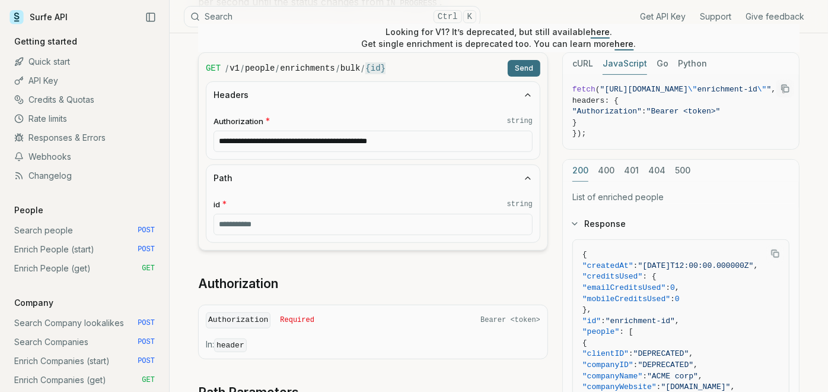
scroll to position [258, 0]
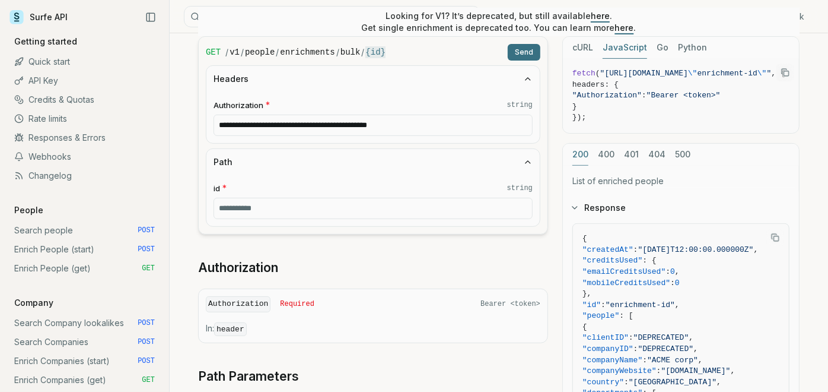
click at [312, 129] on input "**********" at bounding box center [373, 125] width 319 height 21
click at [322, 198] on input "id * string" at bounding box center [373, 208] width 319 height 21
click at [320, 176] on div "id * string" at bounding box center [374, 200] width 334 height 51
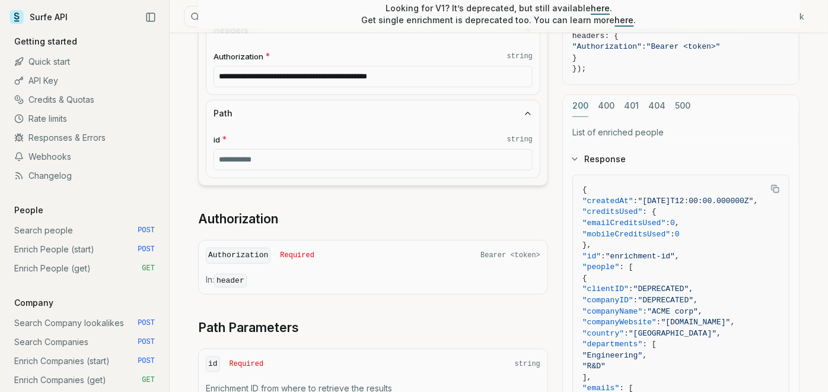
scroll to position [324, 0]
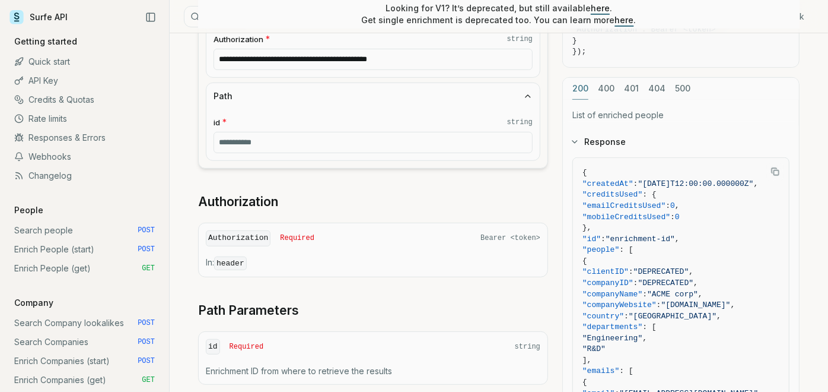
click at [236, 259] on code "header" at bounding box center [230, 263] width 33 height 14
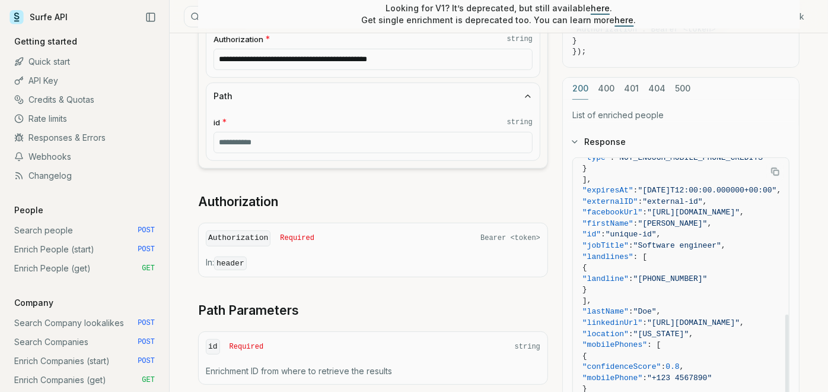
scroll to position [379, 0]
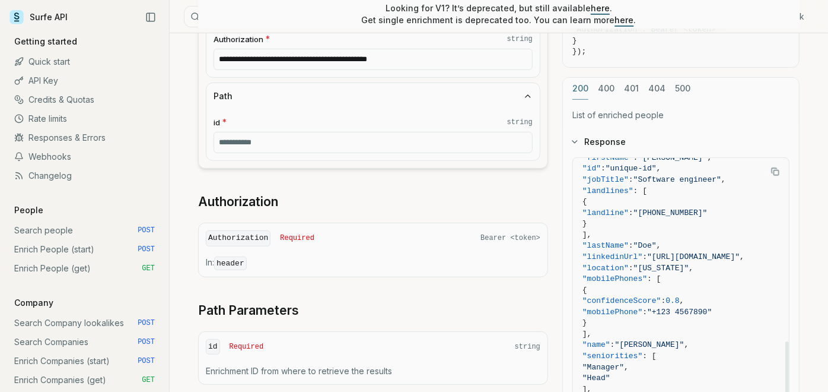
click at [671, 263] on span ""Arizona"" at bounding box center [662, 267] width 56 height 9
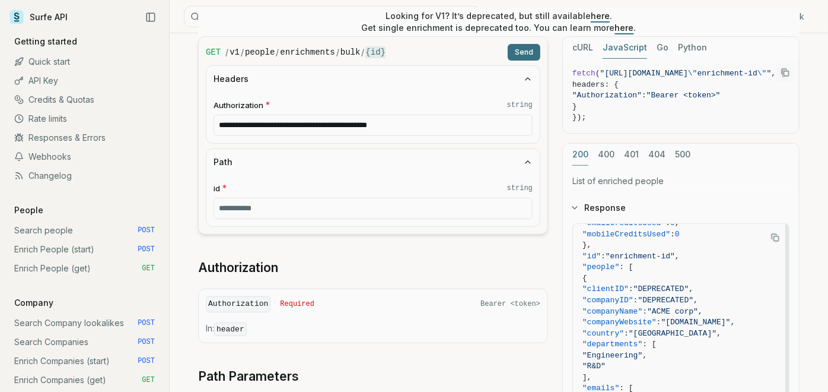
scroll to position [66, 0]
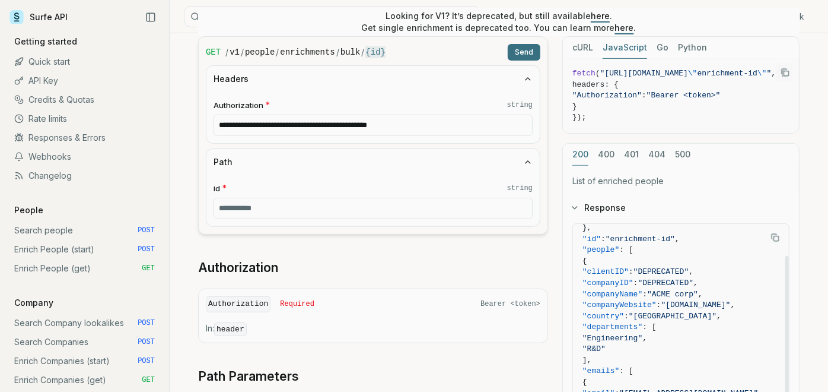
click at [694, 258] on span "{" at bounding box center [706, 261] width 246 height 11
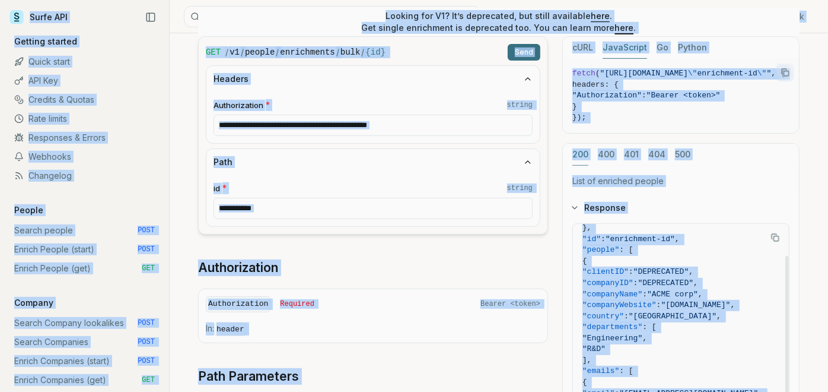
click at [663, 267] on span ""DEPRECATED"" at bounding box center [662, 271] width 56 height 9
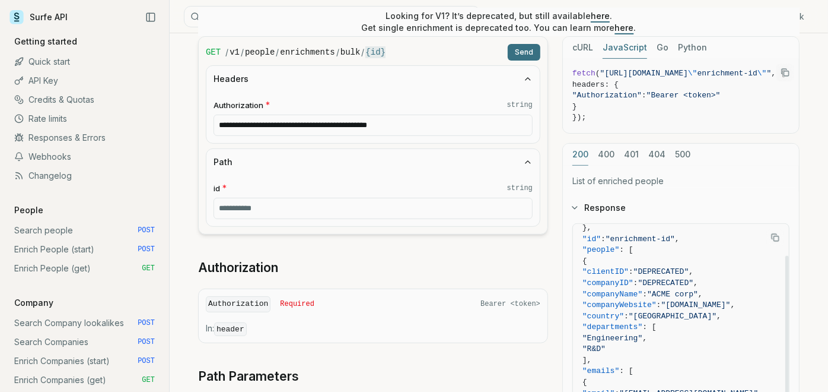
click at [639, 303] on span ""companyWebsite"" at bounding box center [620, 304] width 74 height 9
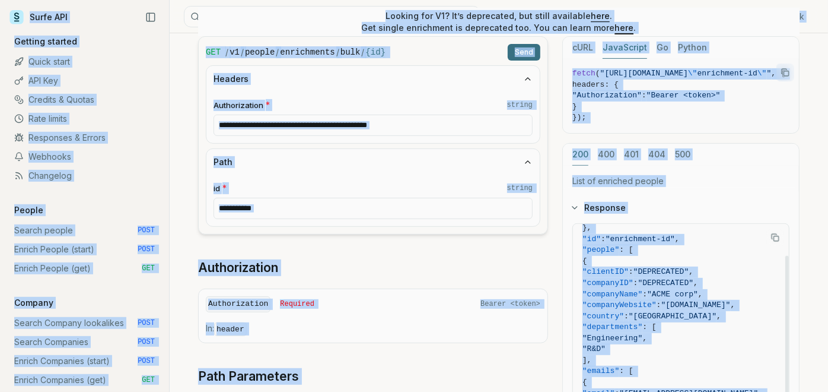
click at [639, 301] on span ""companyWebsite"" at bounding box center [620, 304] width 74 height 9
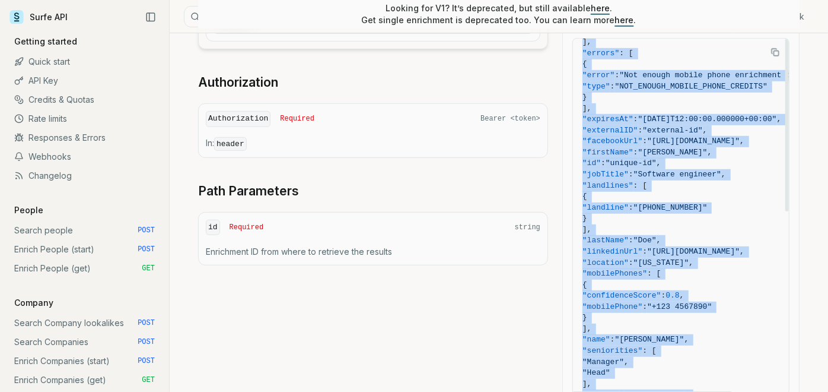
scroll to position [528, 0]
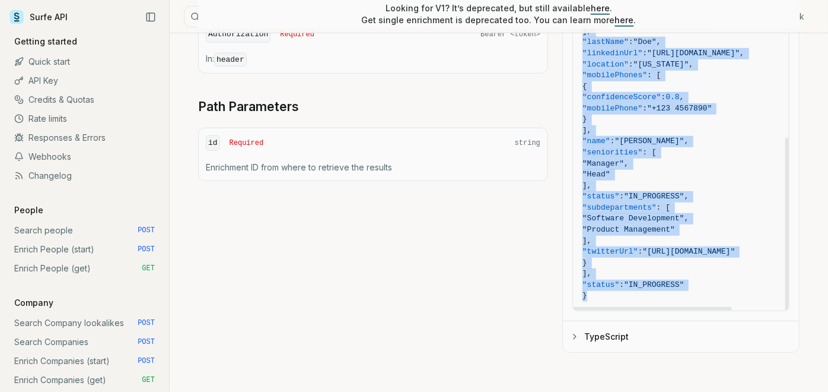
drag, startPoint x: 583, startPoint y: 234, endPoint x: 706, endPoint y: 288, distance: 134.2
copy code "{ "createdAt" : "2025-01-01T12:00:00.000000Z" , "creditsUsed" : { "emailCredits…"
click at [675, 226] on span ""Product Management"" at bounding box center [629, 229] width 93 height 9
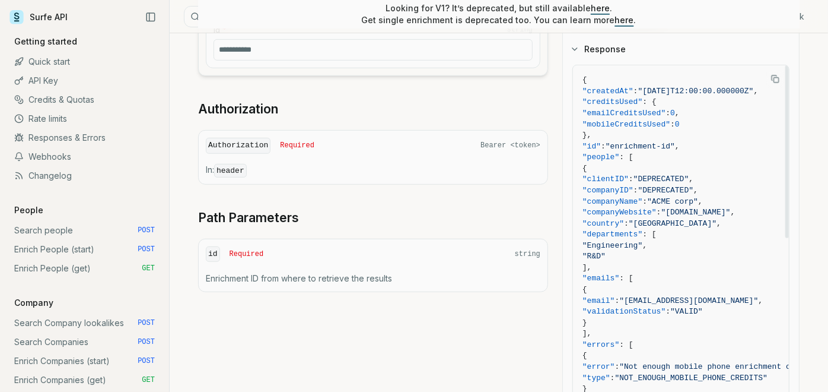
scroll to position [396, 0]
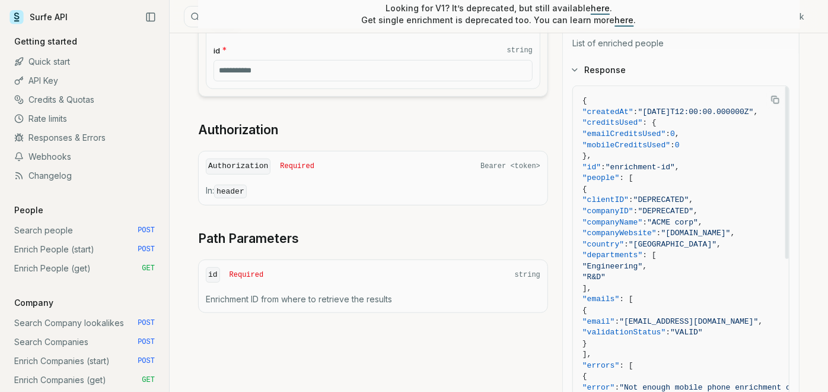
drag, startPoint x: 587, startPoint y: 103, endPoint x: 724, endPoint y: 338, distance: 271.2
click at [671, 184] on span "{" at bounding box center [706, 189] width 246 height 11
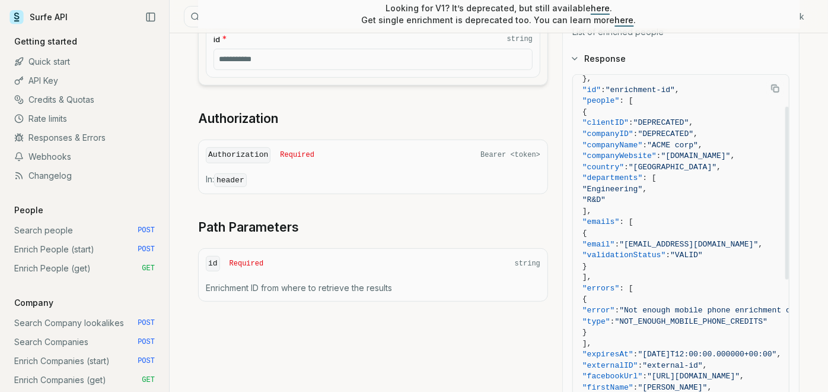
scroll to position [462, 0]
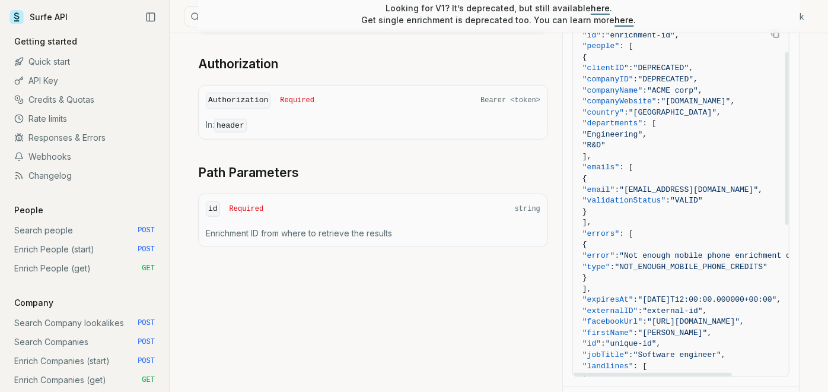
click at [731, 286] on span "]," at bounding box center [706, 289] width 246 height 11
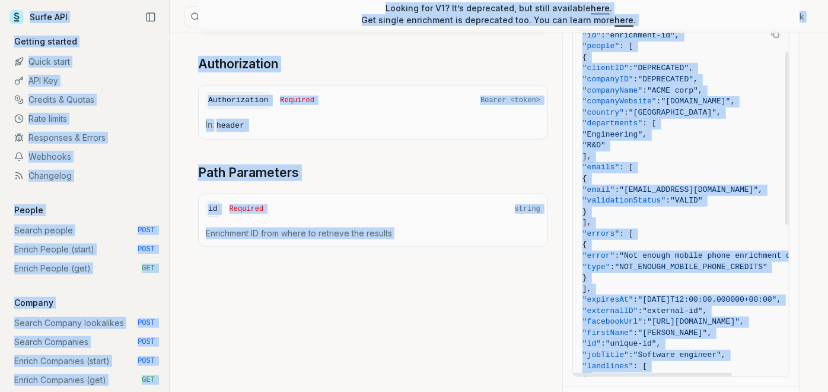
click at [729, 290] on span "]," at bounding box center [706, 289] width 246 height 11
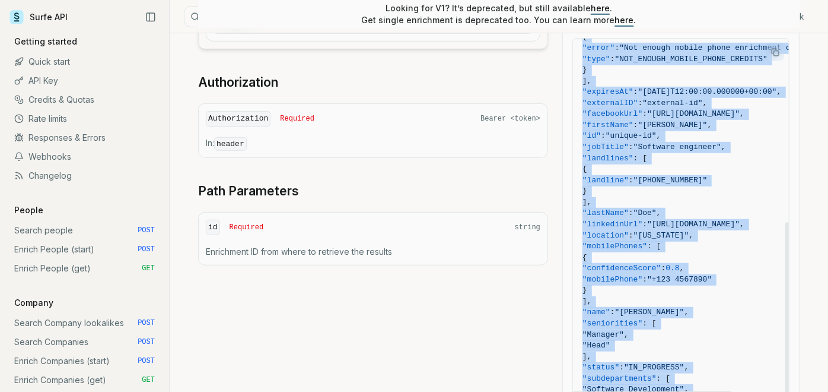
scroll to position [528, 0]
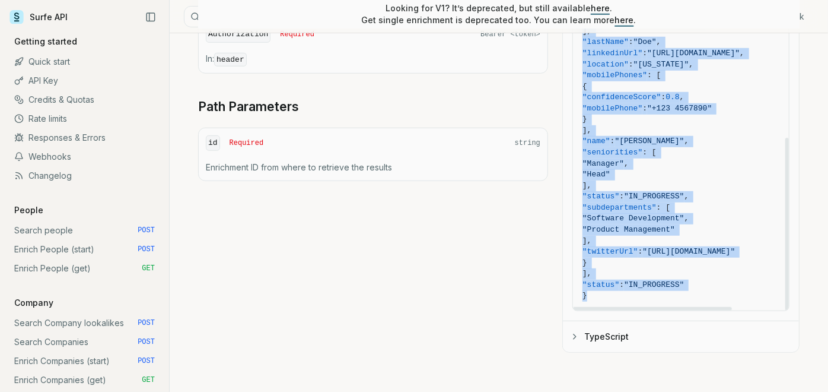
drag, startPoint x: 582, startPoint y: 231, endPoint x: 658, endPoint y: 293, distance: 97.8
copy code "{ "createdAt" : "2025-01-01T12:00:00.000000Z" , "creditsUsed" : { "emailCredits…"
click at [80, 254] on link "Enrich People (start) POST" at bounding box center [84, 249] width 150 height 19
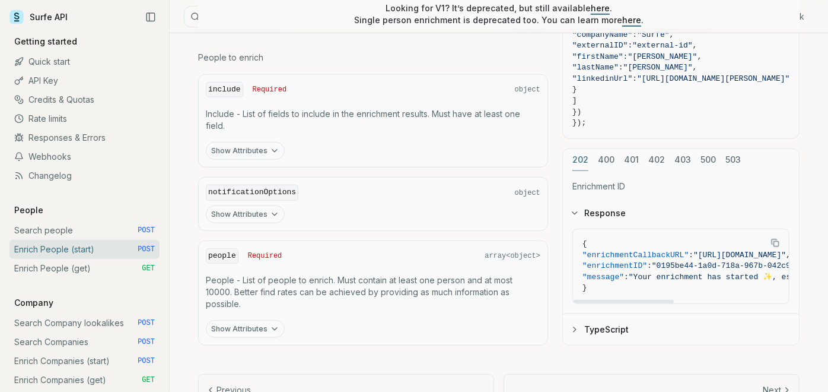
scroll to position [601, 0]
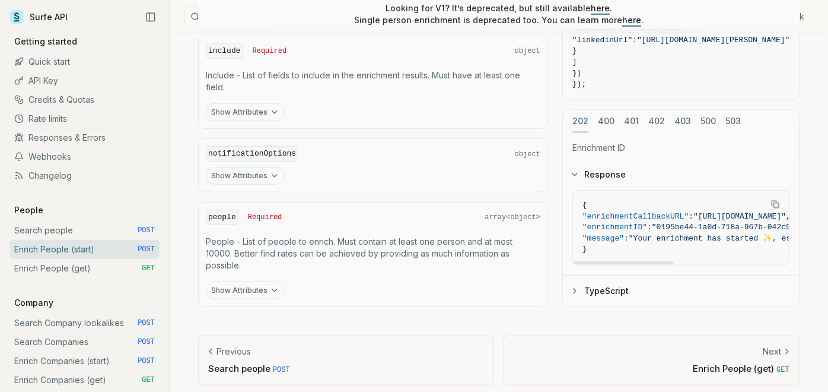
click at [615, 293] on button "TypeScript" at bounding box center [681, 290] width 236 height 31
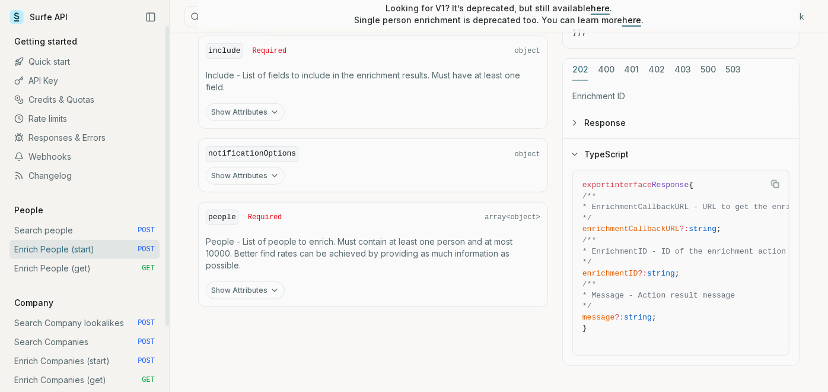
click at [424, 281] on div "Show Attributes" at bounding box center [373, 290] width 335 height 18
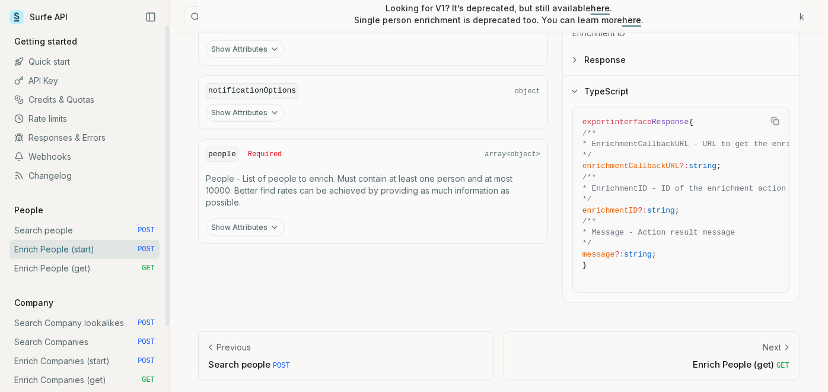
click at [122, 272] on link "Enrich People (get) GET" at bounding box center [84, 268] width 150 height 19
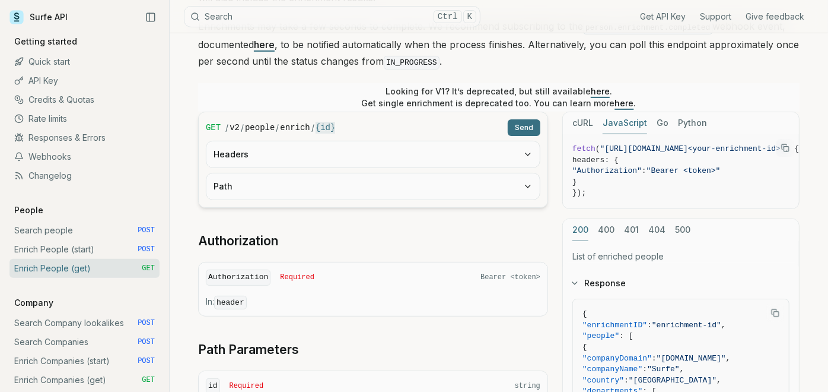
scroll to position [263, 0]
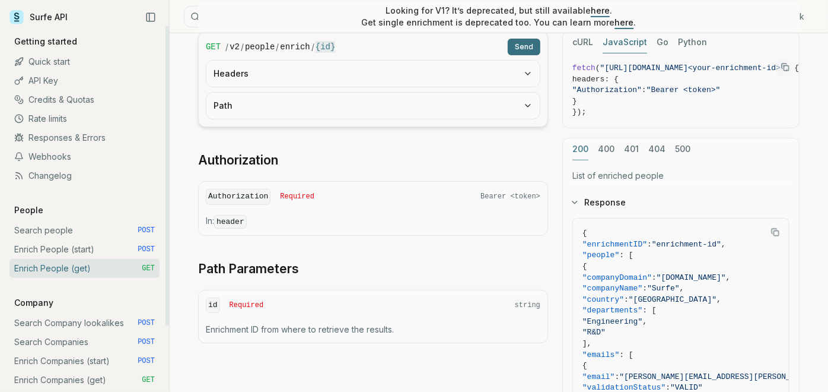
click at [85, 386] on link "Enrich Companies (get) GET" at bounding box center [84, 379] width 150 height 19
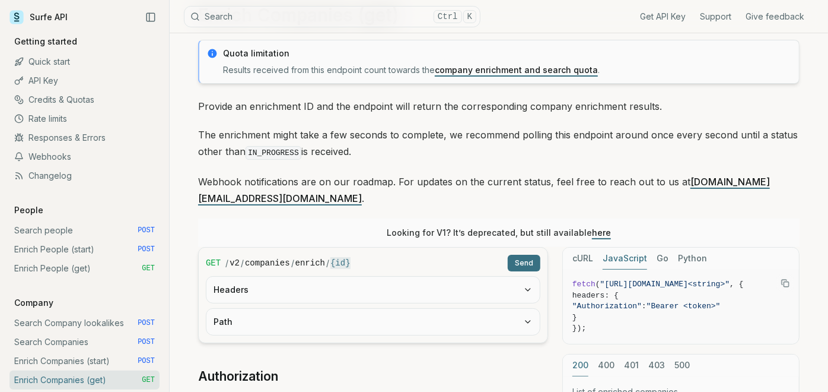
scroll to position [132, 0]
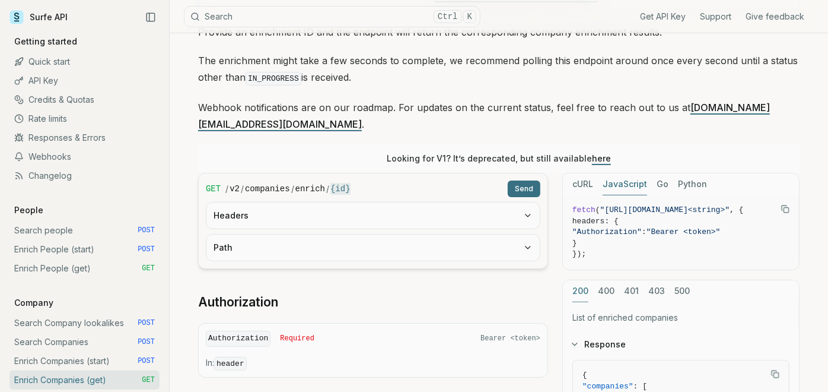
click at [297, 234] on button "Path" at bounding box center [374, 247] width 334 height 26
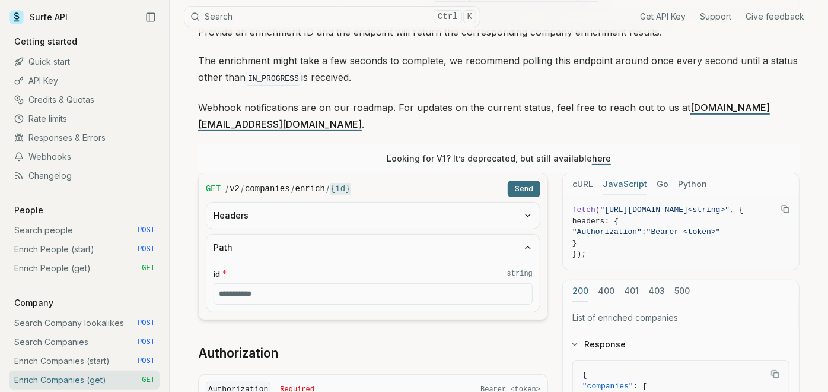
click at [285, 234] on button "Path" at bounding box center [374, 247] width 334 height 26
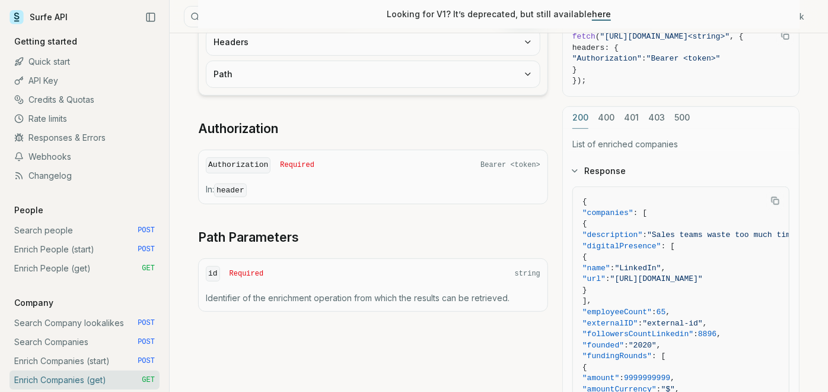
scroll to position [329, 0]
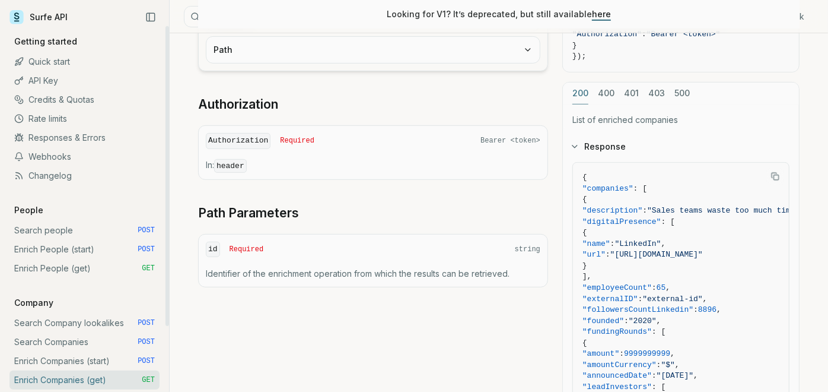
click at [63, 361] on link "Enrich Companies (start) POST" at bounding box center [84, 360] width 150 height 19
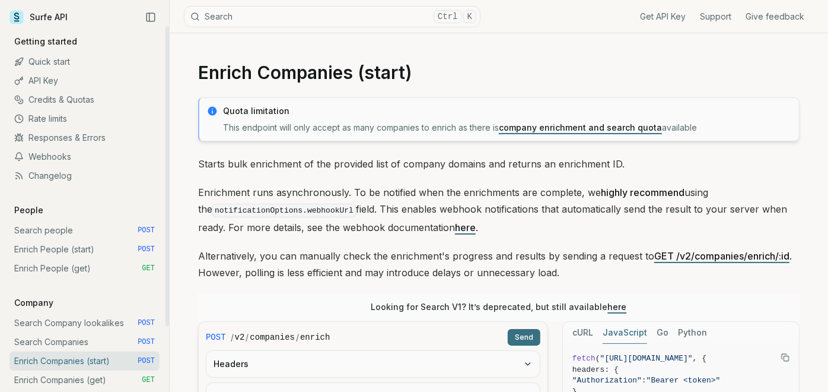
click at [78, 176] on link "Changelog" at bounding box center [84, 175] width 150 height 19
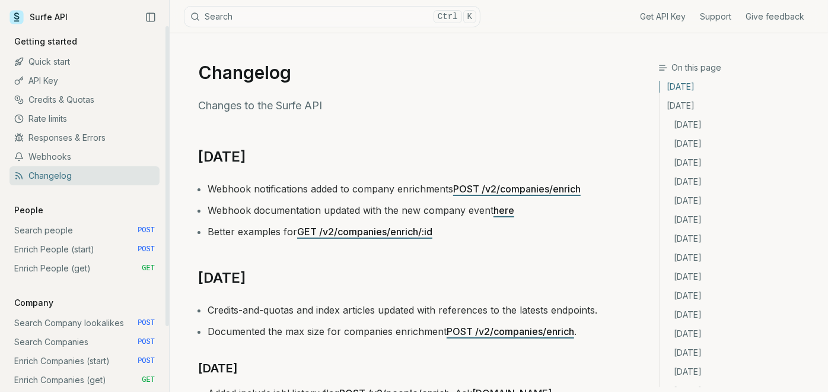
click at [121, 150] on link "Webhooks" at bounding box center [84, 156] width 150 height 19
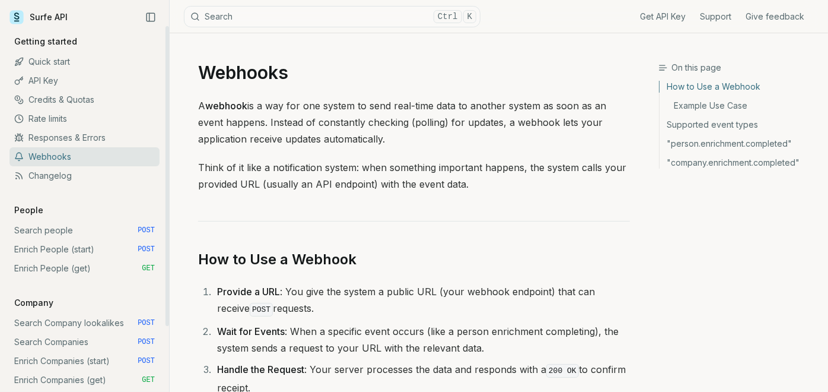
click at [123, 126] on link "Rate limits" at bounding box center [84, 118] width 150 height 19
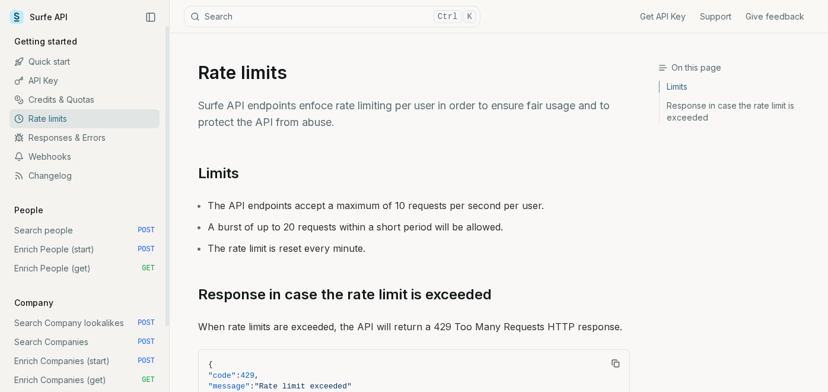
click at [90, 131] on link "Responses & Errors" at bounding box center [84, 137] width 150 height 19
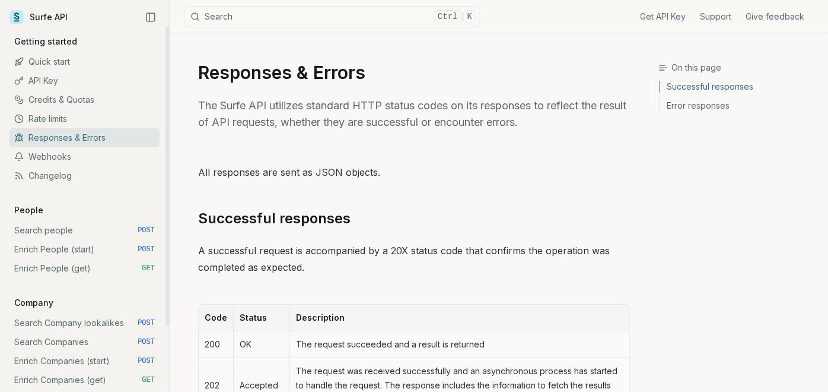
click at [99, 117] on link "Rate limits" at bounding box center [84, 118] width 150 height 19
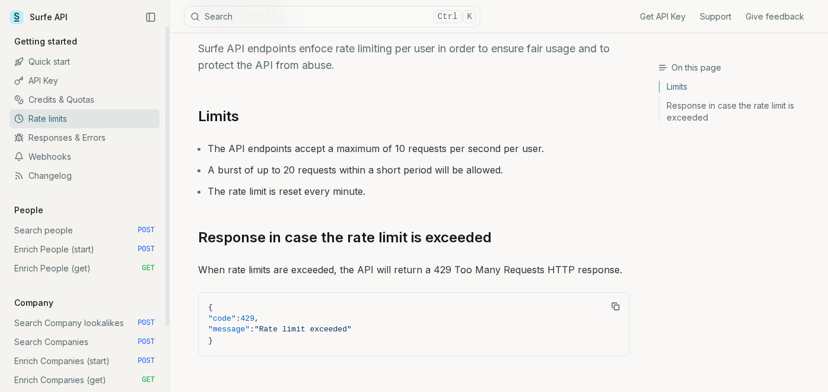
scroll to position [127, 0]
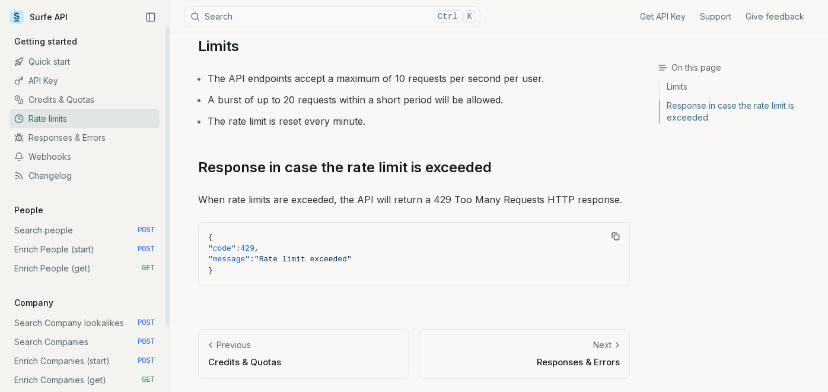
click at [143, 128] on link "Responses & Errors" at bounding box center [84, 137] width 150 height 19
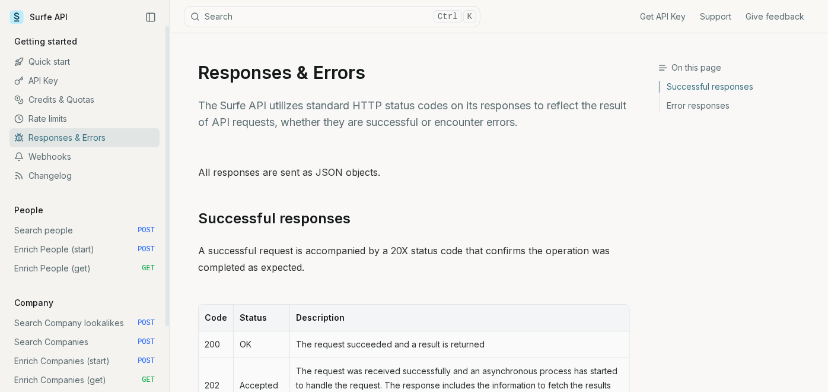
click at [119, 119] on link "Rate limits" at bounding box center [84, 118] width 150 height 19
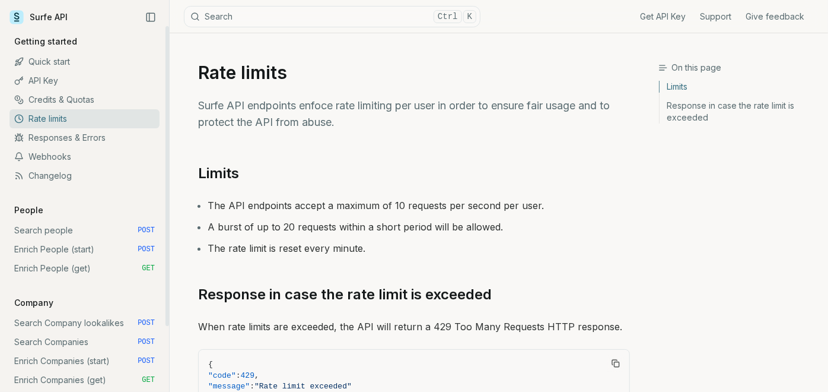
click at [126, 113] on link "Rate limits" at bounding box center [84, 118] width 150 height 19
click at [129, 101] on link "Credits & Quotas" at bounding box center [84, 99] width 150 height 19
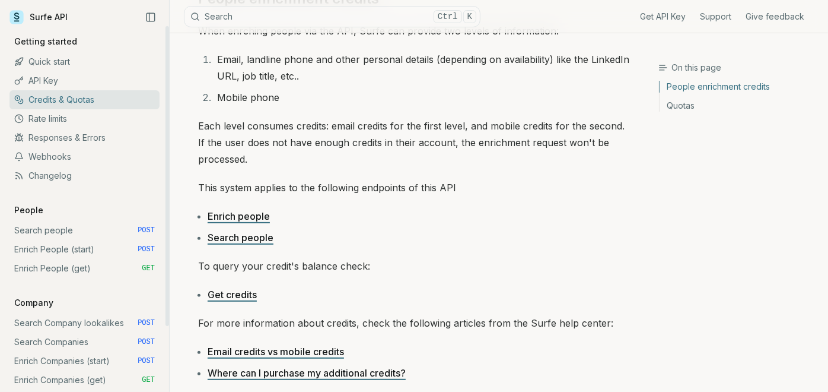
scroll to position [132, 0]
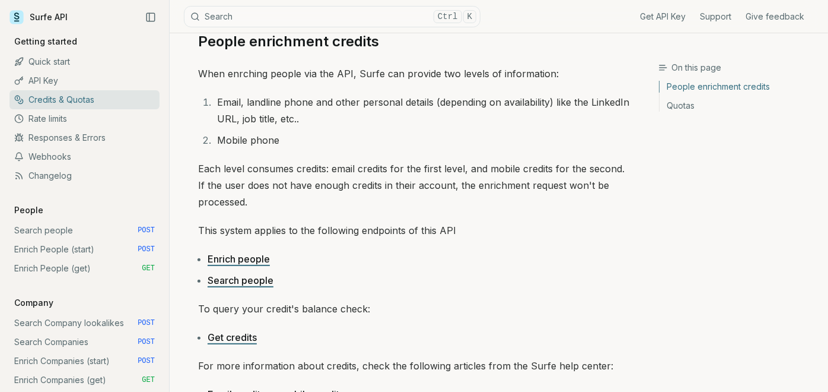
click at [319, 118] on li "Email, landline phone and other personal details (depending on availability) li…" at bounding box center [422, 110] width 417 height 33
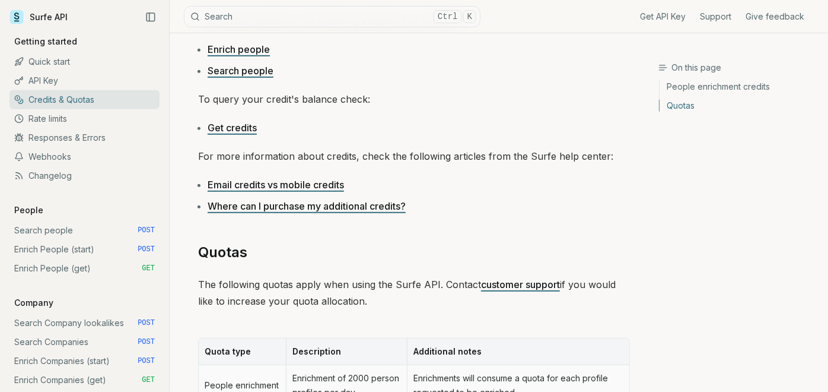
scroll to position [209, 0]
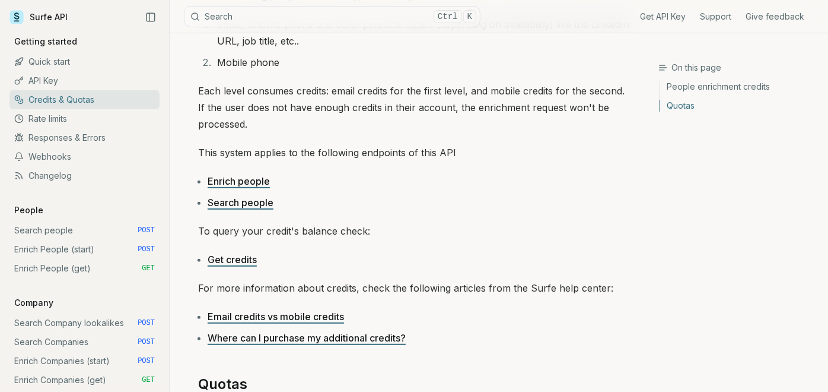
click at [246, 176] on link "Enrich people" at bounding box center [239, 181] width 62 height 12
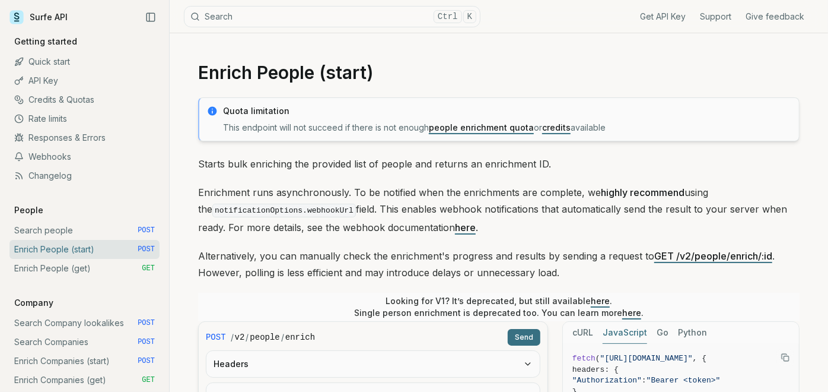
drag, startPoint x: 707, startPoint y: 261, endPoint x: 620, endPoint y: 236, distance: 90.2
click at [602, 223] on p "Enrichment runs asynchronously. To be notified when the enrichments are complet…" at bounding box center [499, 210] width 602 height 52
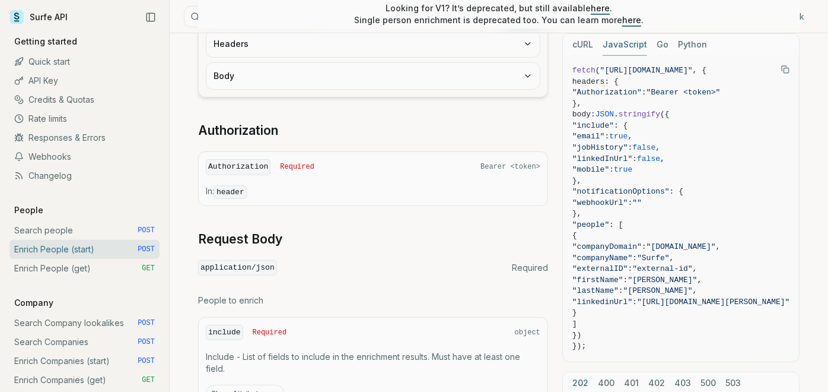
scroll to position [329, 0]
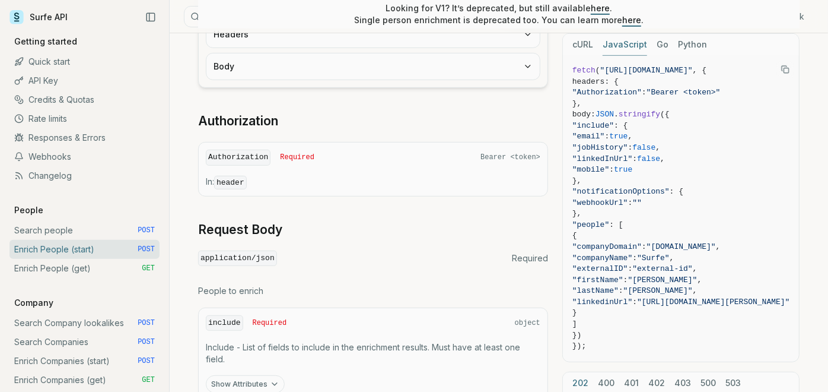
click at [236, 151] on code "Authorization" at bounding box center [238, 158] width 65 height 16
click at [339, 79] on form "POST / v2 / people / enrich Send Headers Body" at bounding box center [373, 40] width 350 height 96
click at [340, 78] on form "POST / v2 / people / enrich Send Headers Body" at bounding box center [373, 40] width 350 height 96
click at [347, 71] on button "Body" at bounding box center [374, 66] width 334 height 26
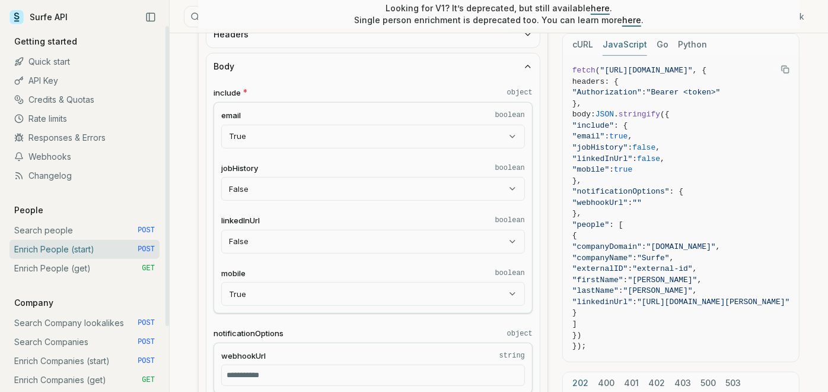
click at [68, 55] on link "Quick start" at bounding box center [84, 61] width 150 height 19
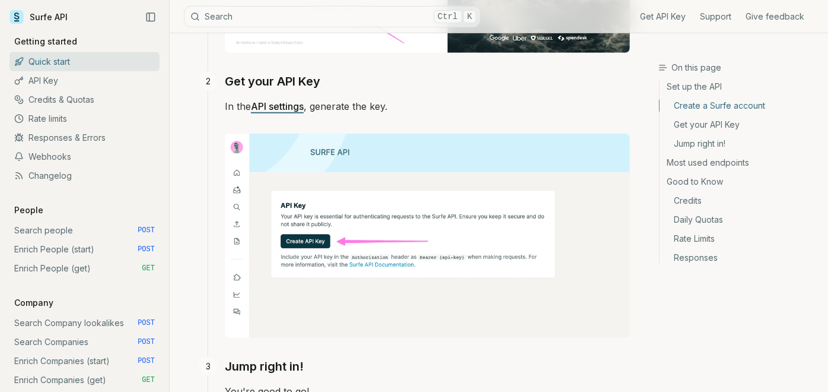
scroll to position [527, 0]
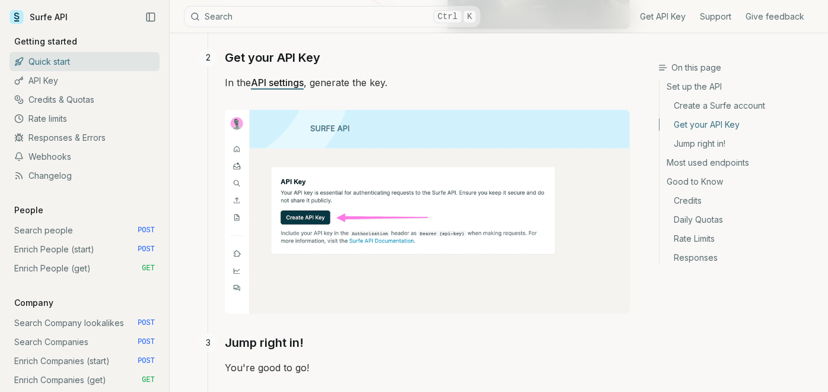
click at [275, 77] on link "API settings" at bounding box center [277, 83] width 53 height 12
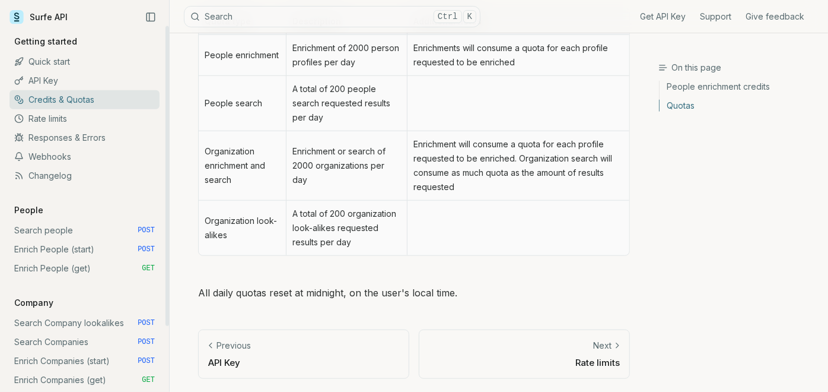
scroll to position [539, 0]
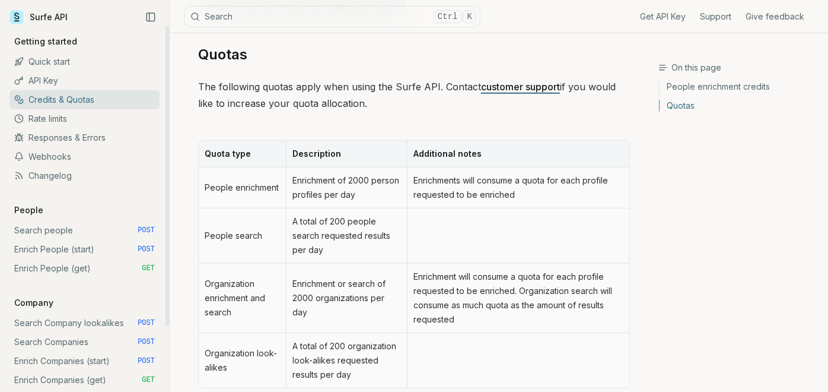
click at [103, 71] on link "API Key" at bounding box center [84, 80] width 150 height 19
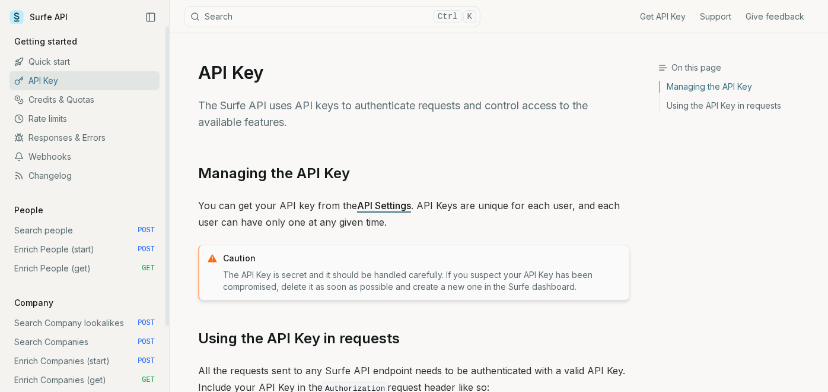
click at [107, 55] on link "Quick start" at bounding box center [84, 61] width 150 height 19
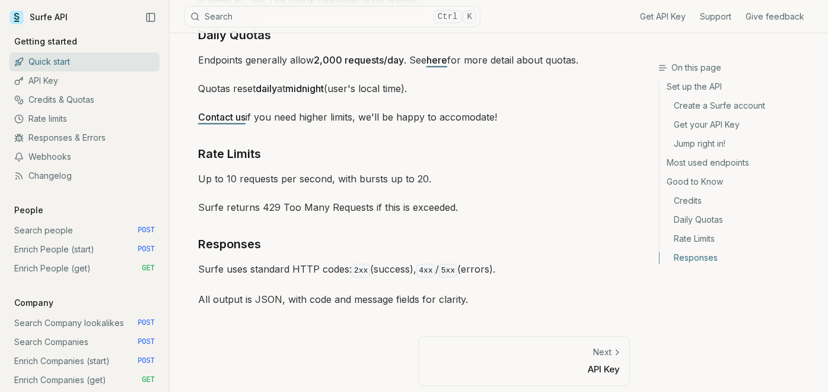
scroll to position [1816, 0]
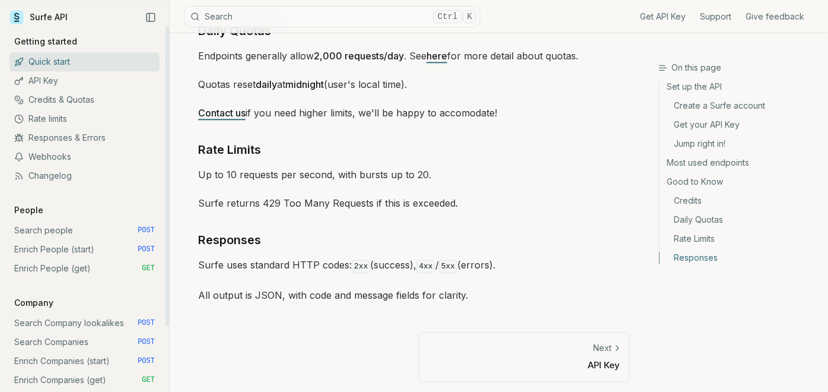
click at [123, 72] on link "API Key" at bounding box center [84, 80] width 150 height 19
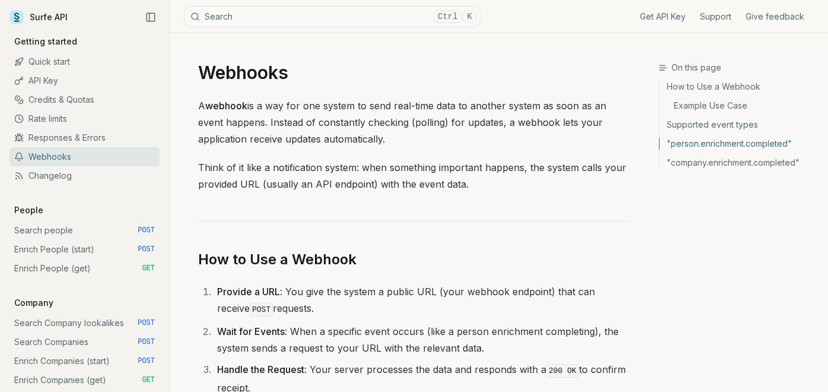
scroll to position [674, 0]
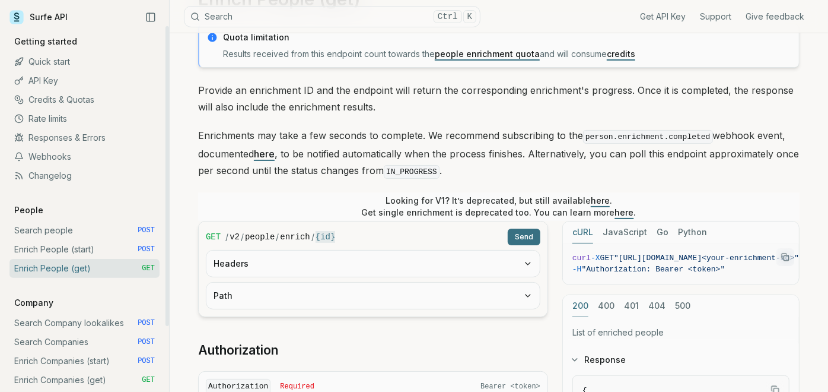
scroll to position [132, 0]
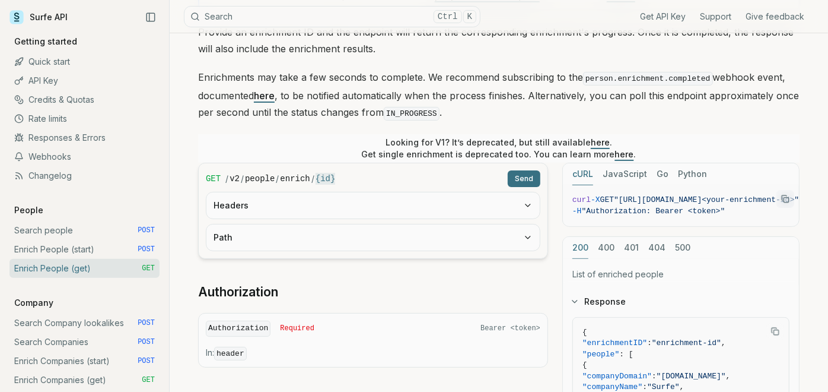
click at [458, 230] on button "Path" at bounding box center [374, 237] width 334 height 26
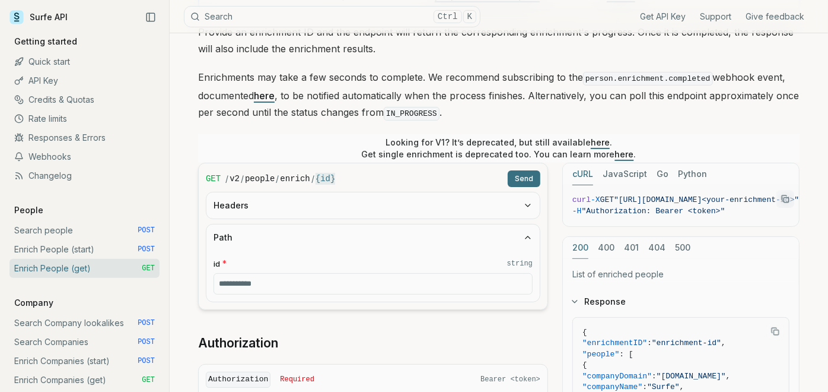
click at [453, 250] on div "id * string" at bounding box center [374, 275] width 334 height 51
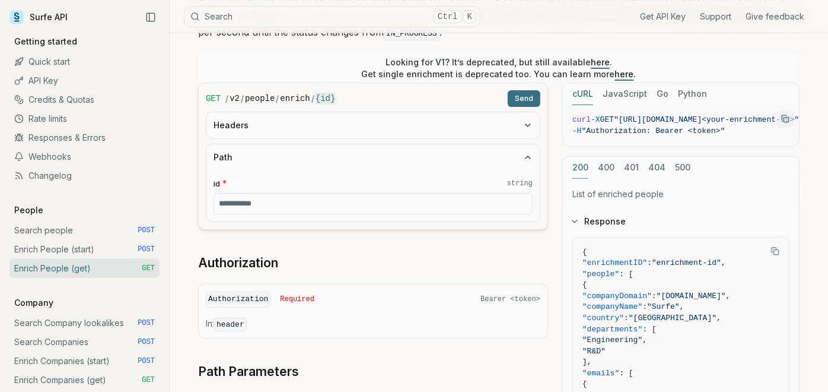
scroll to position [329, 0]
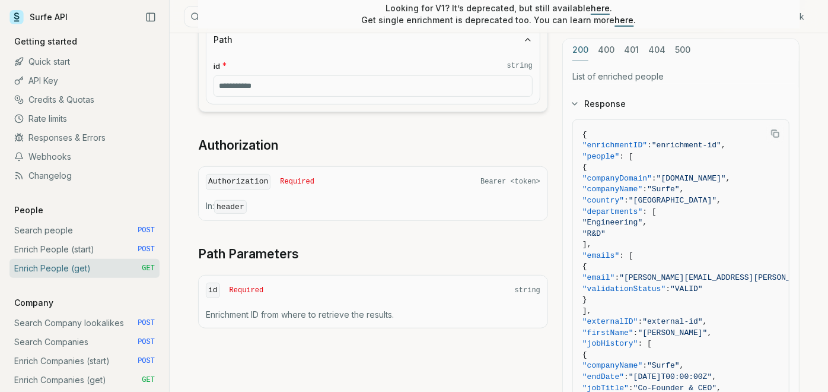
click at [452, 207] on p "In: header" at bounding box center [373, 206] width 335 height 13
click at [440, 298] on div "id Required string Enrichment ID from where to retrieve the results." at bounding box center [373, 301] width 350 height 53
click at [513, 265] on div "GET / v2 / people / enrich / {id} Send Headers Path id * string Authorization A…" at bounding box center [373, 146] width 350 height 363
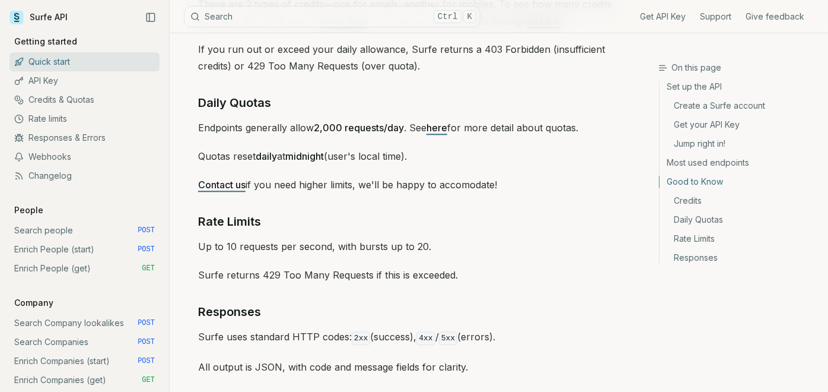
scroll to position [1816, 0]
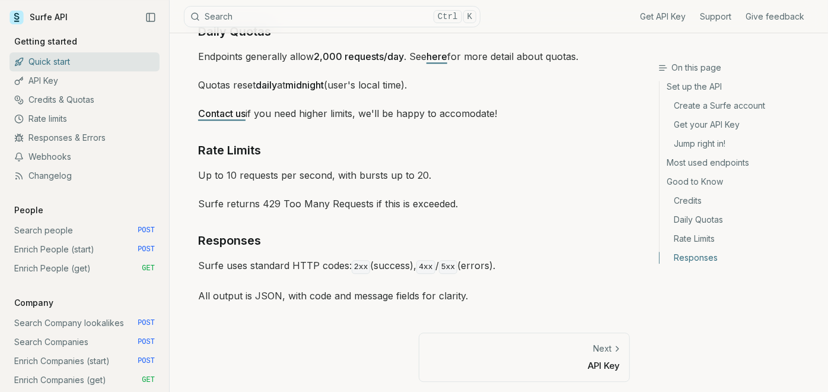
click at [712, 164] on link "Most used endpoints" at bounding box center [739, 162] width 159 height 19
click at [710, 147] on link "Jump right in!" at bounding box center [739, 143] width 159 height 19
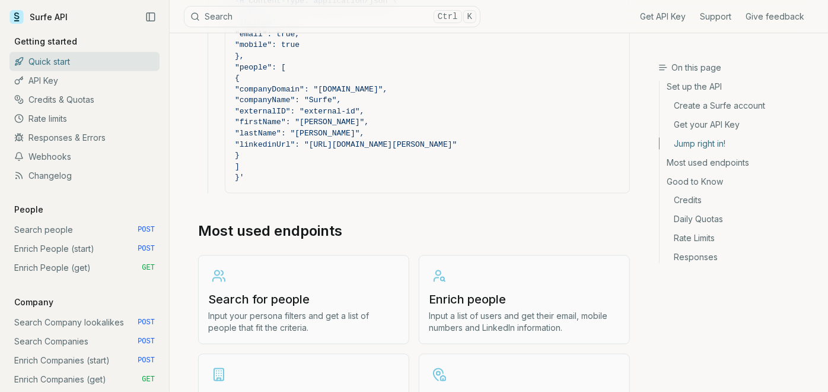
scroll to position [1253, 0]
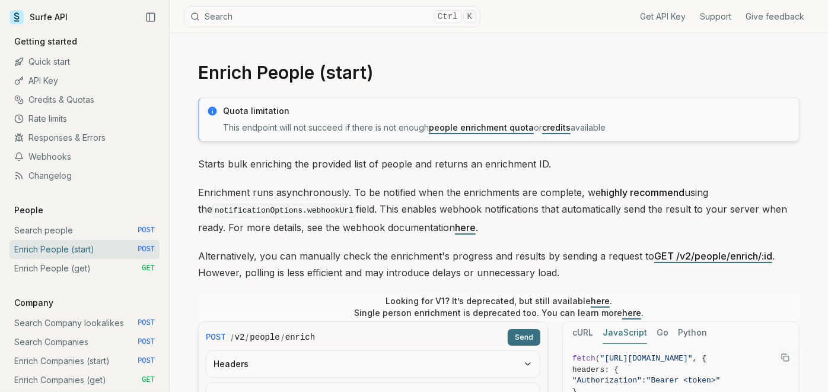
click at [17, 21] on icon at bounding box center [16, 21] width 5 height 1
